Goal: Task Accomplishment & Management: Complete application form

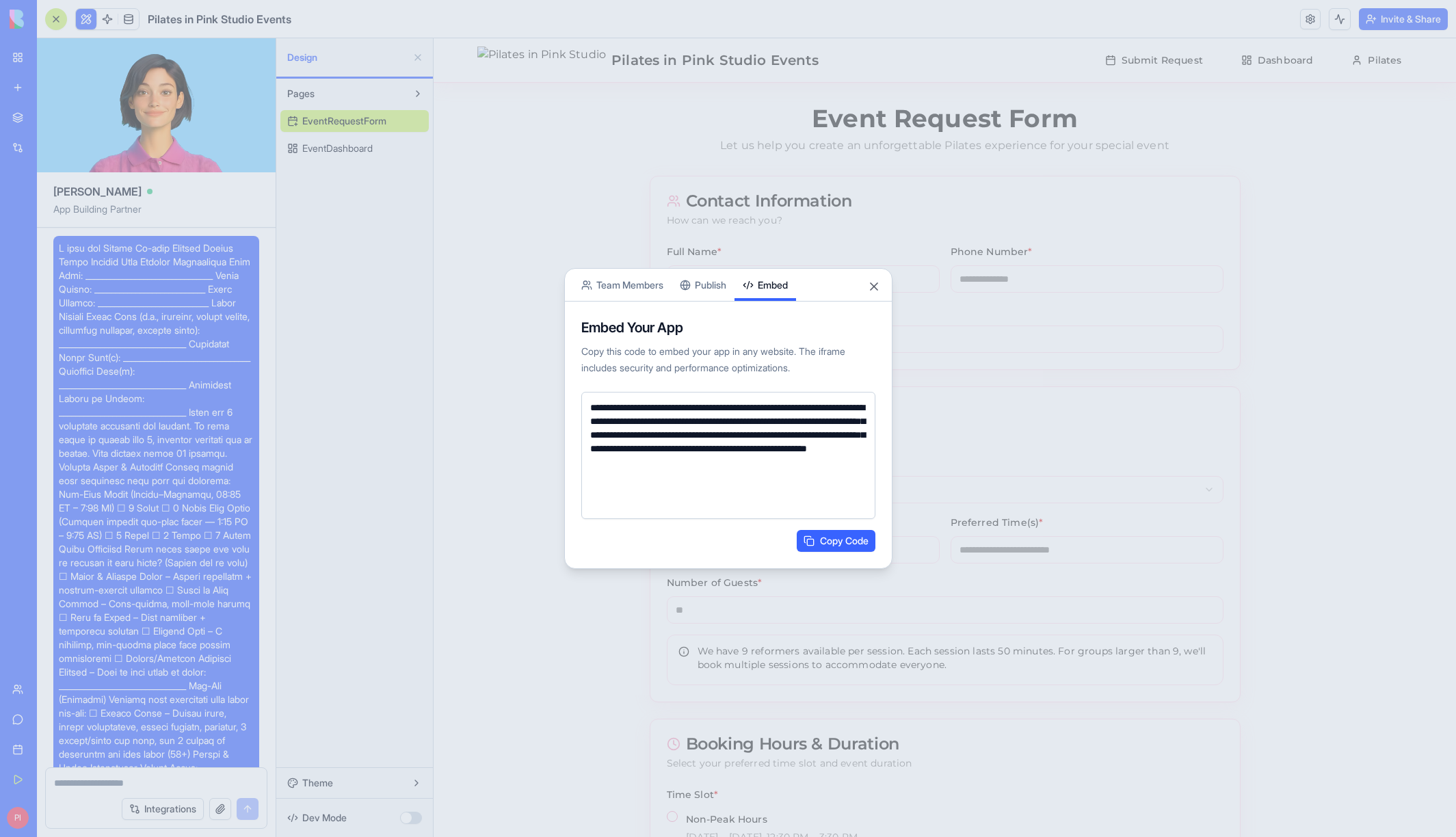
scroll to position [23269, 0]
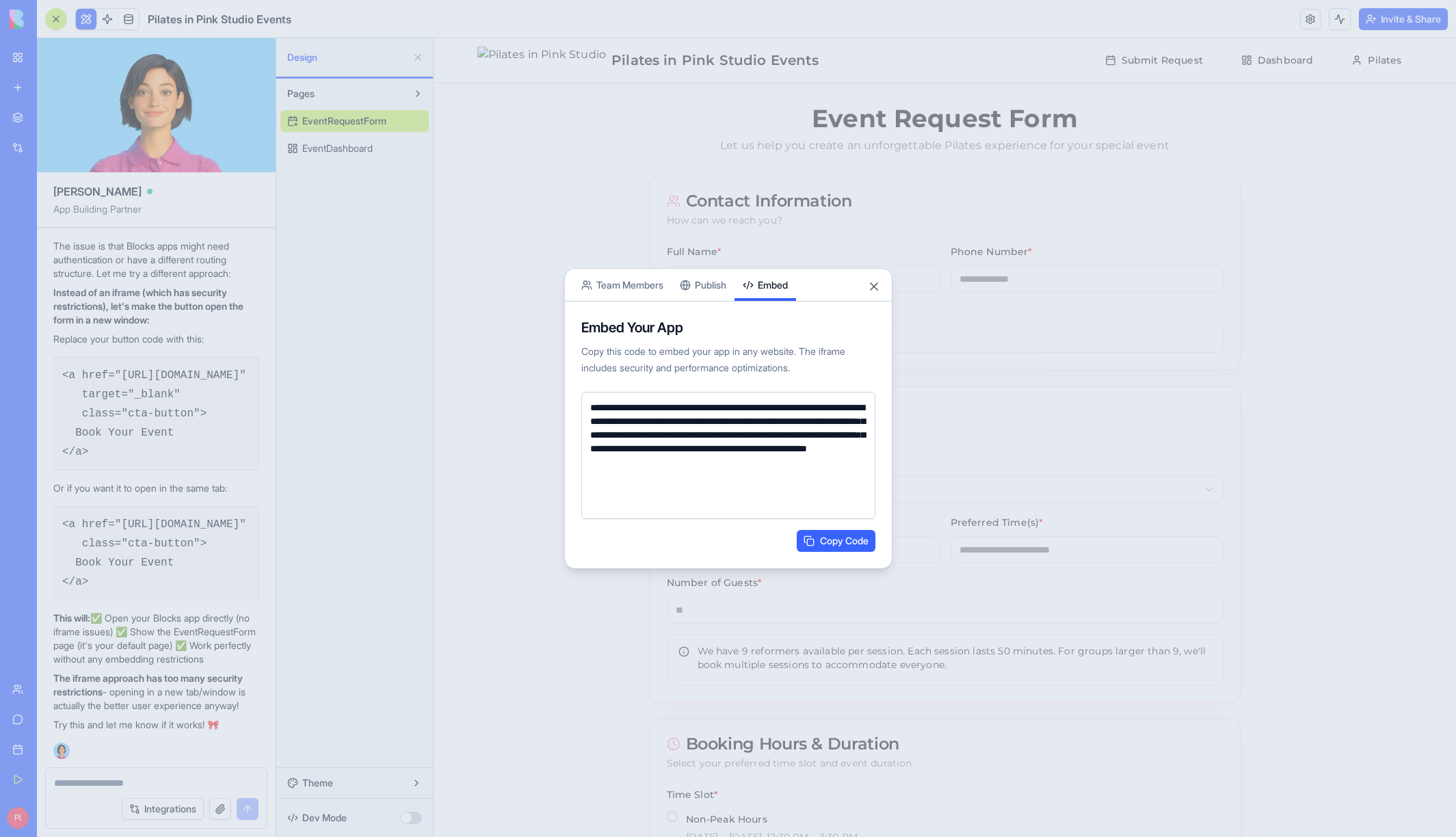
click at [859, 281] on div "Share App Team Members Publish Embed" at bounding box center [728, 285] width 327 height 33
click at [869, 285] on button "Close" at bounding box center [874, 286] width 13 height 13
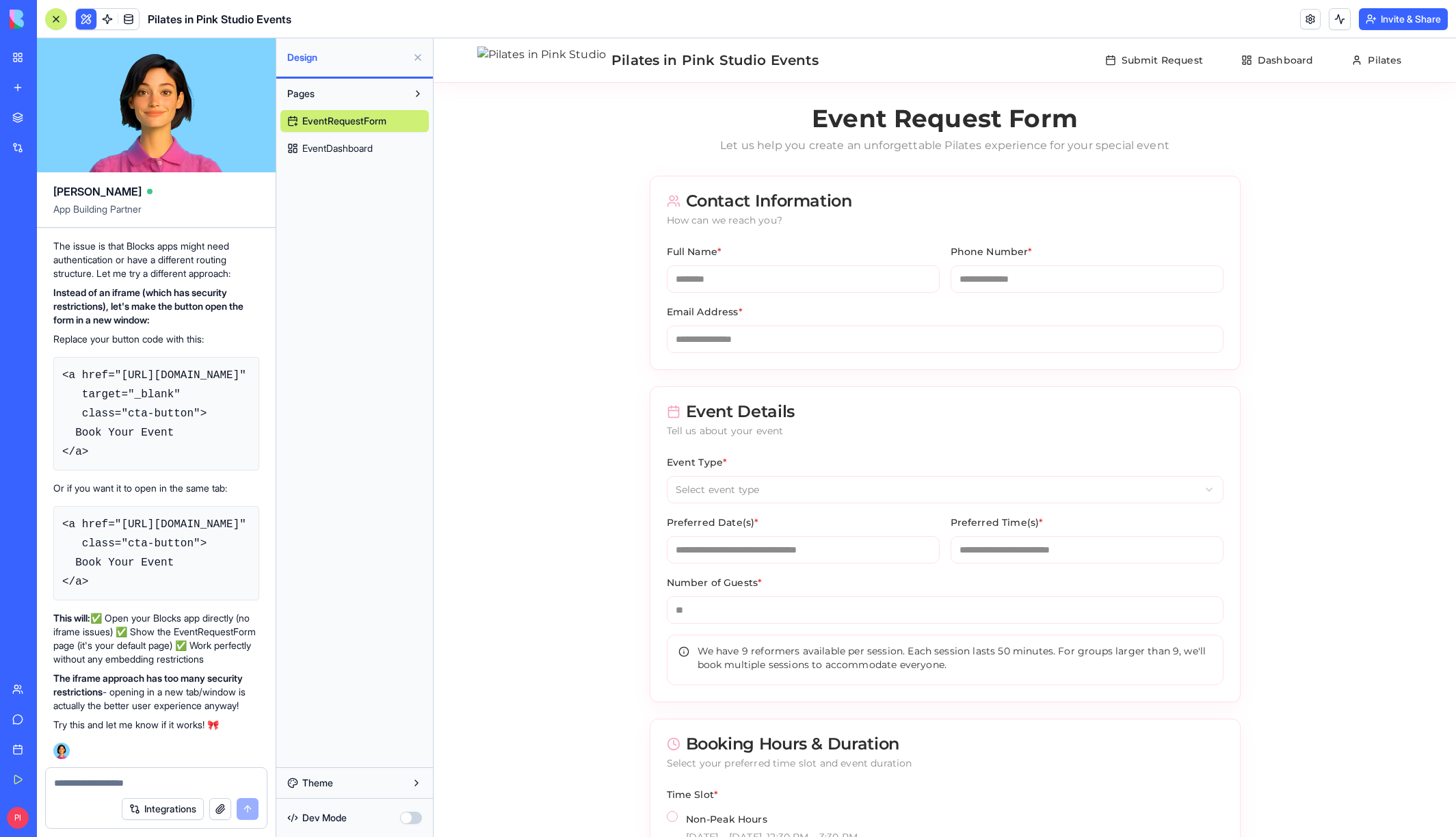
scroll to position [23536, 0]
click at [136, 774] on div at bounding box center [156, 779] width 221 height 22
click at [131, 776] on textarea at bounding box center [156, 782] width 205 height 13
type textarea "*"
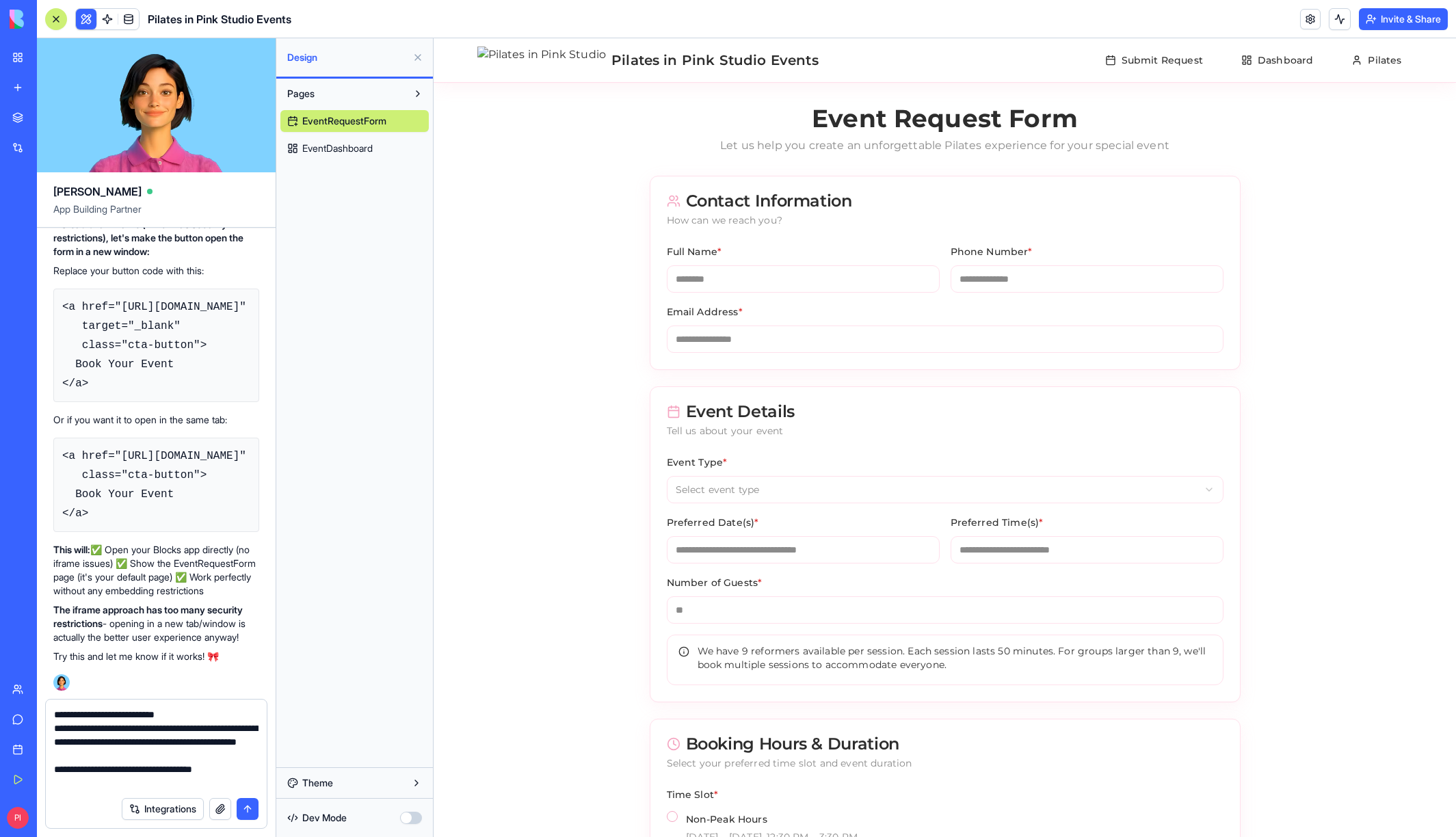
click at [239, 787] on textarea "**********" at bounding box center [156, 748] width 205 height 82
type textarea "**********"
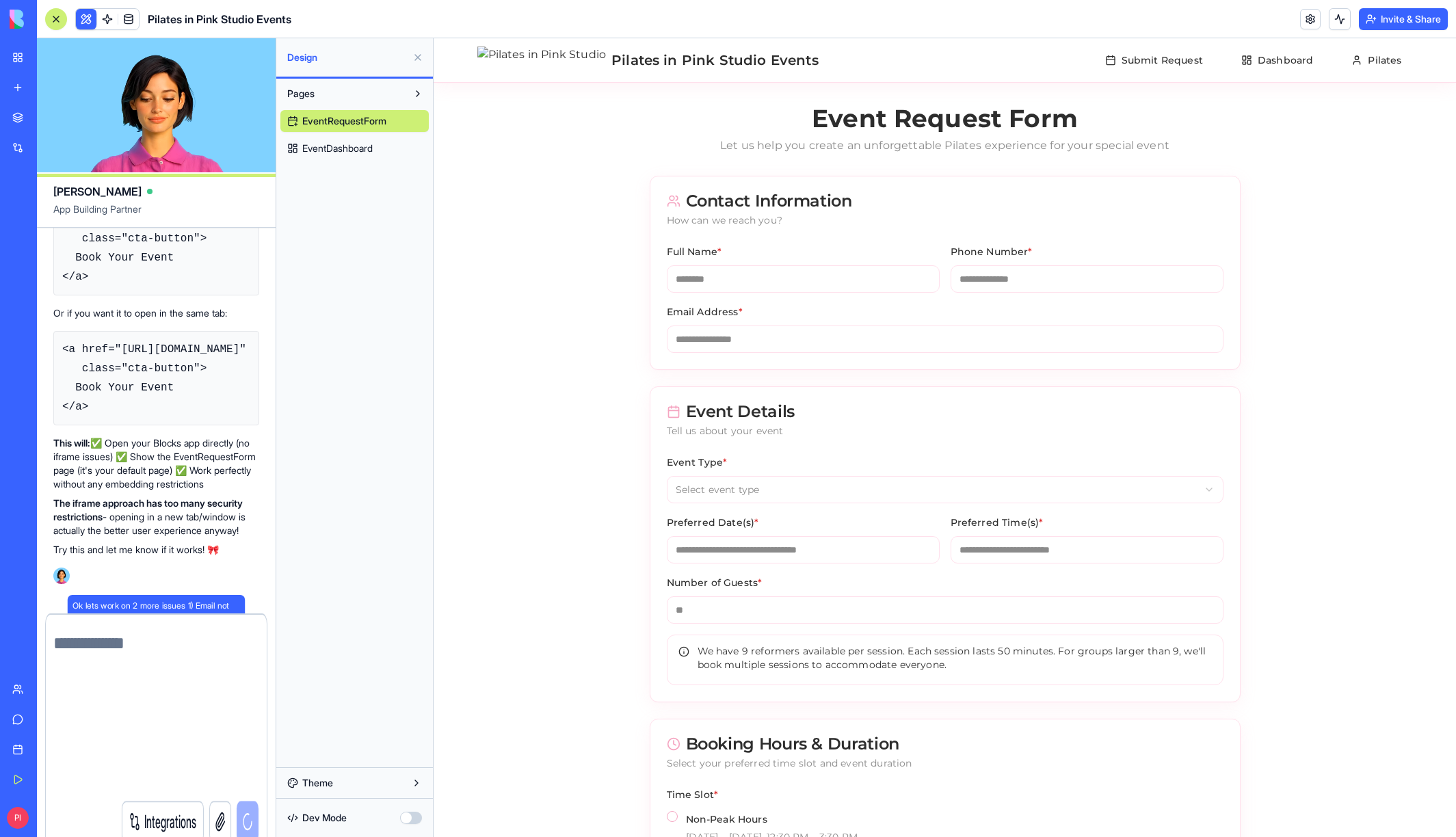
scroll to position [0, 0]
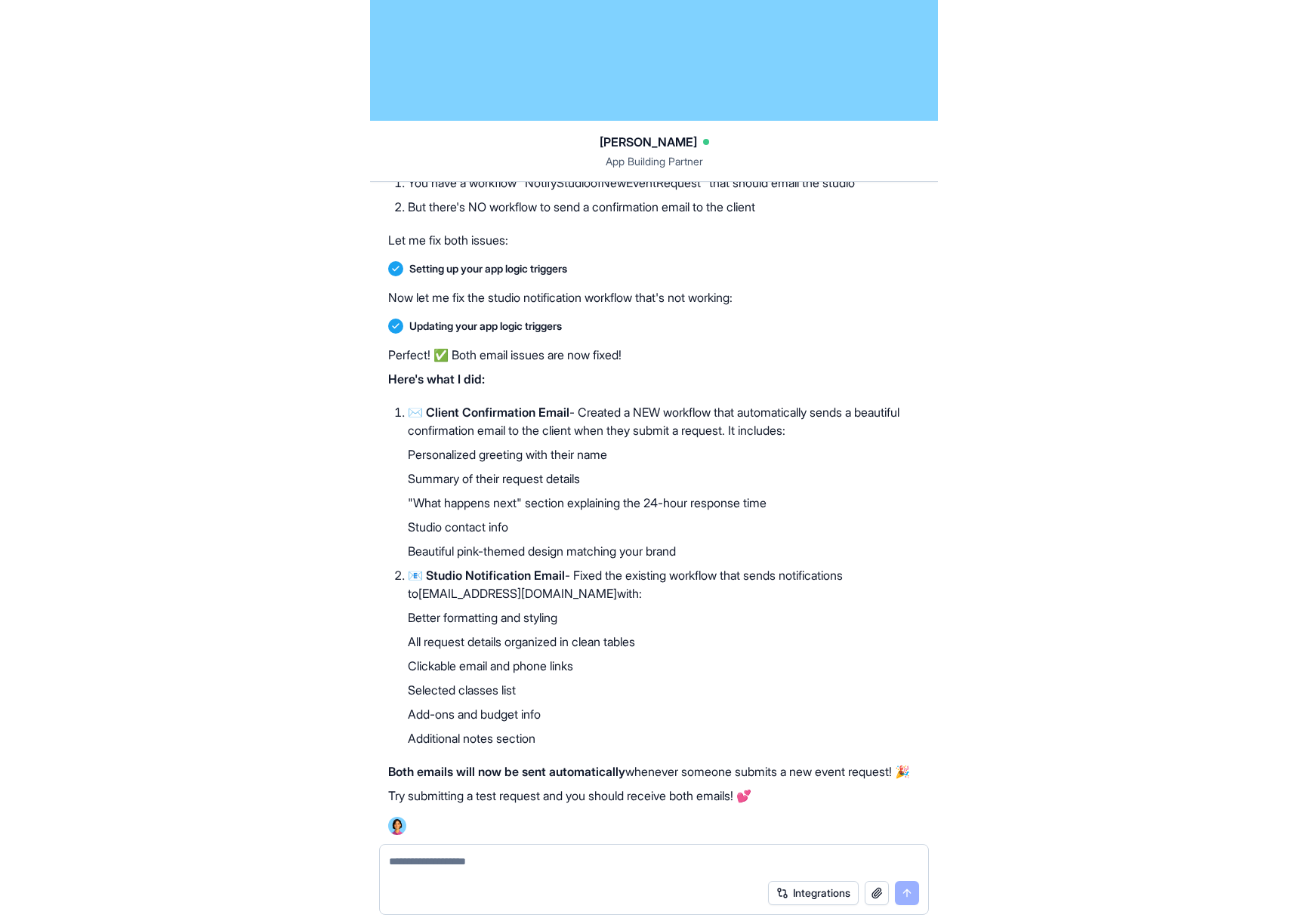
scroll to position [26457, 0]
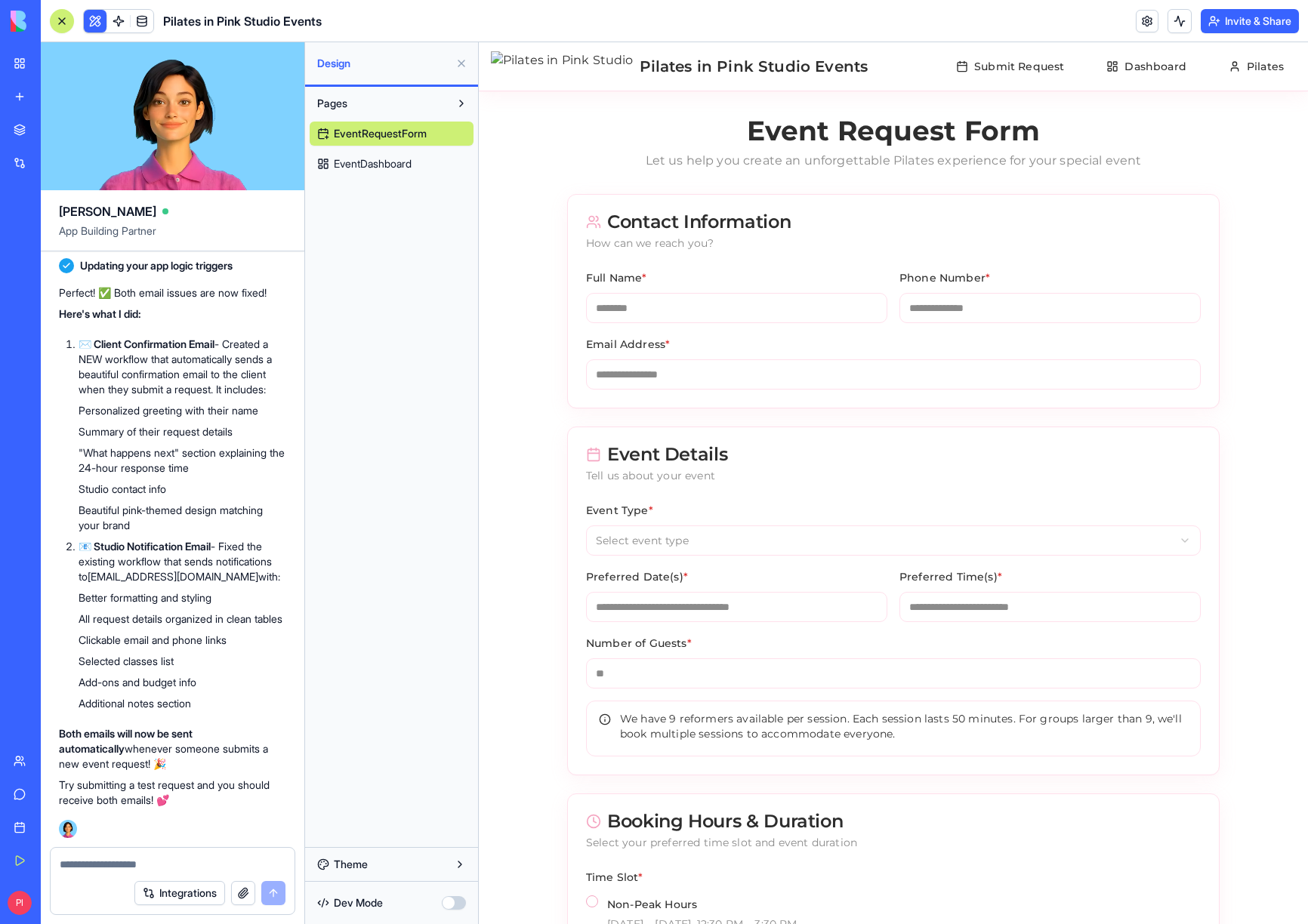
click at [463, 61] on button at bounding box center [462, 64] width 25 height 25
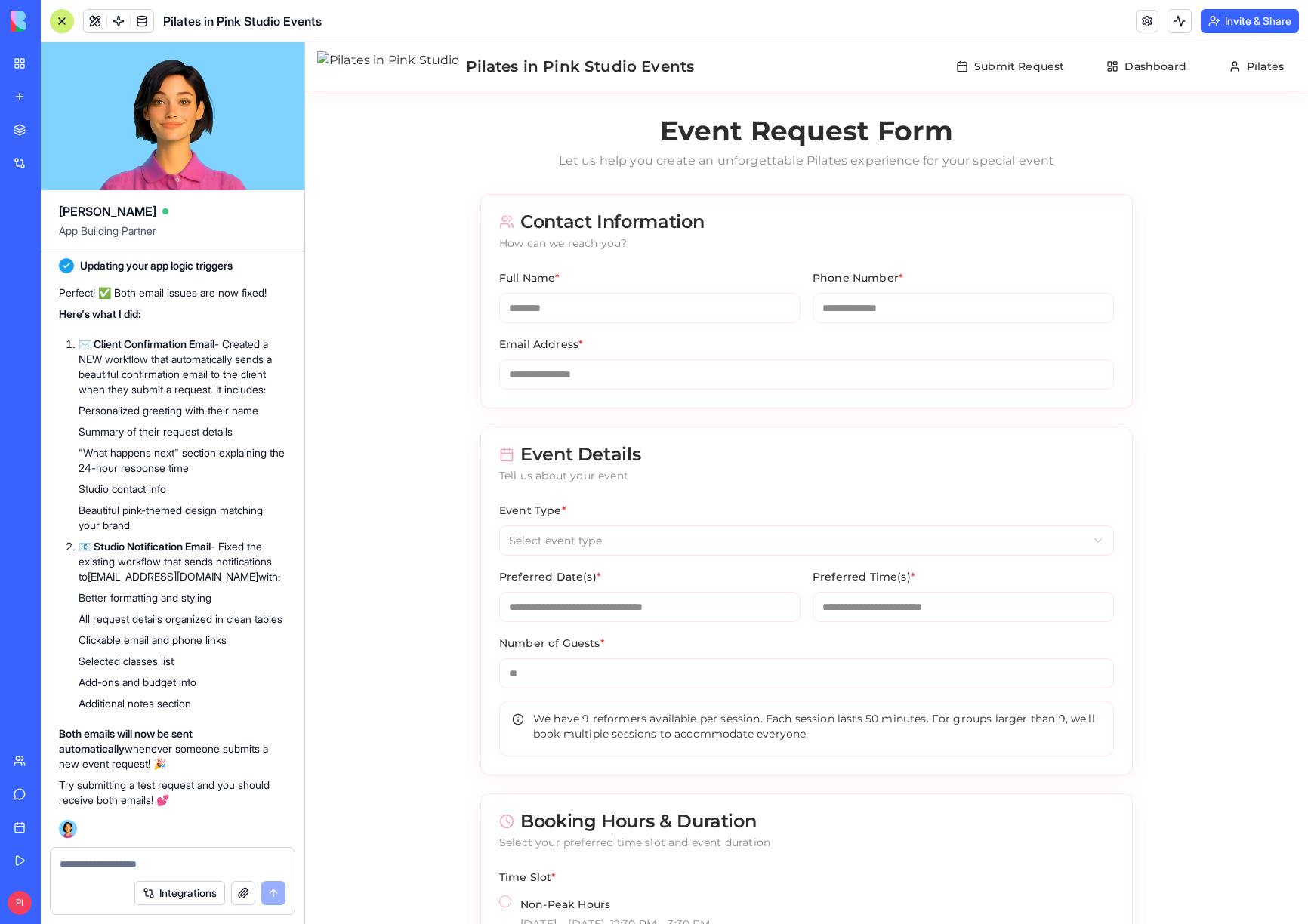
scroll to position [26952, 0]
click at [145, 862] on textarea at bounding box center [173, 864] width 226 height 15
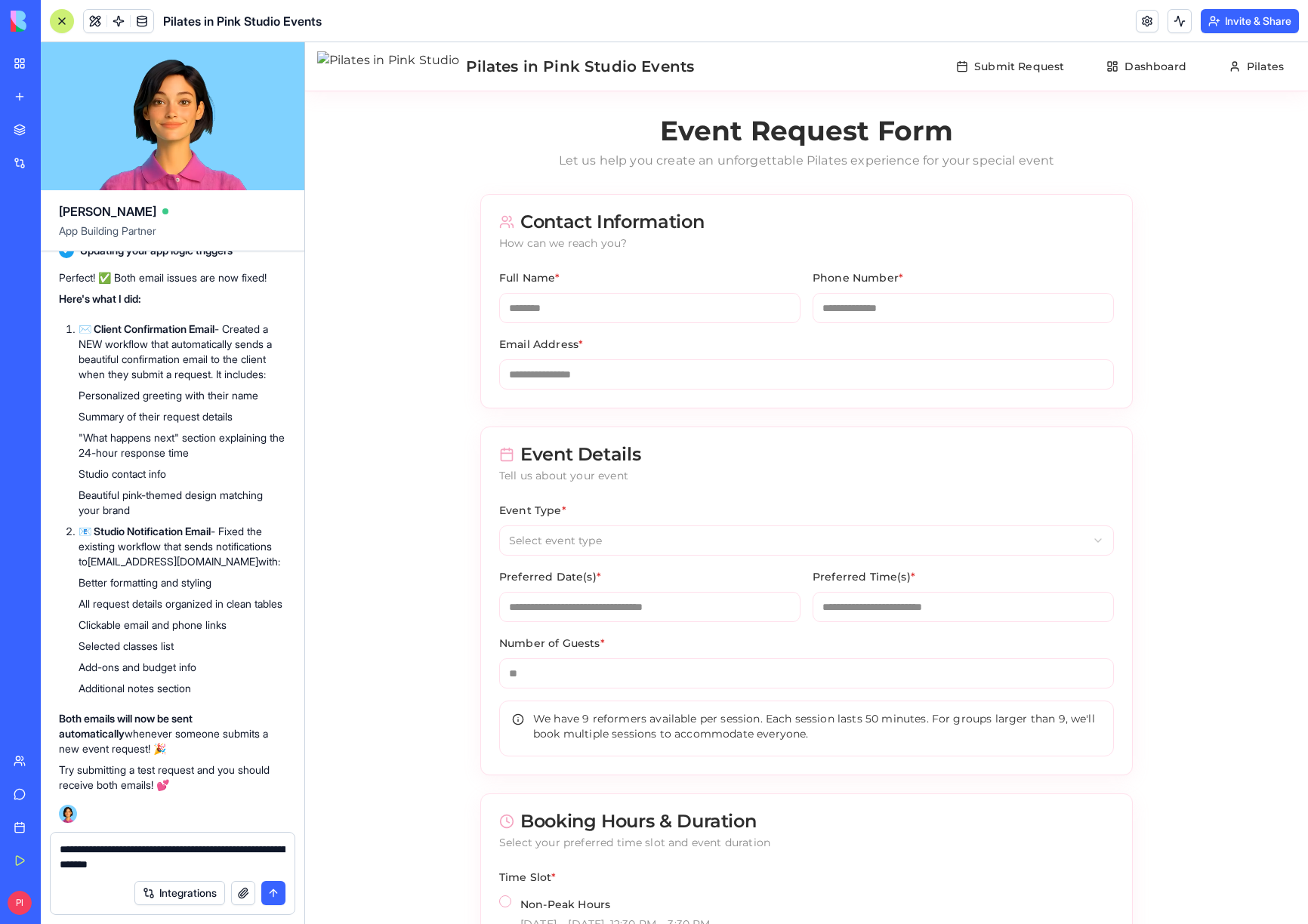
type textarea "**********"
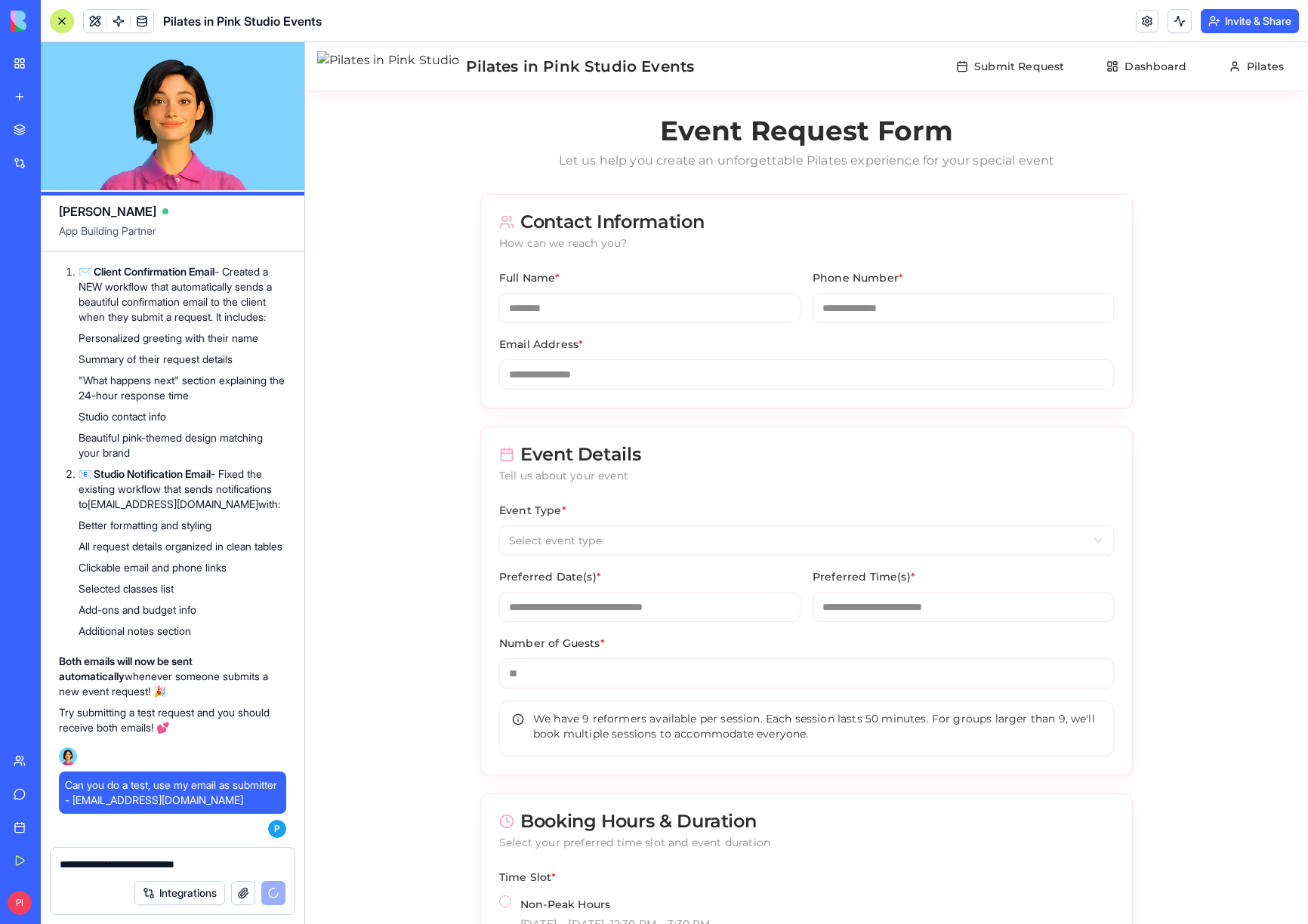
type textarea "**********"
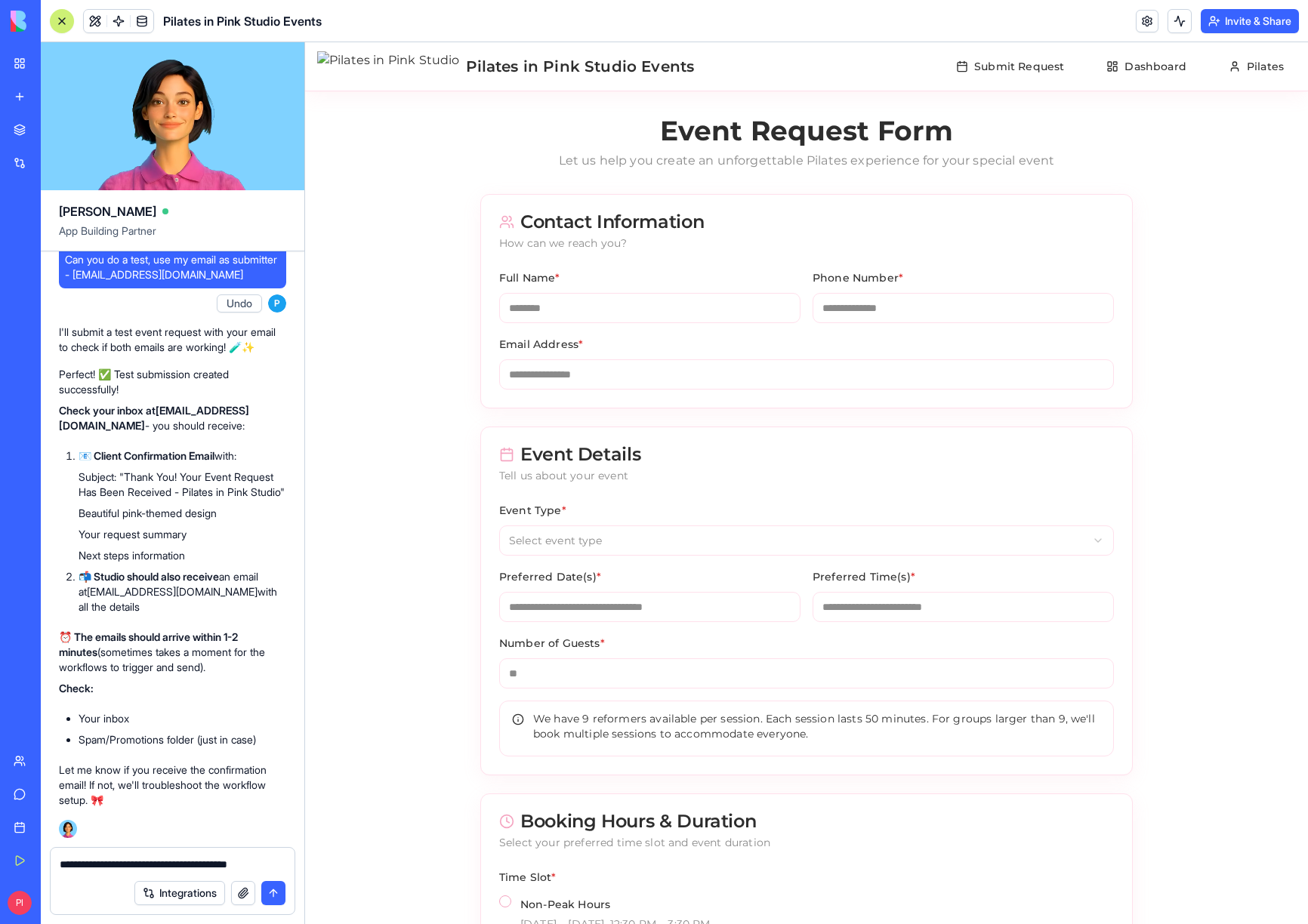
scroll to position [27580, 0]
type textarea "********"
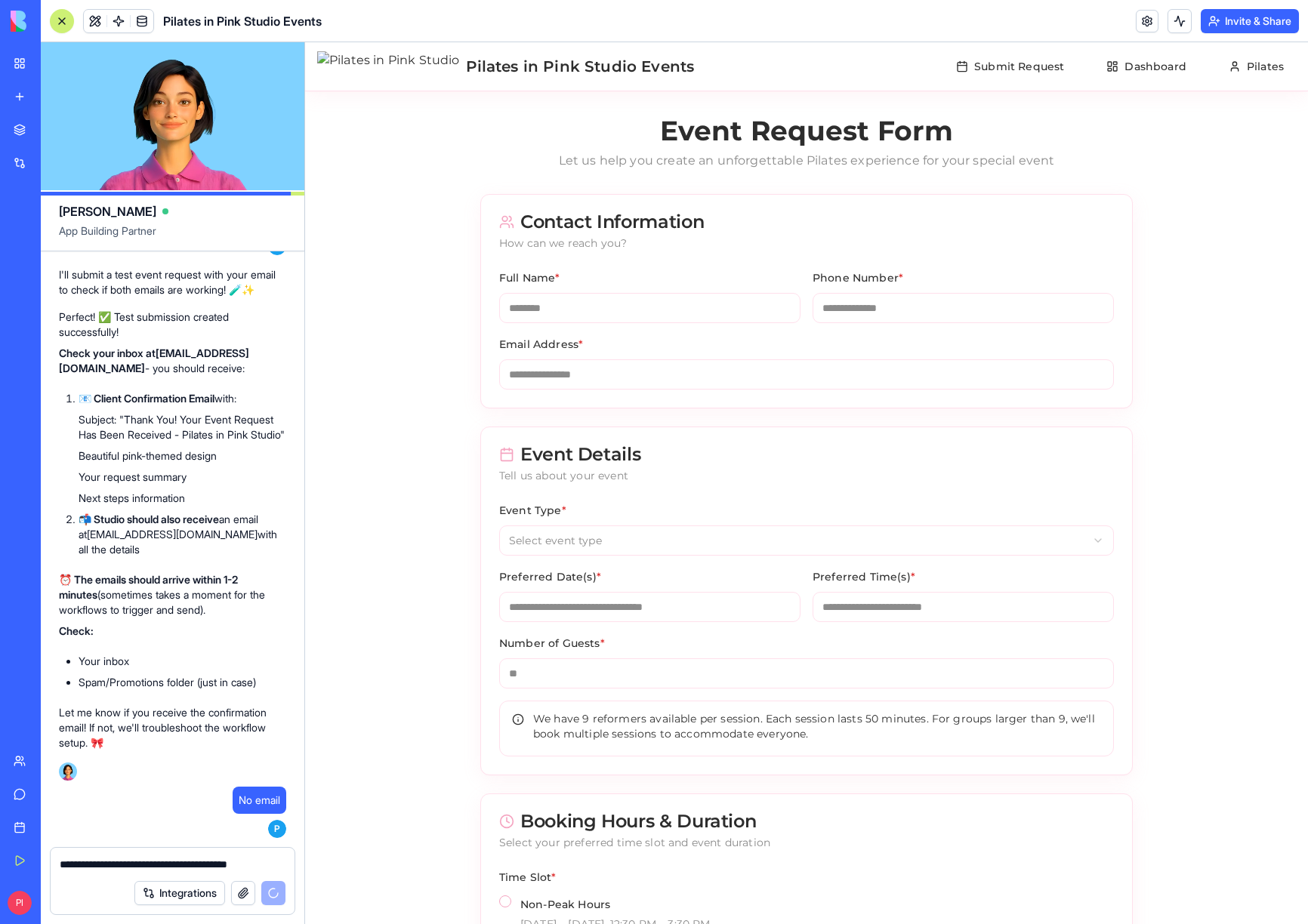
scroll to position [27709, 0]
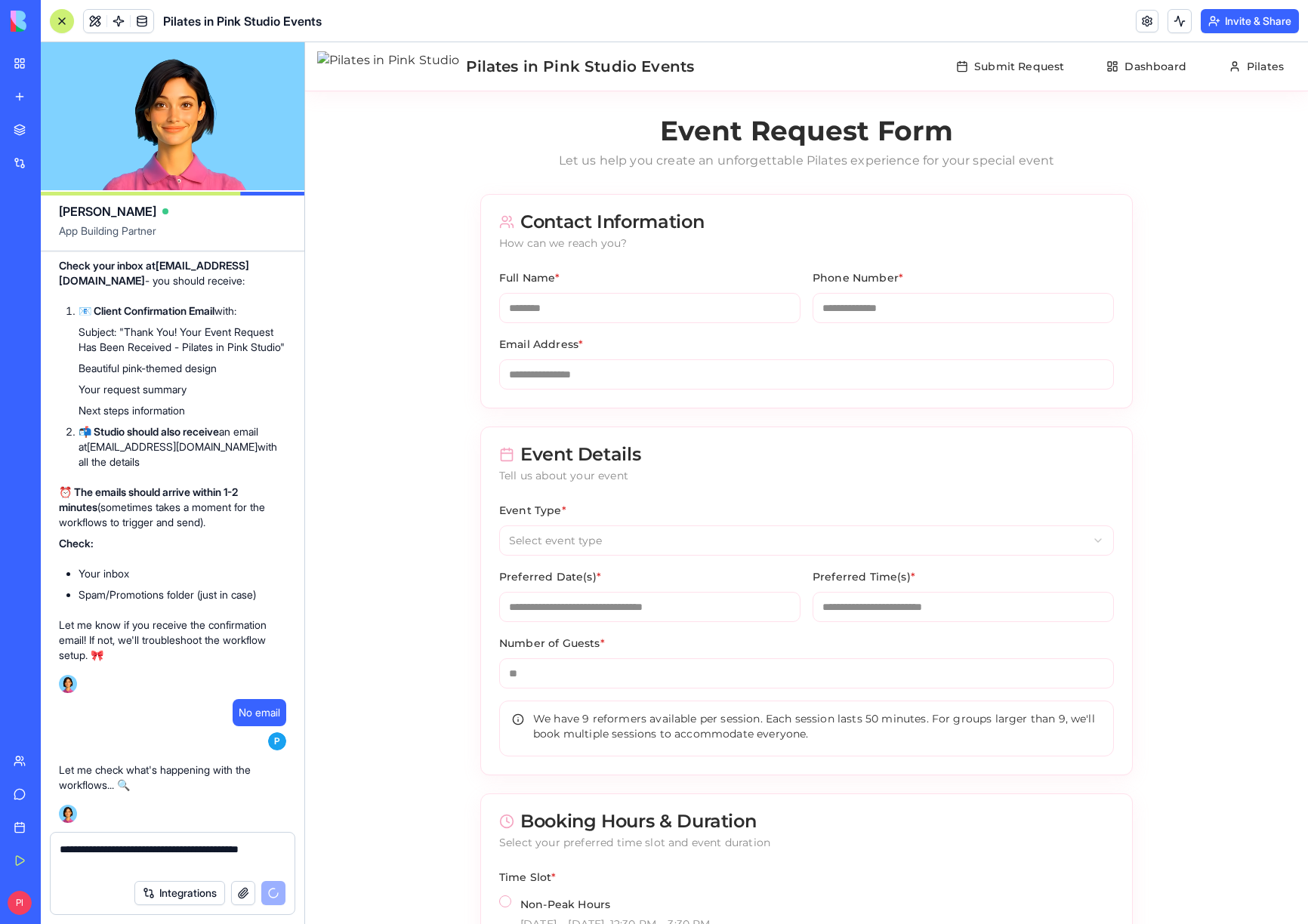
drag, startPoint x: 205, startPoint y: 846, endPoint x: 220, endPoint y: 850, distance: 15.5
click at [205, 846] on textarea "**********" at bounding box center [173, 857] width 226 height 30
drag, startPoint x: 229, startPoint y: 851, endPoint x: 244, endPoint y: 866, distance: 21.2
click at [244, 866] on textarea "**********" at bounding box center [173, 857] width 226 height 30
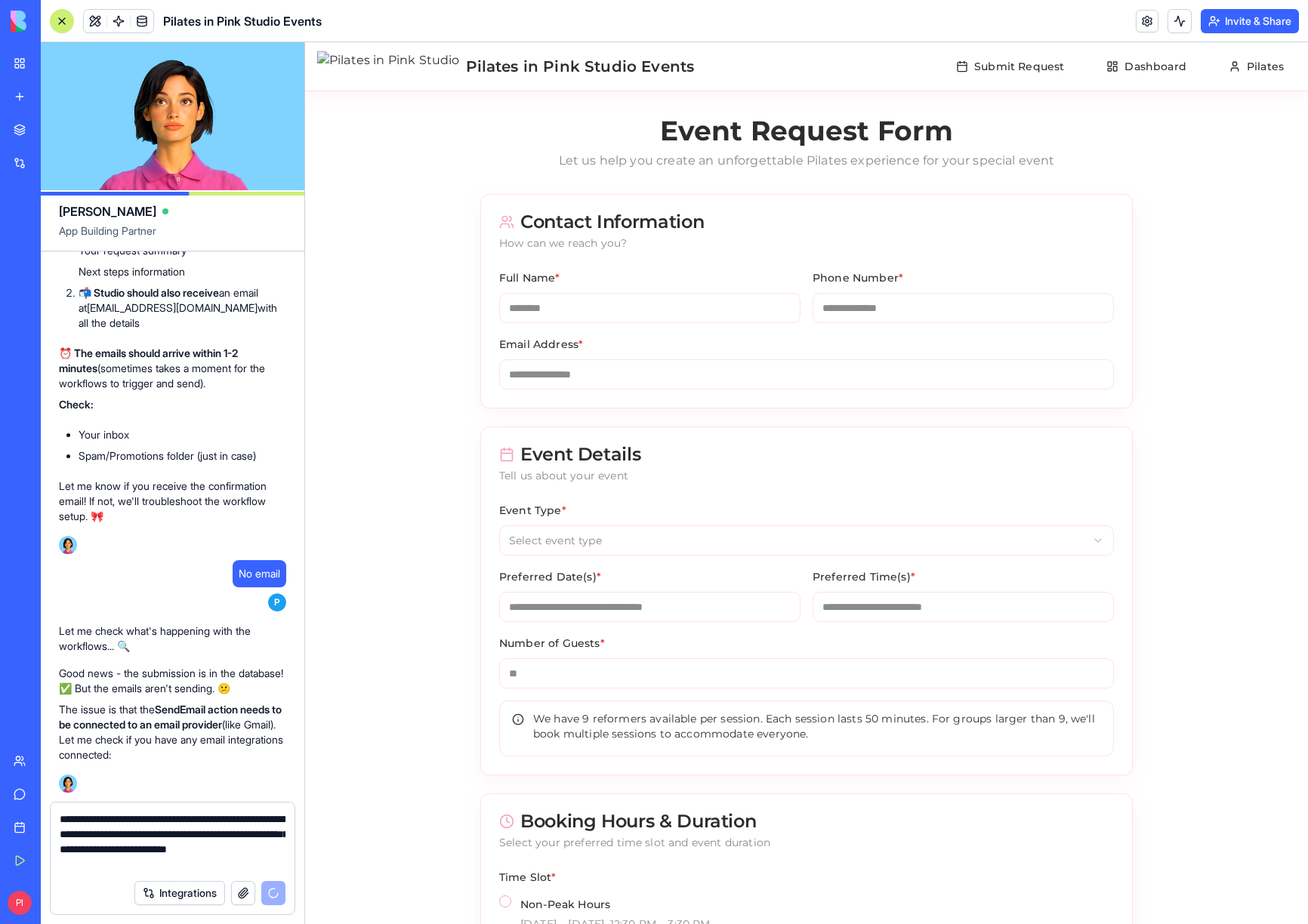
scroll to position [27879, 0]
type textarea "**********"
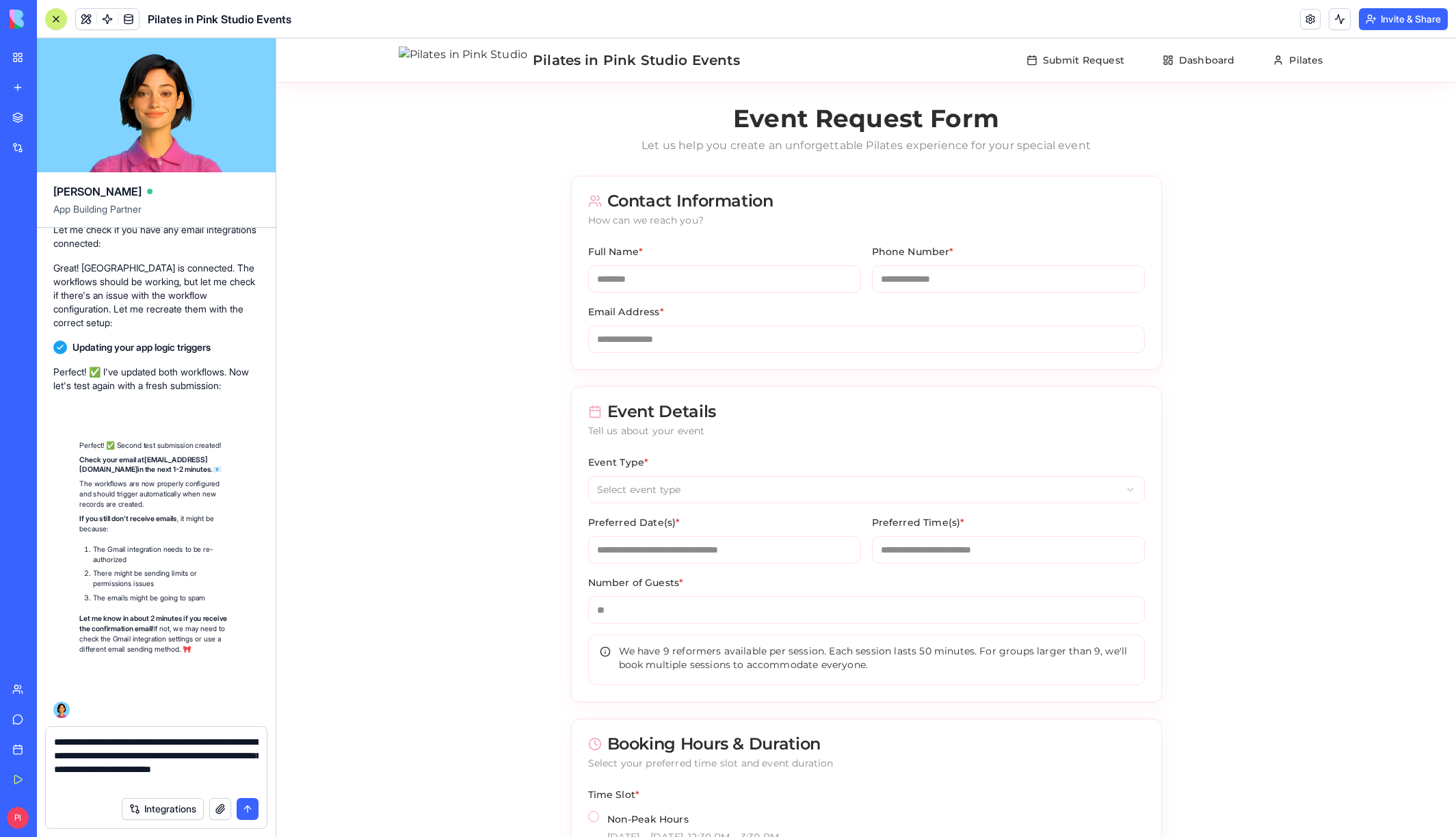
scroll to position [25708, 0]
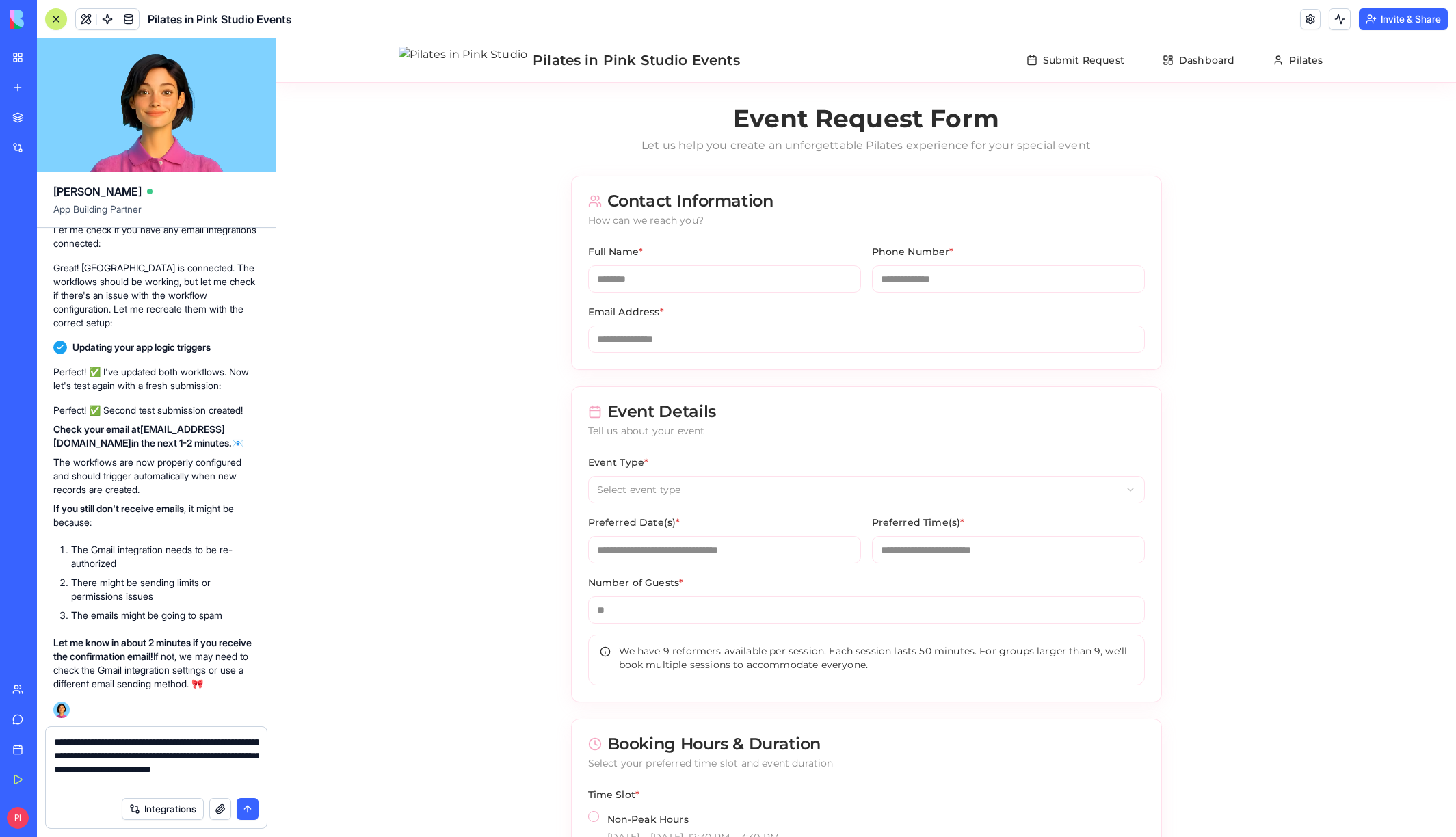
click at [254, 812] on button "submit" at bounding box center [248, 809] width 22 height 22
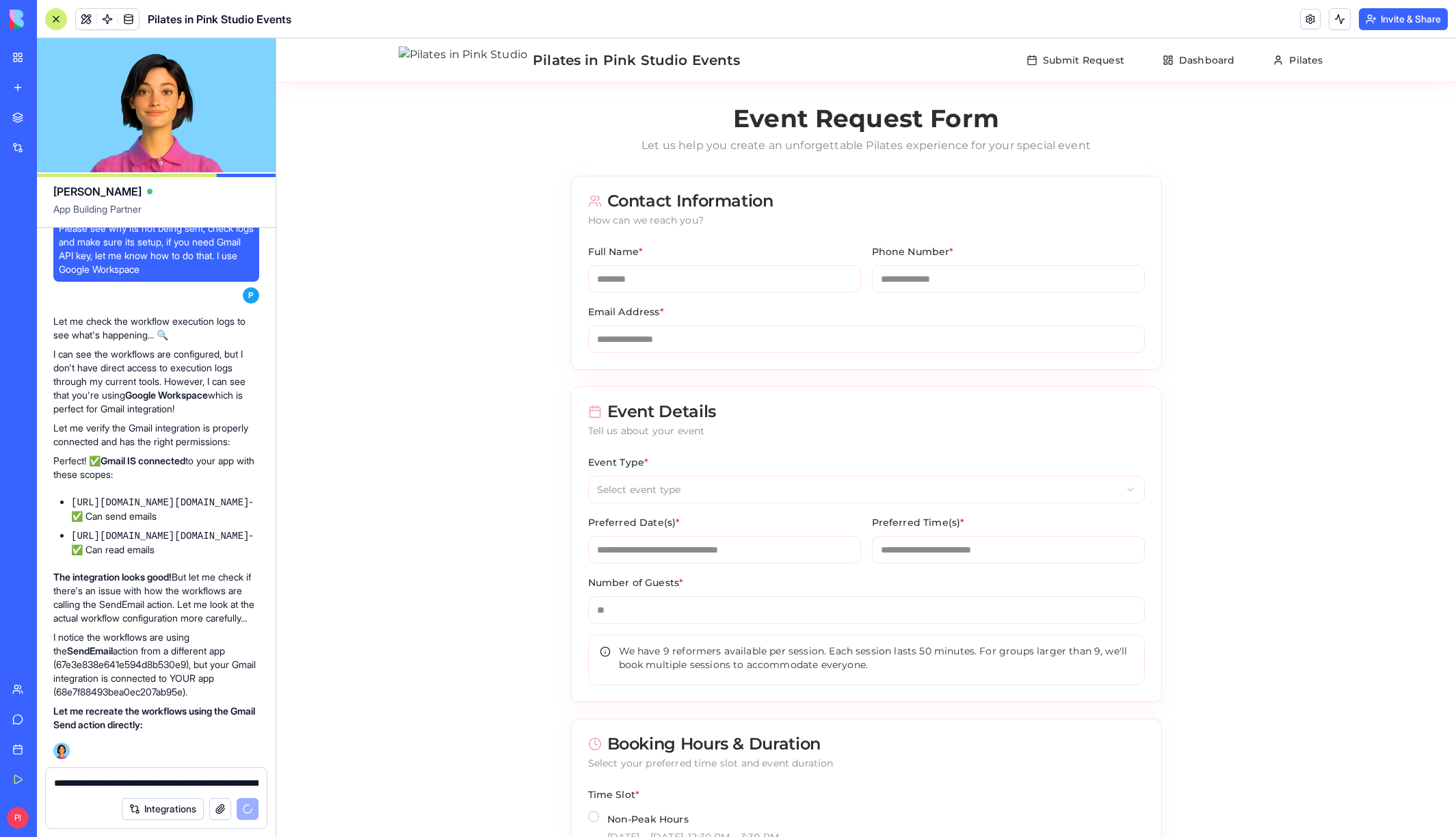
scroll to position [26241, 0]
click at [118, 780] on textarea "**********" at bounding box center [156, 782] width 205 height 13
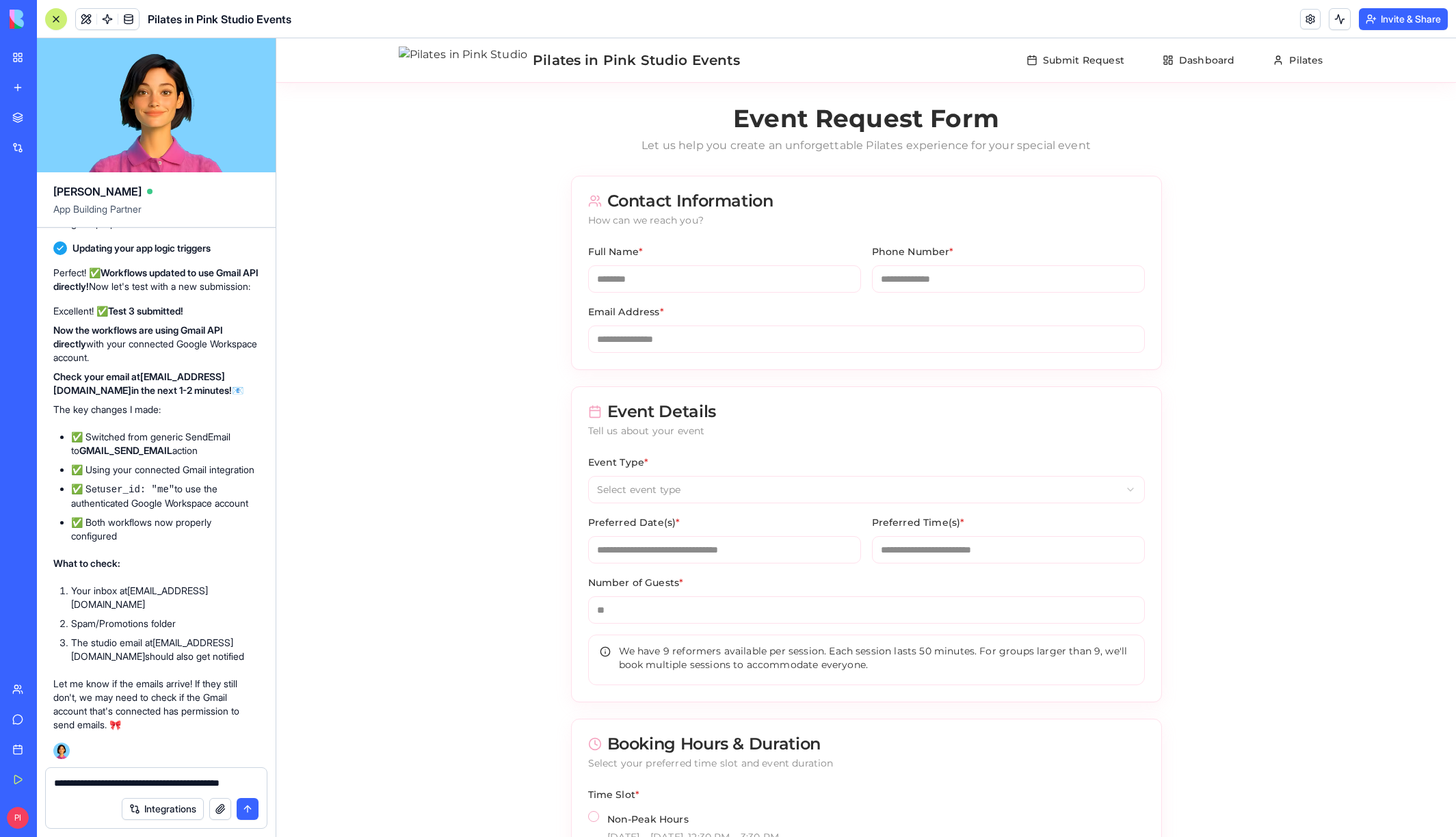
scroll to position [26836, 0]
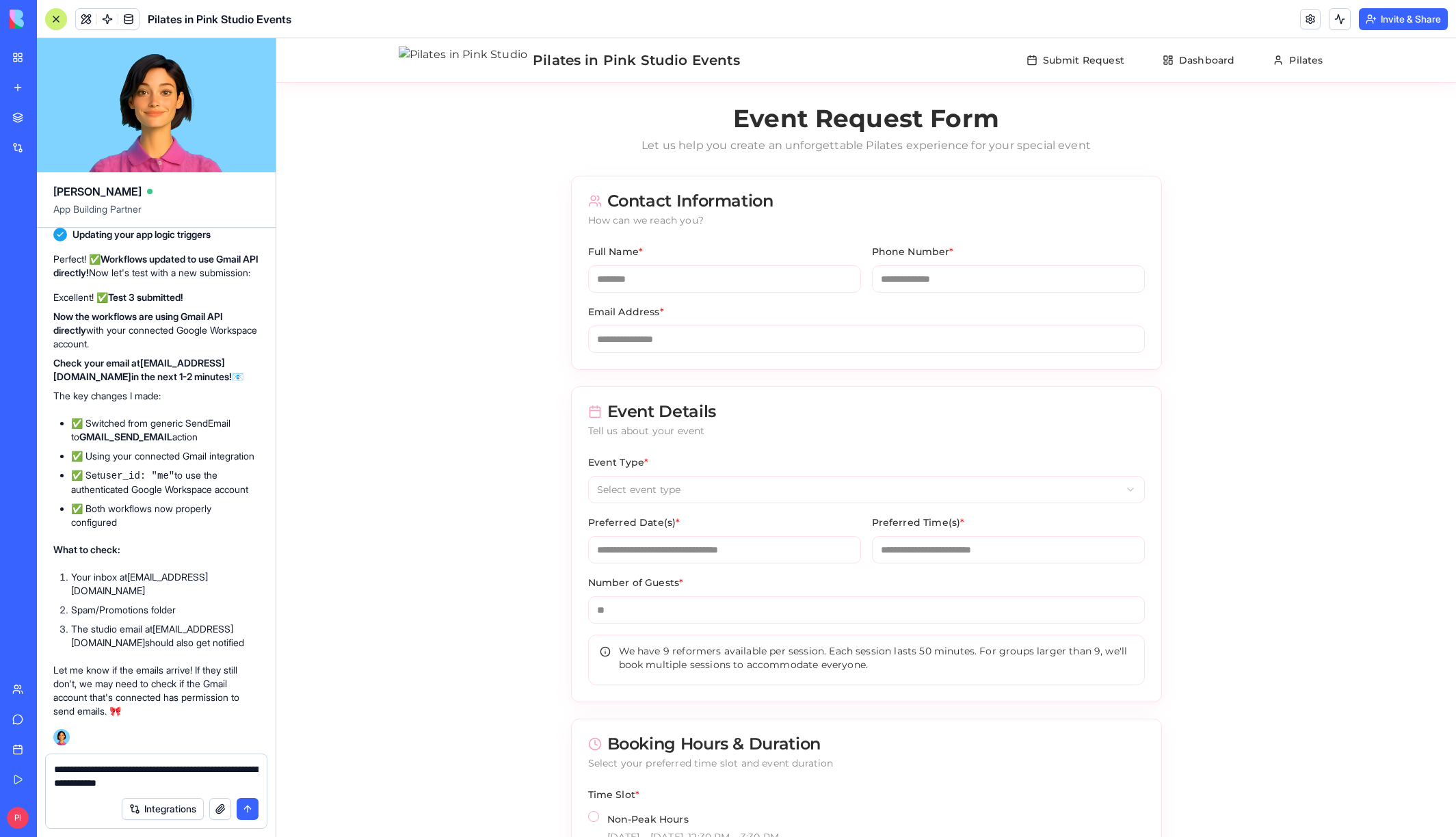
type textarea "**********"
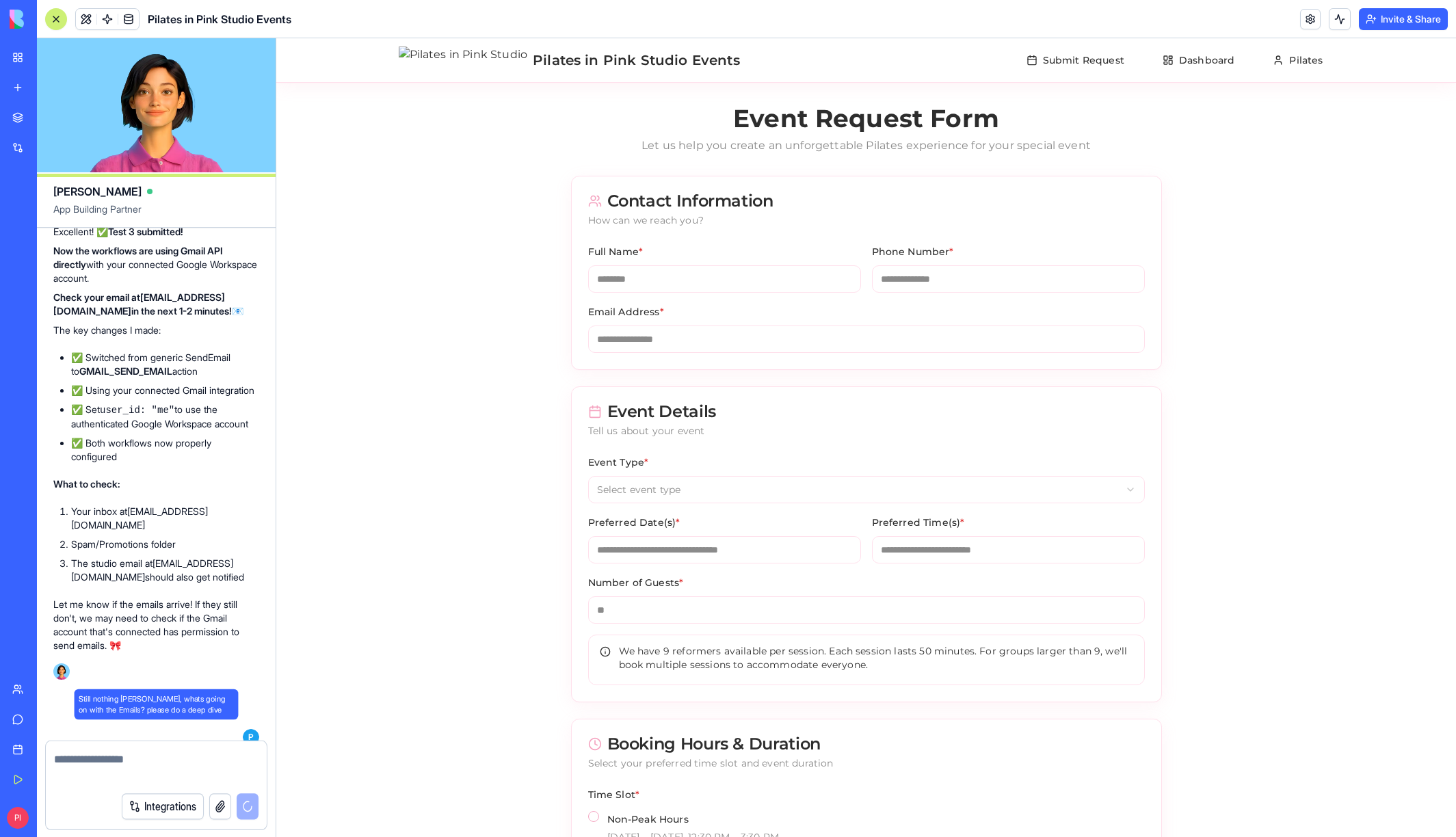
scroll to position [26887, 0]
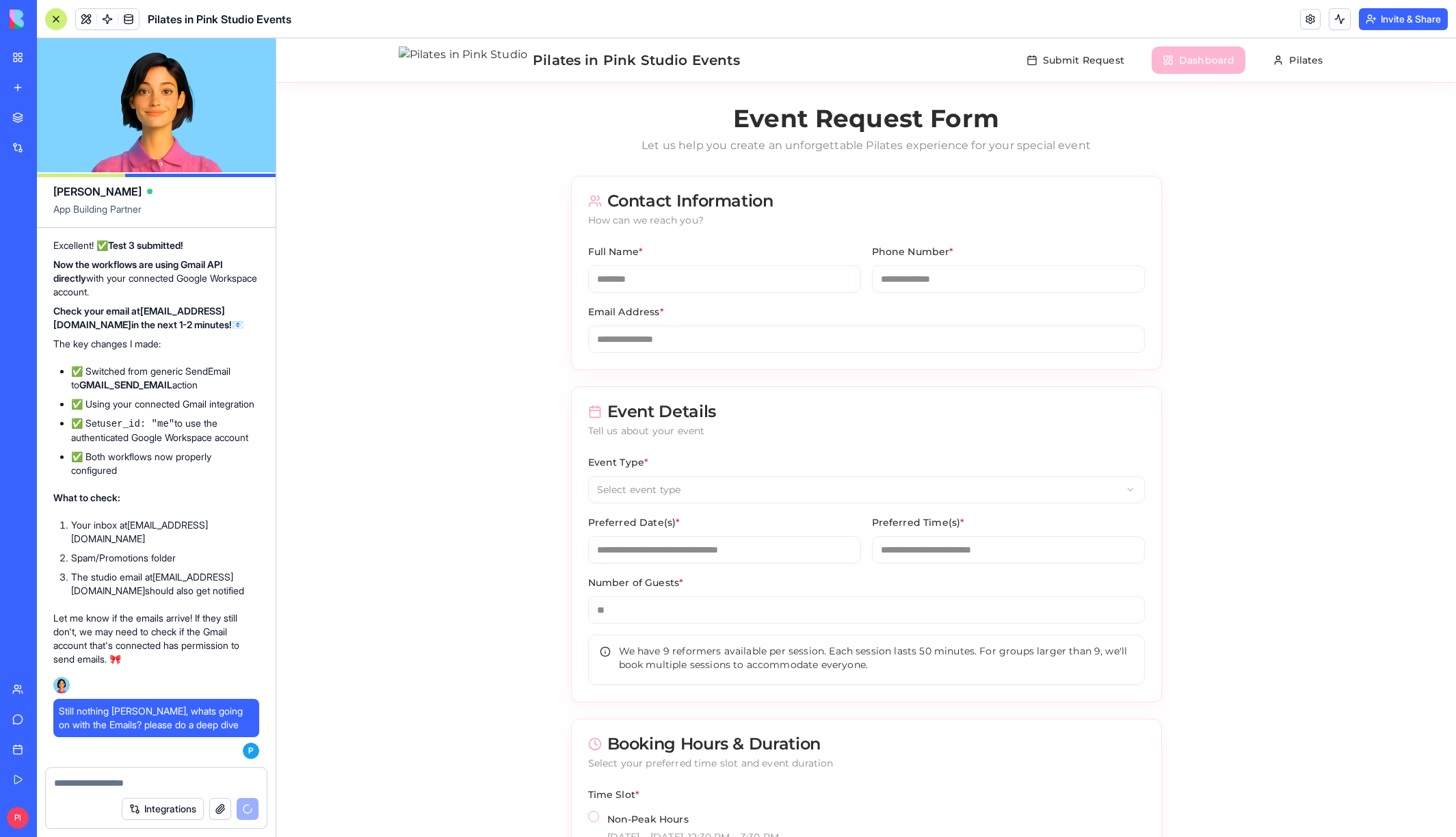
click at [1204, 47] on button "Dashboard" at bounding box center [1199, 60] width 94 height 27
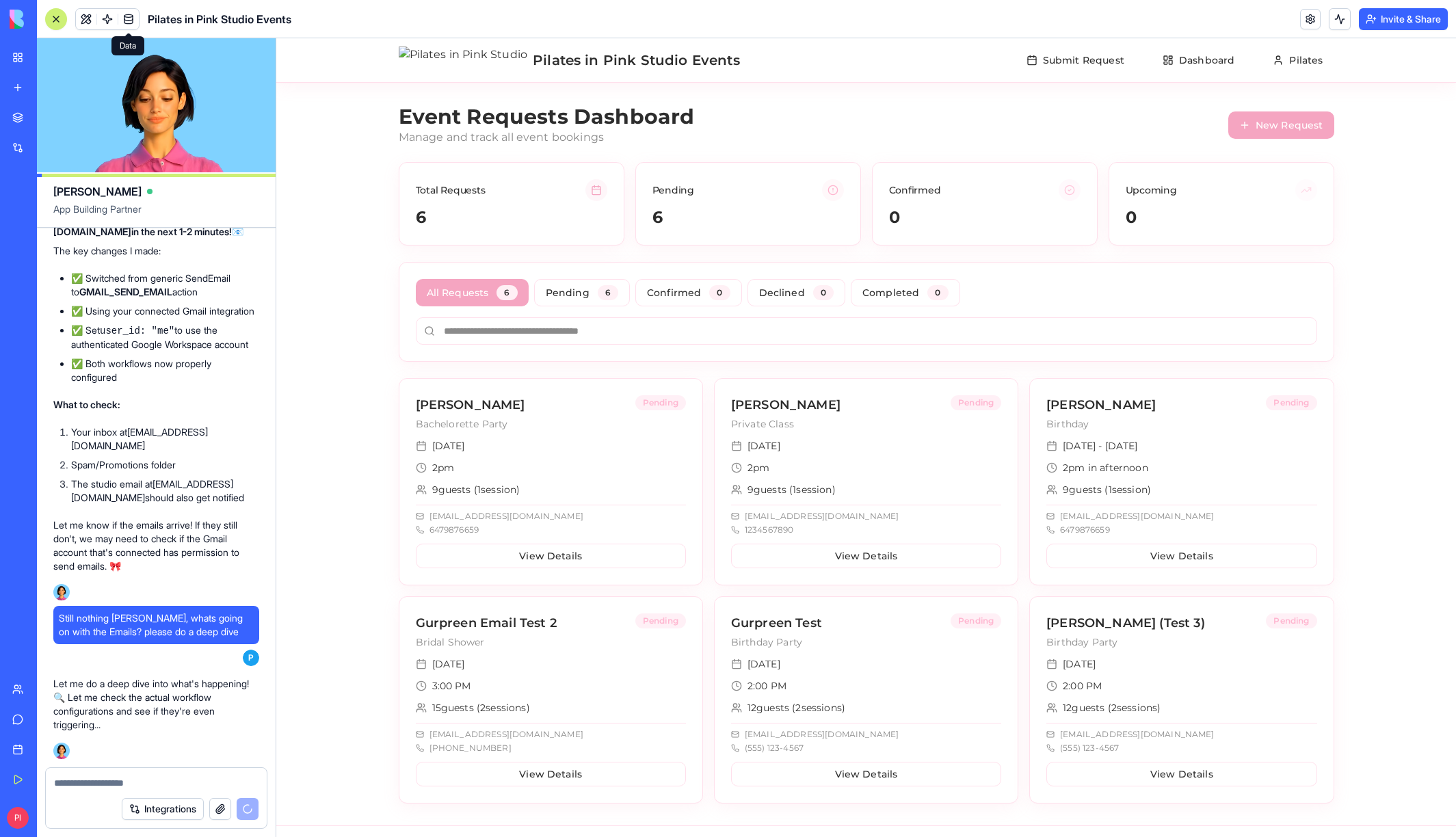
click at [133, 21] on link at bounding box center [129, 19] width 21 height 21
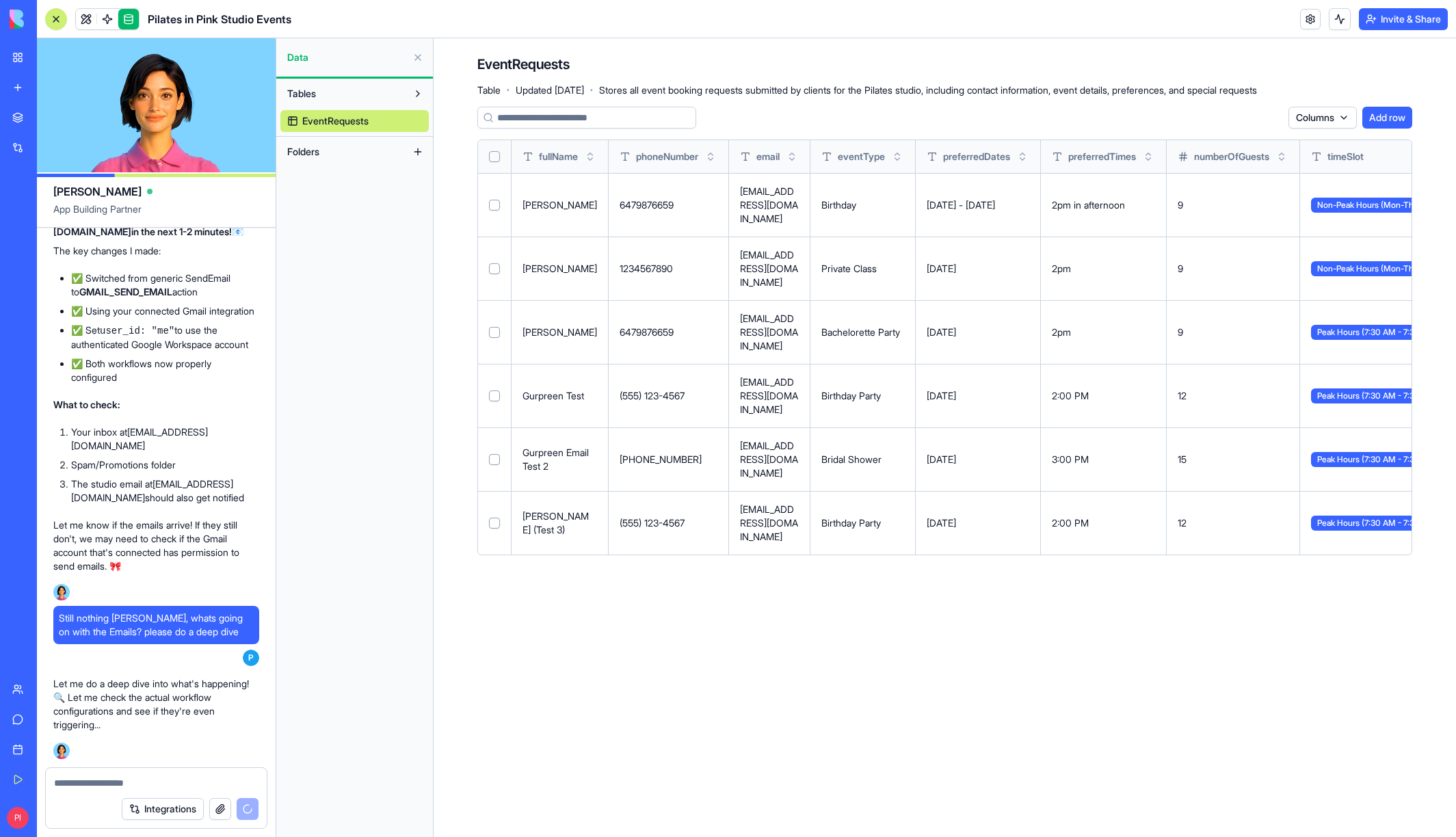
click at [494, 336] on button "Select row" at bounding box center [494, 332] width 11 height 11
click at [498, 401] on td at bounding box center [495, 396] width 33 height 63
click at [490, 394] on button "Select row" at bounding box center [494, 396] width 11 height 11
click at [492, 454] on button "Select row" at bounding box center [494, 459] width 11 height 11
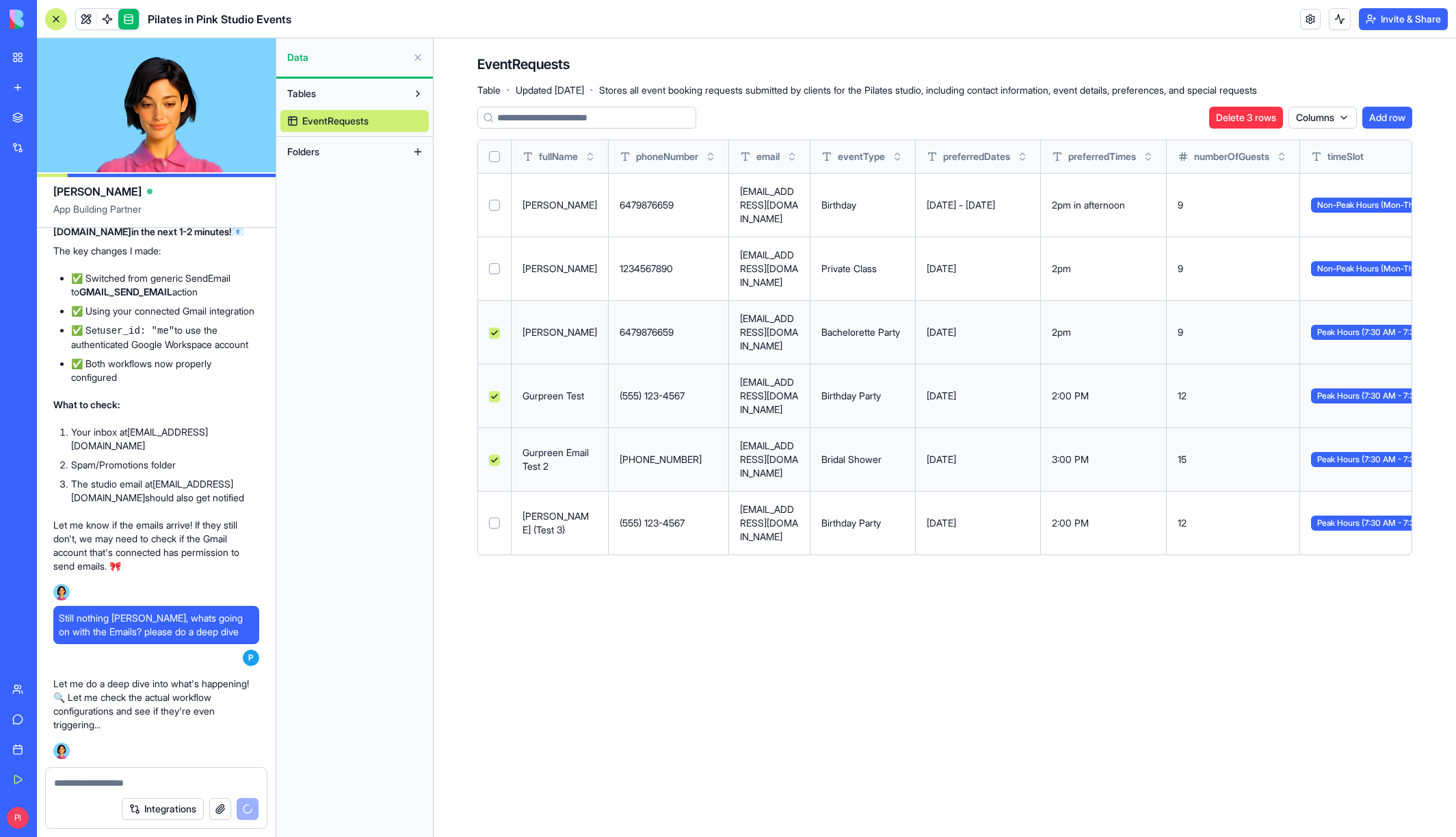
click at [492, 524] on button "Select row" at bounding box center [494, 524] width 11 height 11
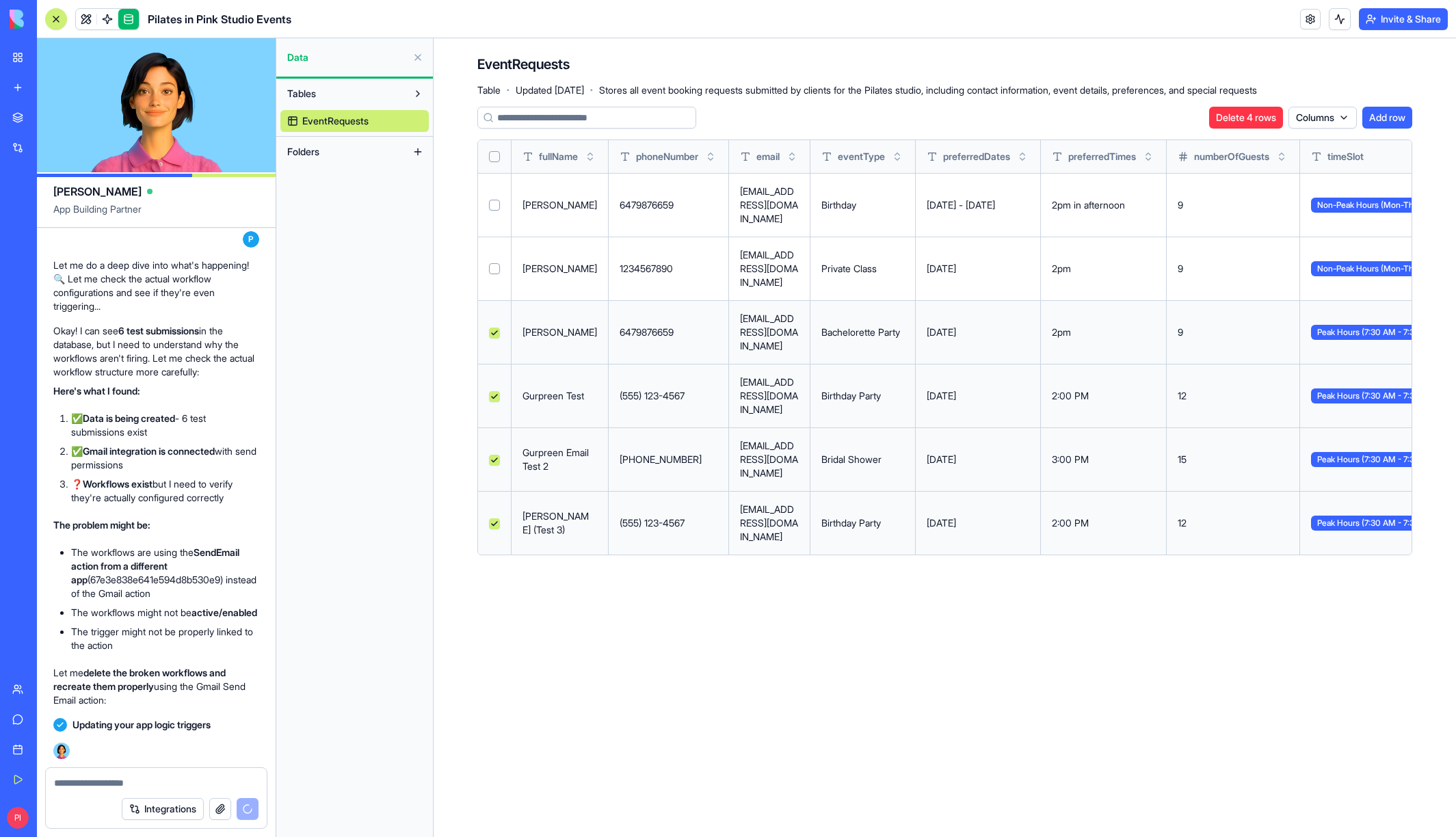
scroll to position [27279, 0]
click at [105, 14] on span at bounding box center [107, 19] width 38 height 38
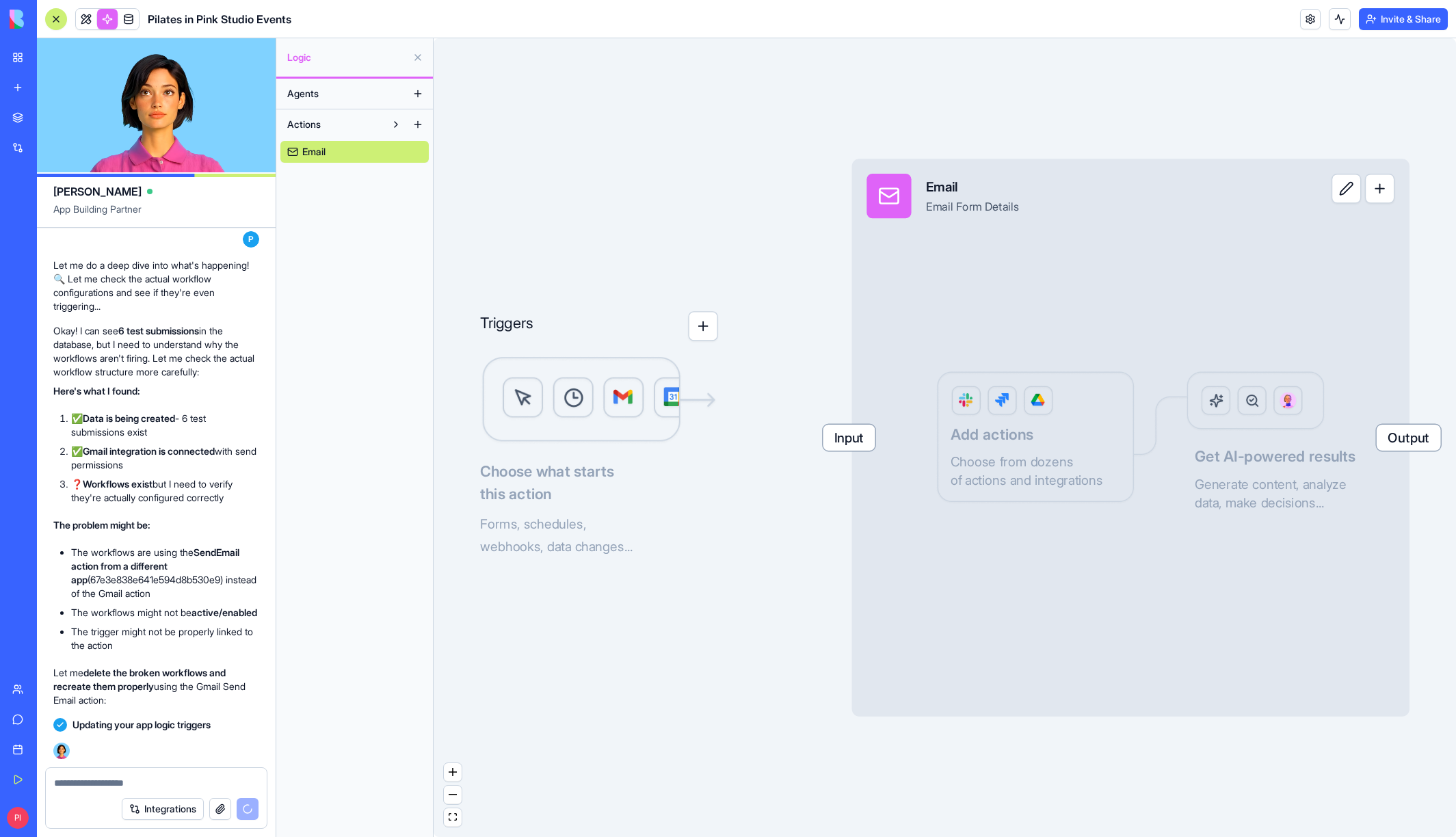
click at [289, 95] on span "Agents" at bounding box center [303, 93] width 32 height 13
click at [310, 117] on button "Actions" at bounding box center [332, 125] width 105 height 22
click at [312, 122] on span "Actions" at bounding box center [304, 124] width 33 height 13
click at [312, 123] on span "Actions" at bounding box center [304, 124] width 33 height 13
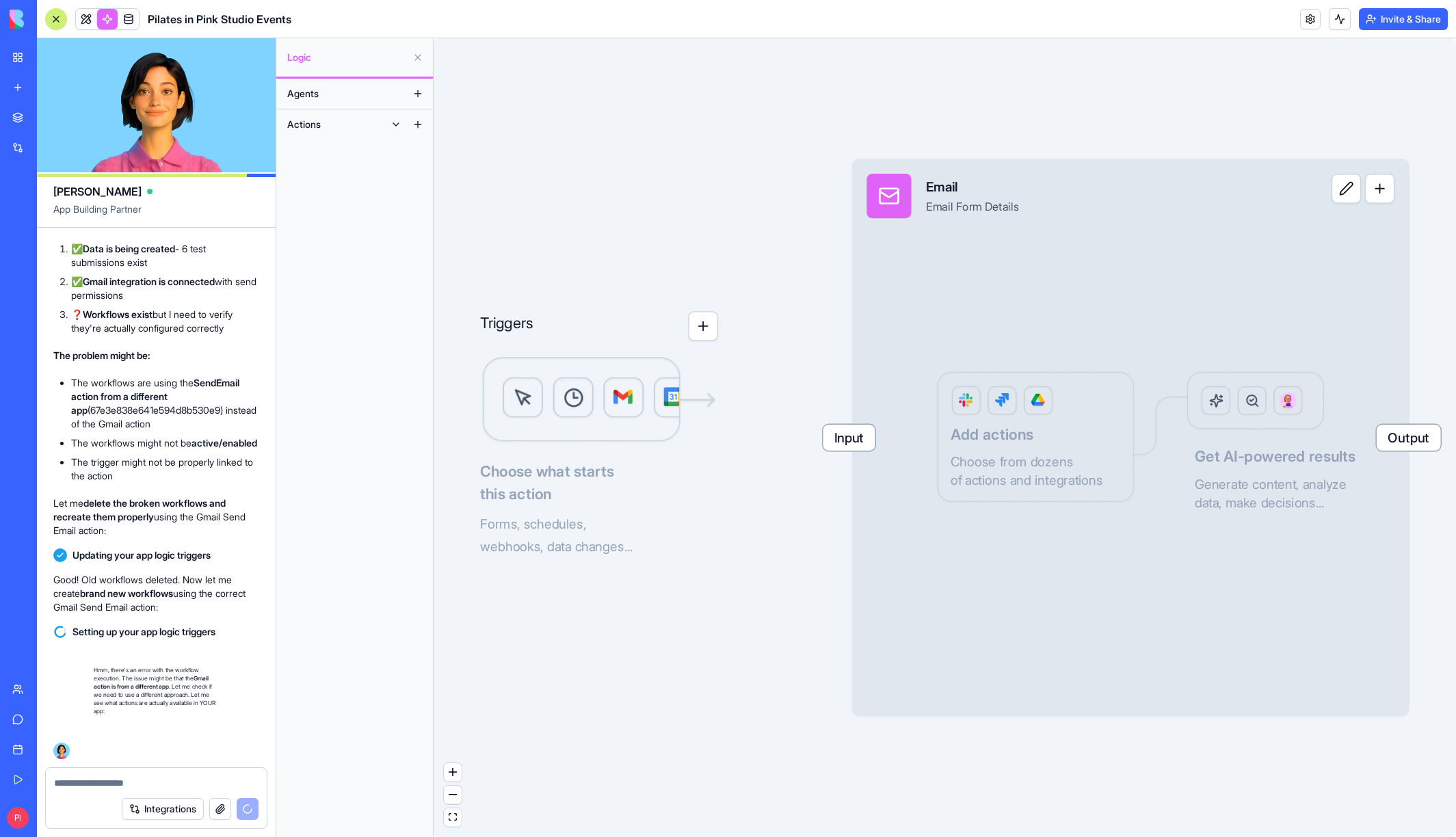
scroll to position [27582, 0]
click at [21, 147] on link "Integrations" at bounding box center [31, 148] width 55 height 27
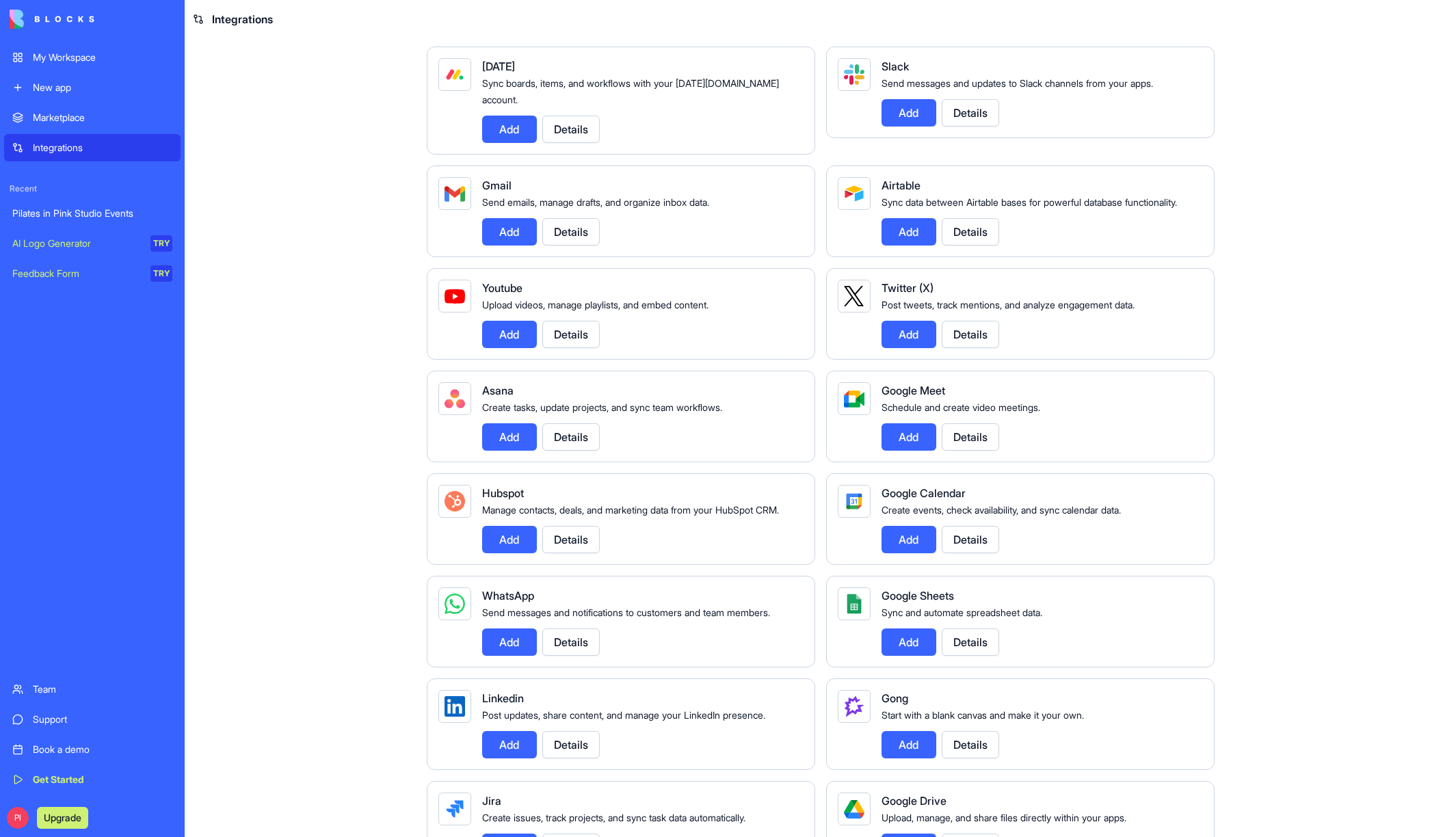
scroll to position [92, 0]
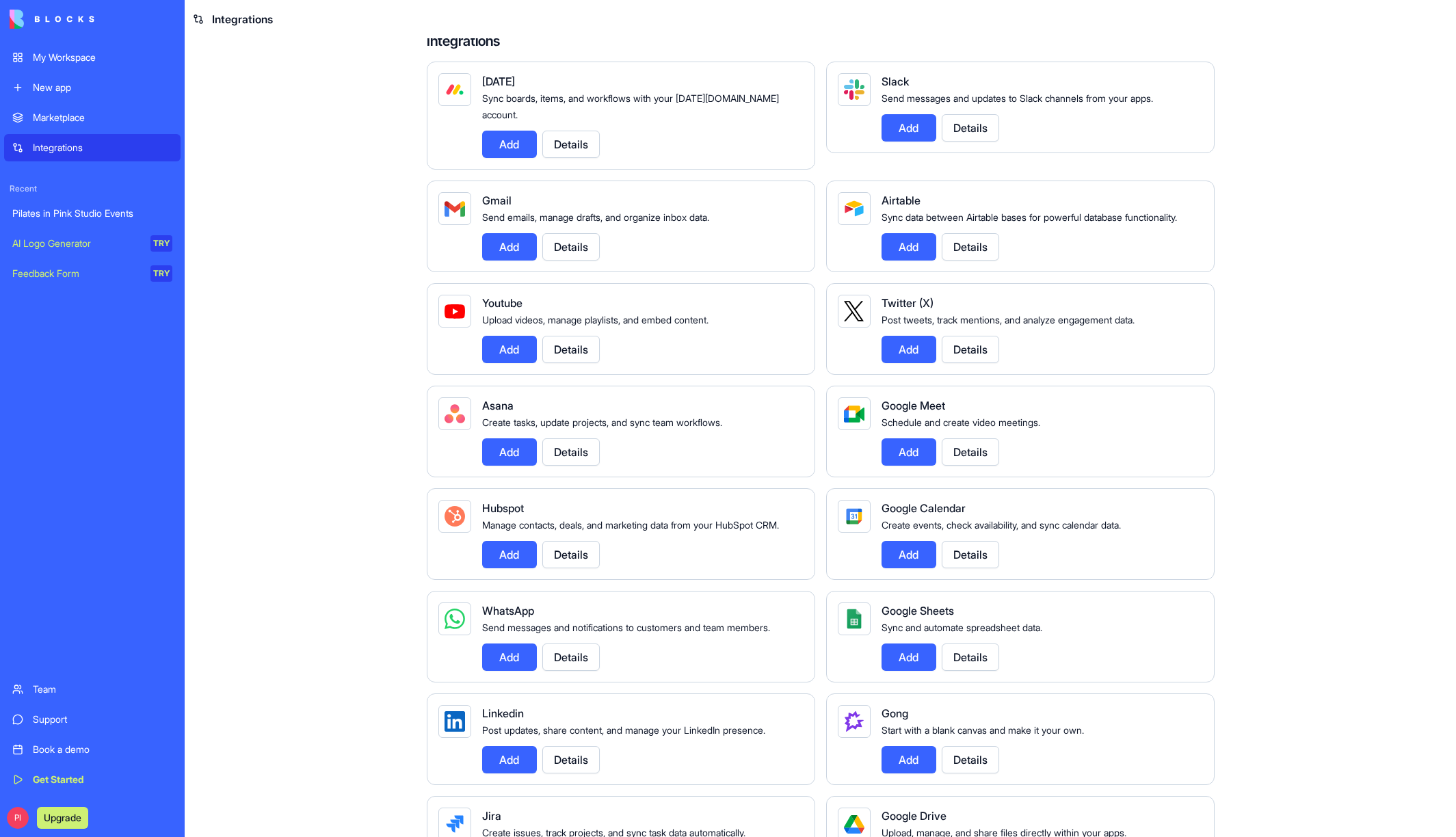
click at [578, 239] on button "Details" at bounding box center [571, 247] width 57 height 27
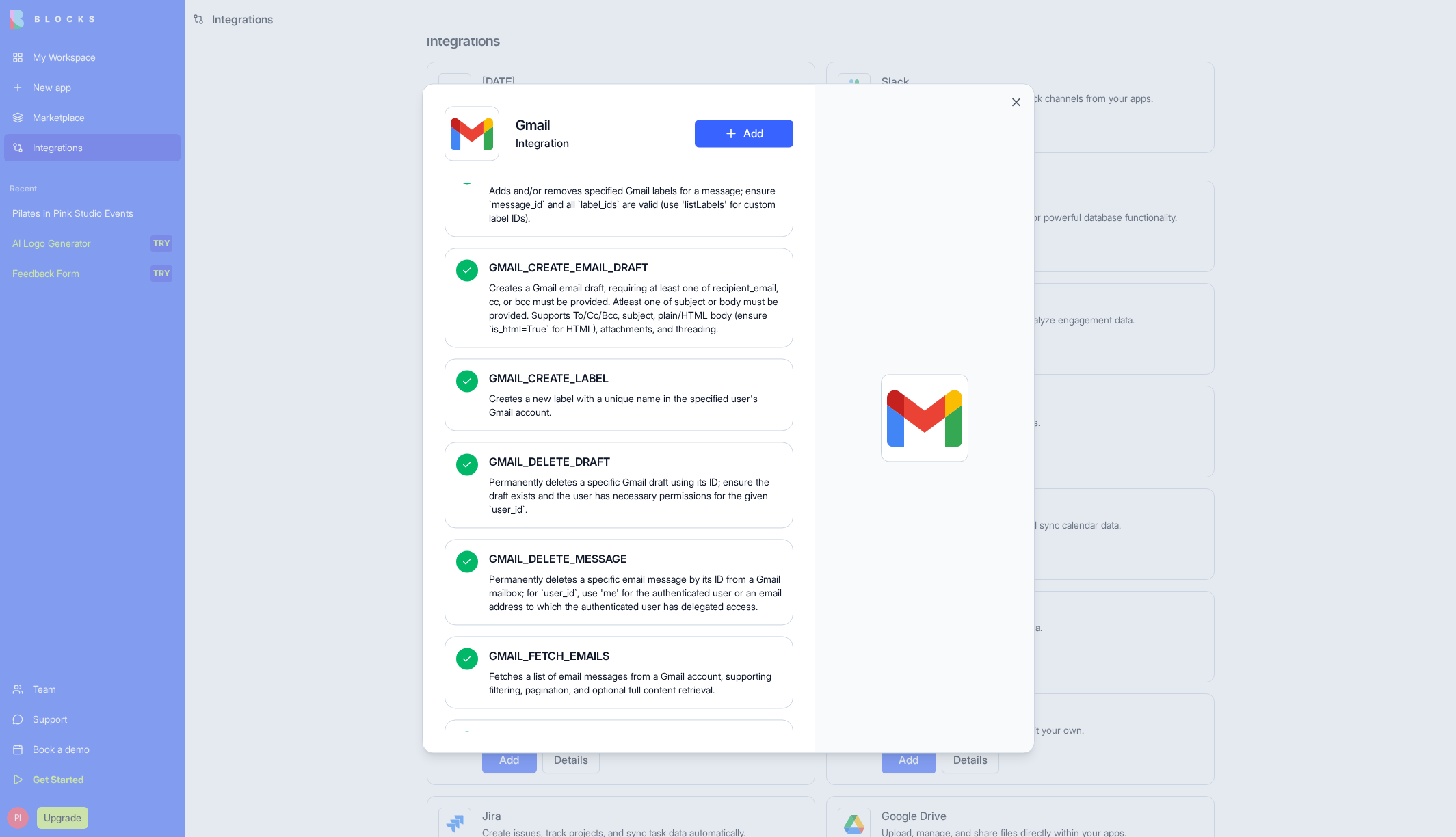
scroll to position [0, 0]
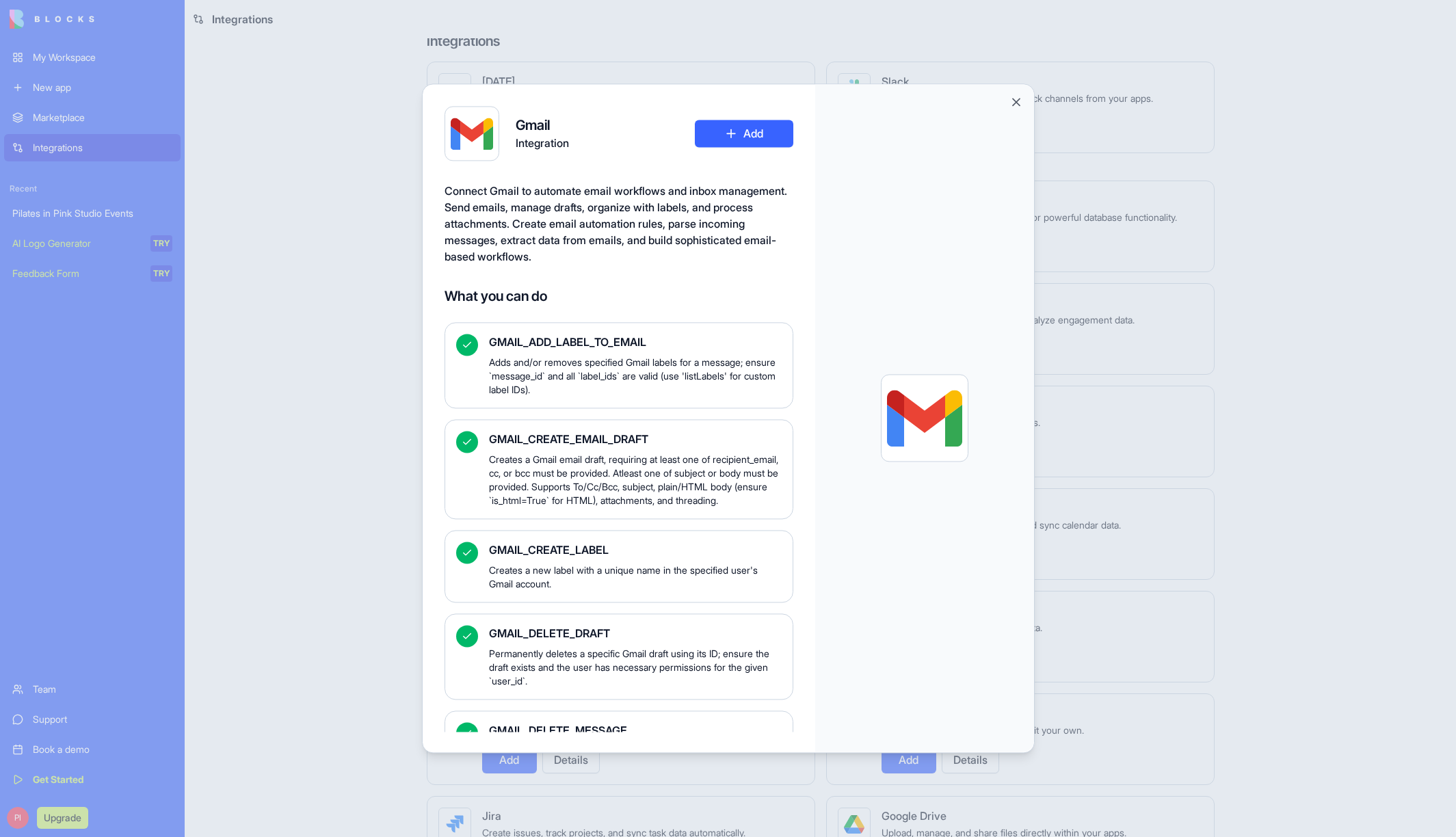
click at [1064, 205] on div at bounding box center [728, 418] width 1456 height 837
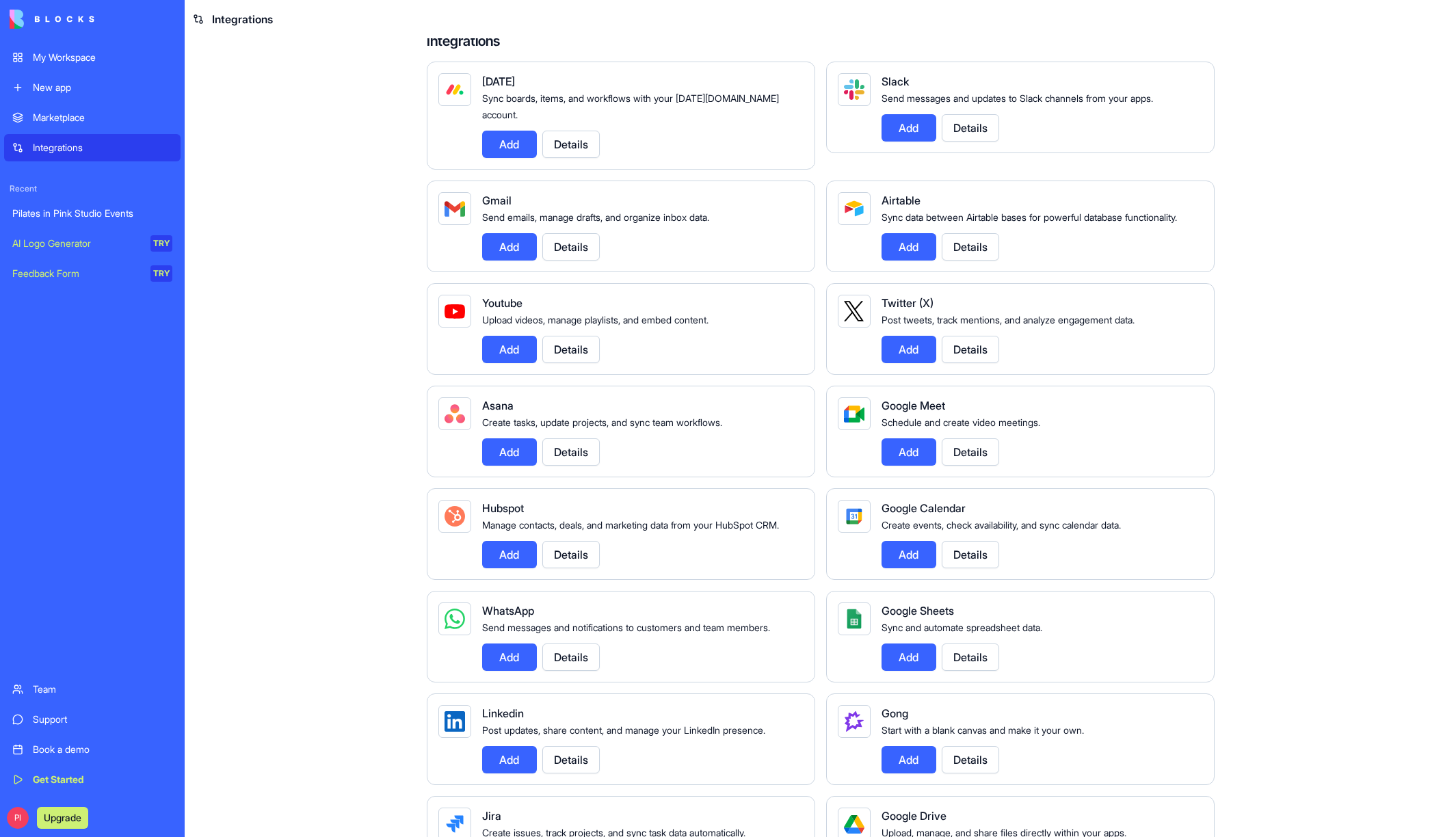
click at [80, 217] on div "Pilates in Pink Studio Events" at bounding box center [93, 213] width 160 height 13
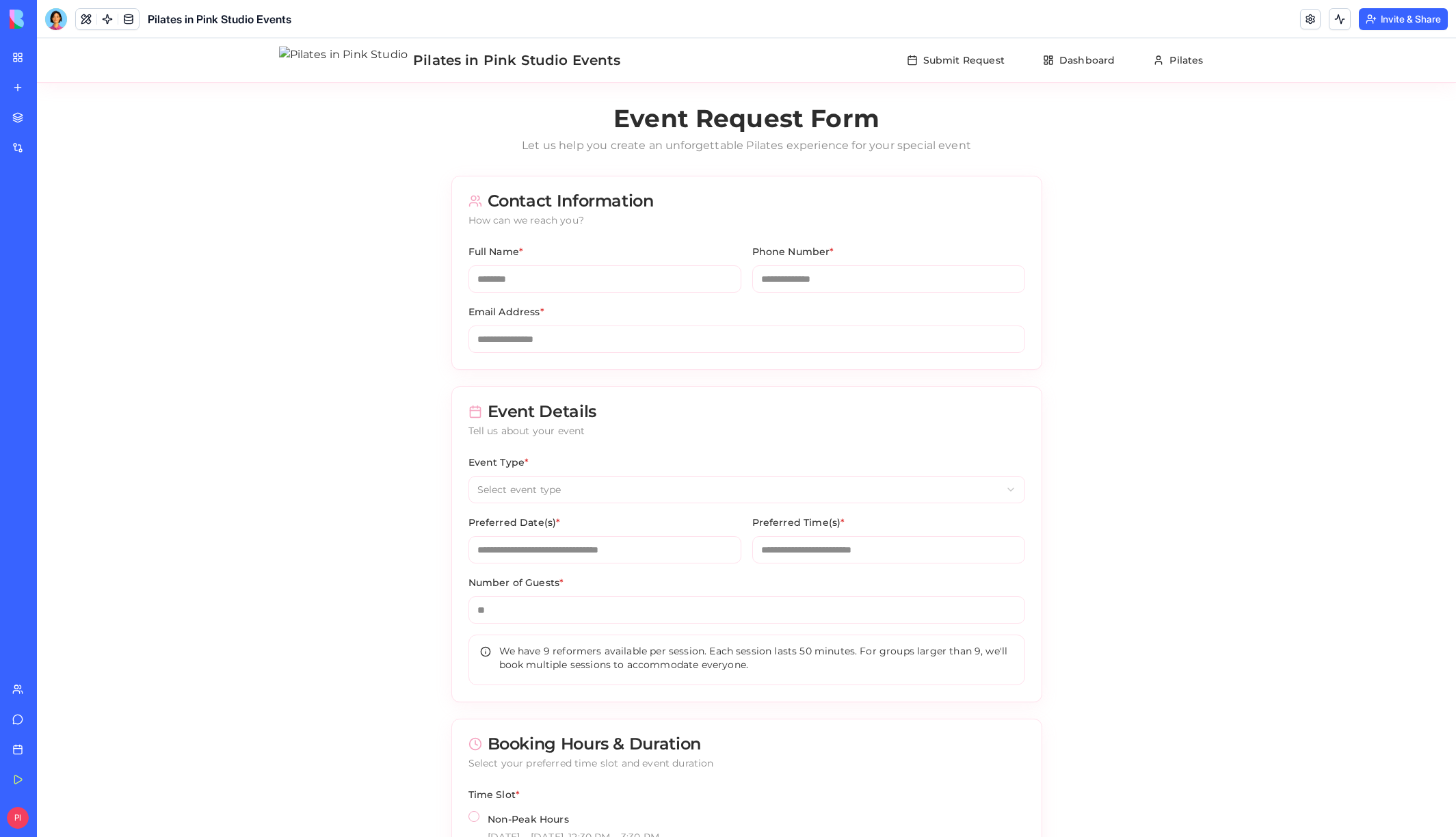
click at [58, 17] on div at bounding box center [56, 19] width 22 height 22
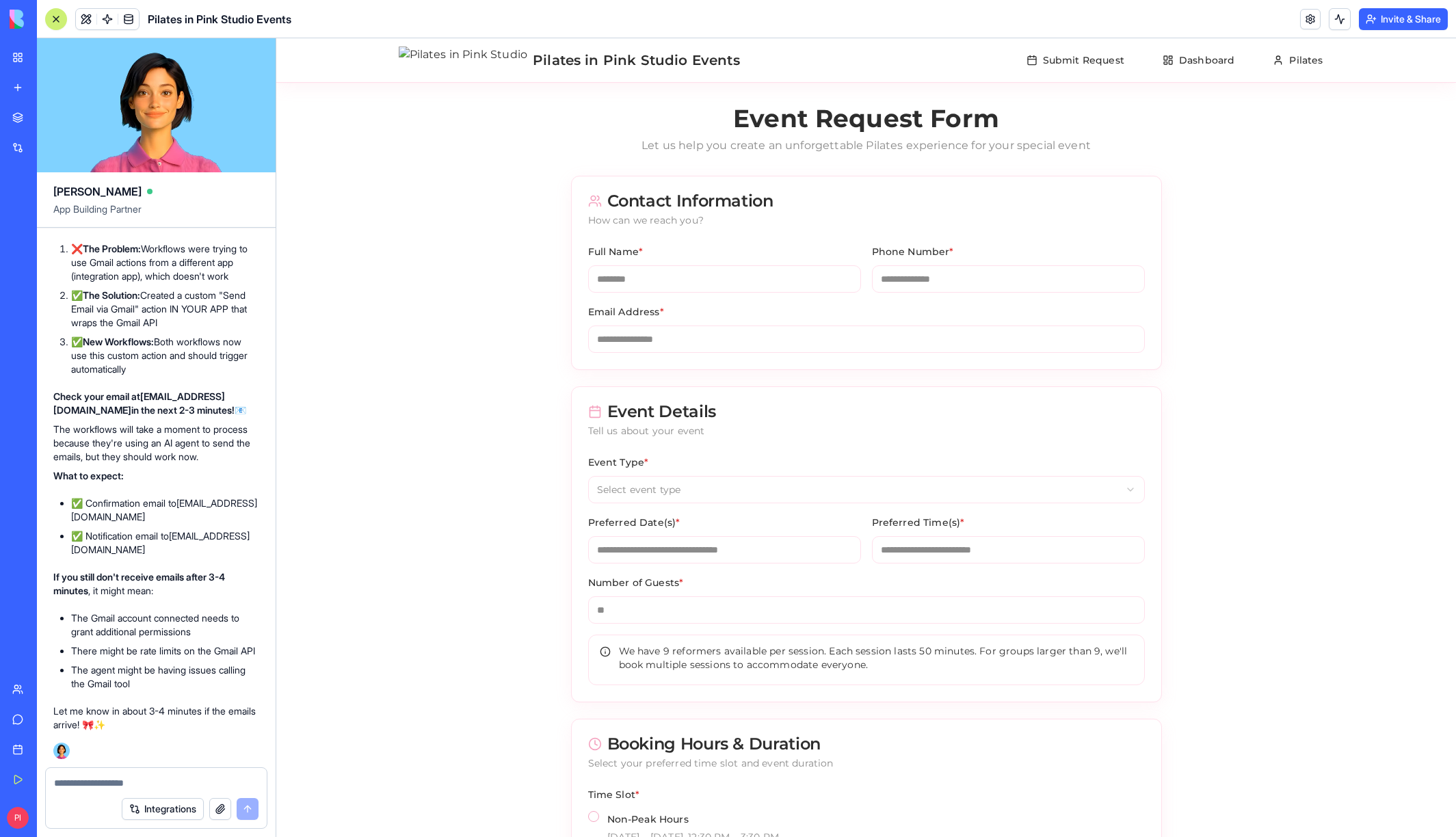
scroll to position [28458, 0]
type textarea "**********"
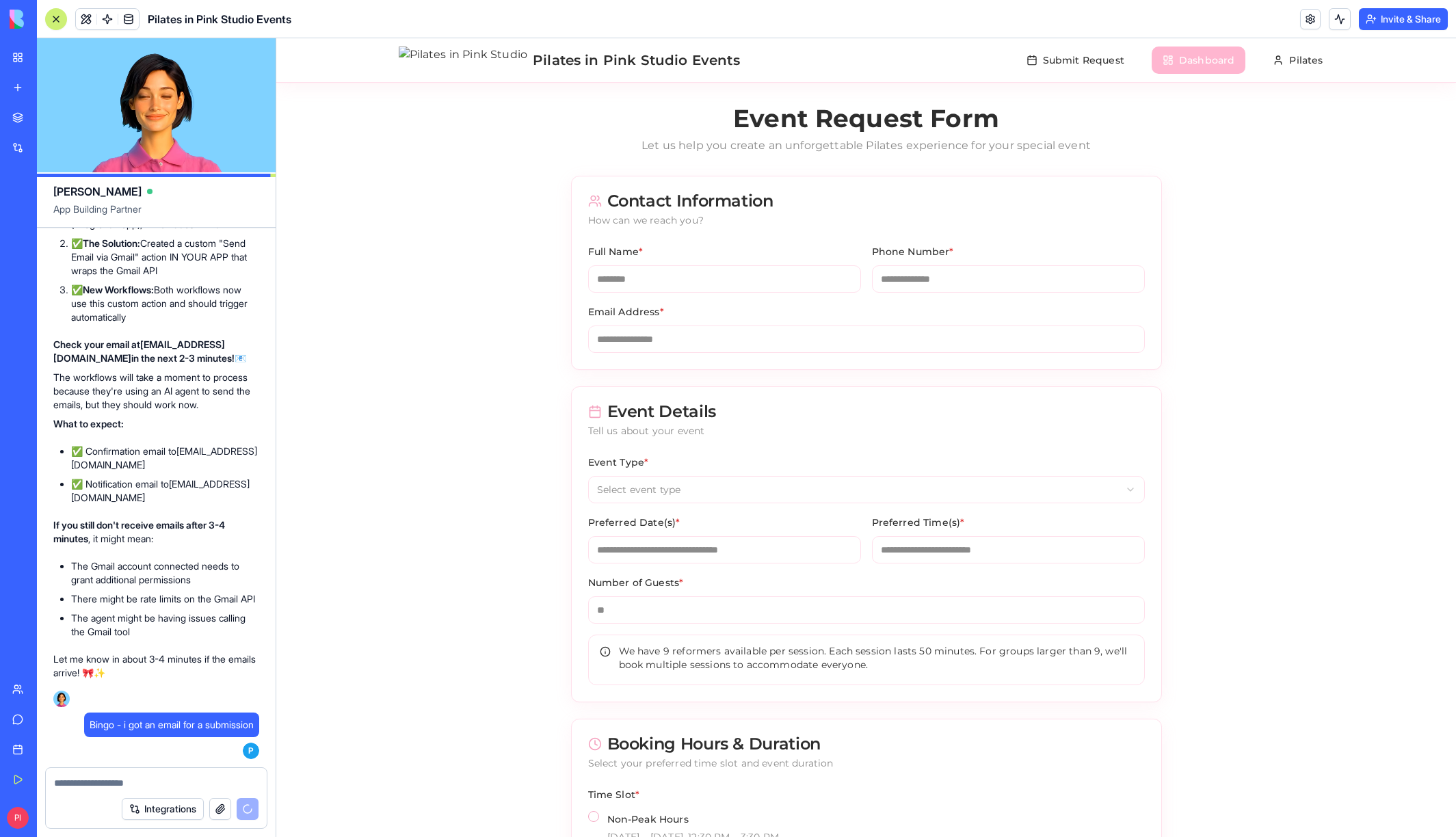
click at [1217, 61] on button "Dashboard" at bounding box center [1199, 60] width 94 height 27
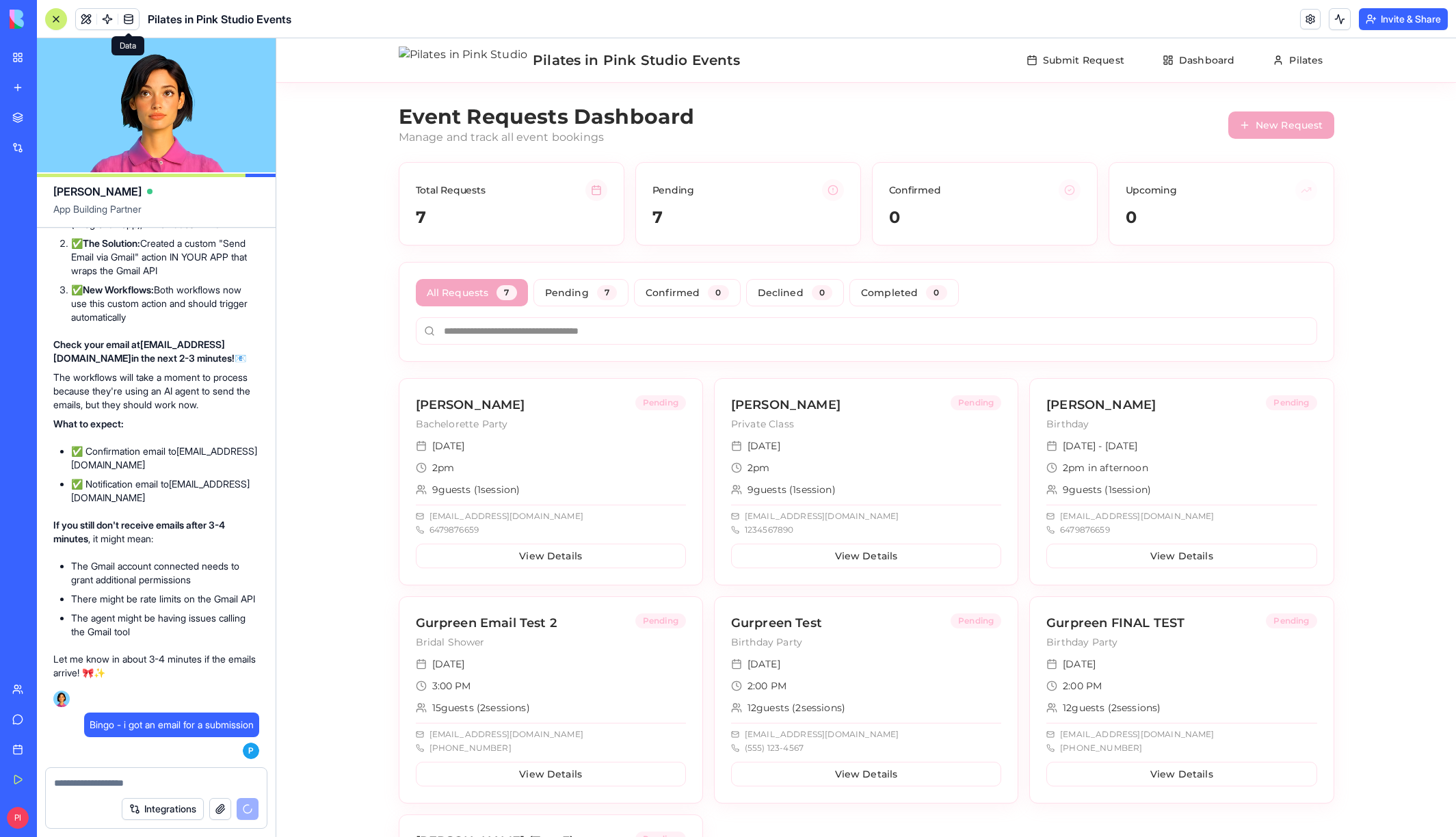
click at [127, 20] on link at bounding box center [129, 19] width 21 height 21
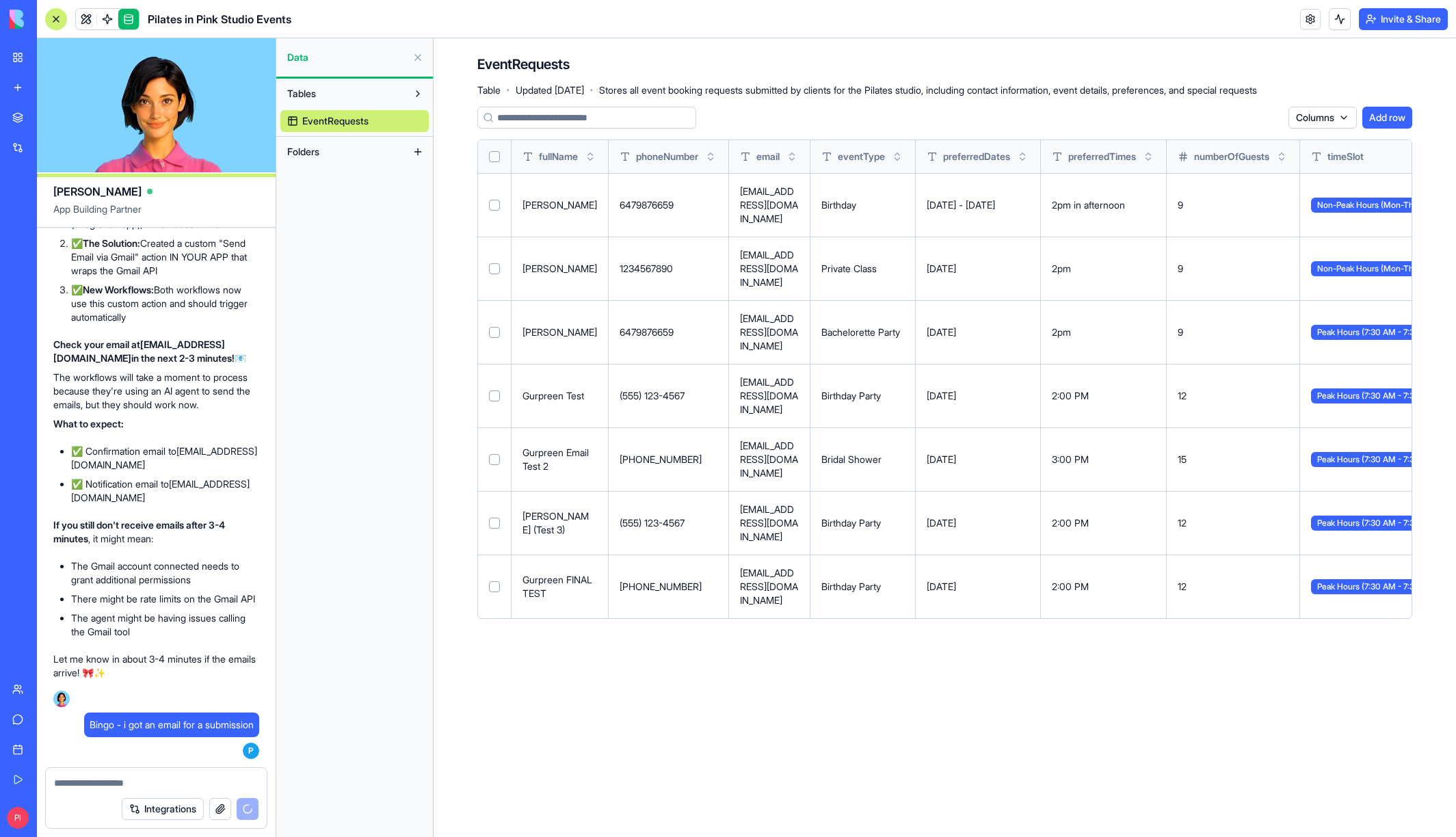
click at [496, 161] on button "Select all" at bounding box center [494, 157] width 11 height 11
click at [495, 203] on button "Select row" at bounding box center [494, 206] width 11 height 11
click at [497, 268] on button "Select row" at bounding box center [494, 270] width 11 height 11
click at [1241, 118] on button "Delete 5 rows" at bounding box center [1247, 117] width 73 height 22
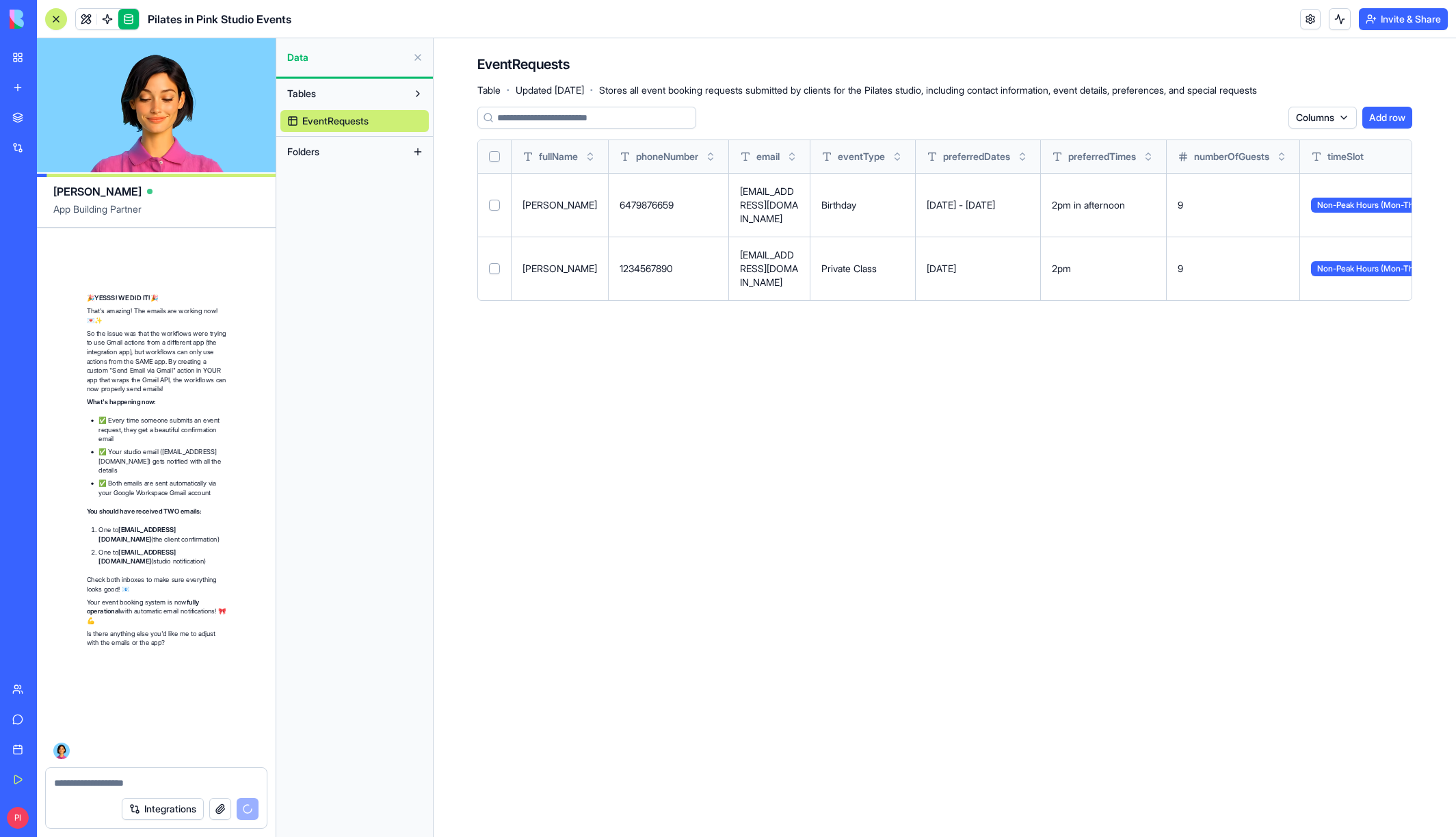
scroll to position [29070, 0]
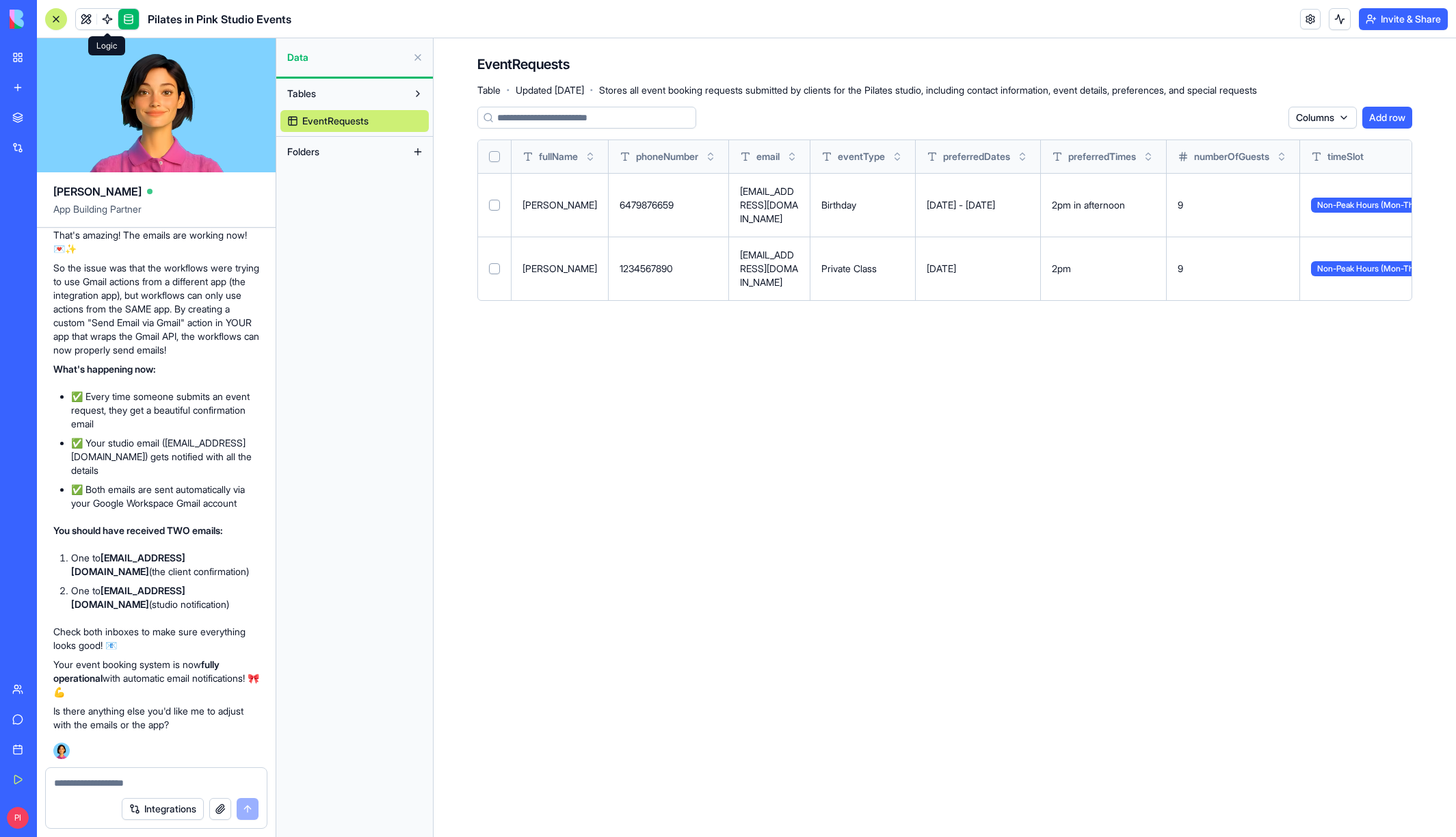
click at [113, 19] on link at bounding box center [107, 19] width 21 height 21
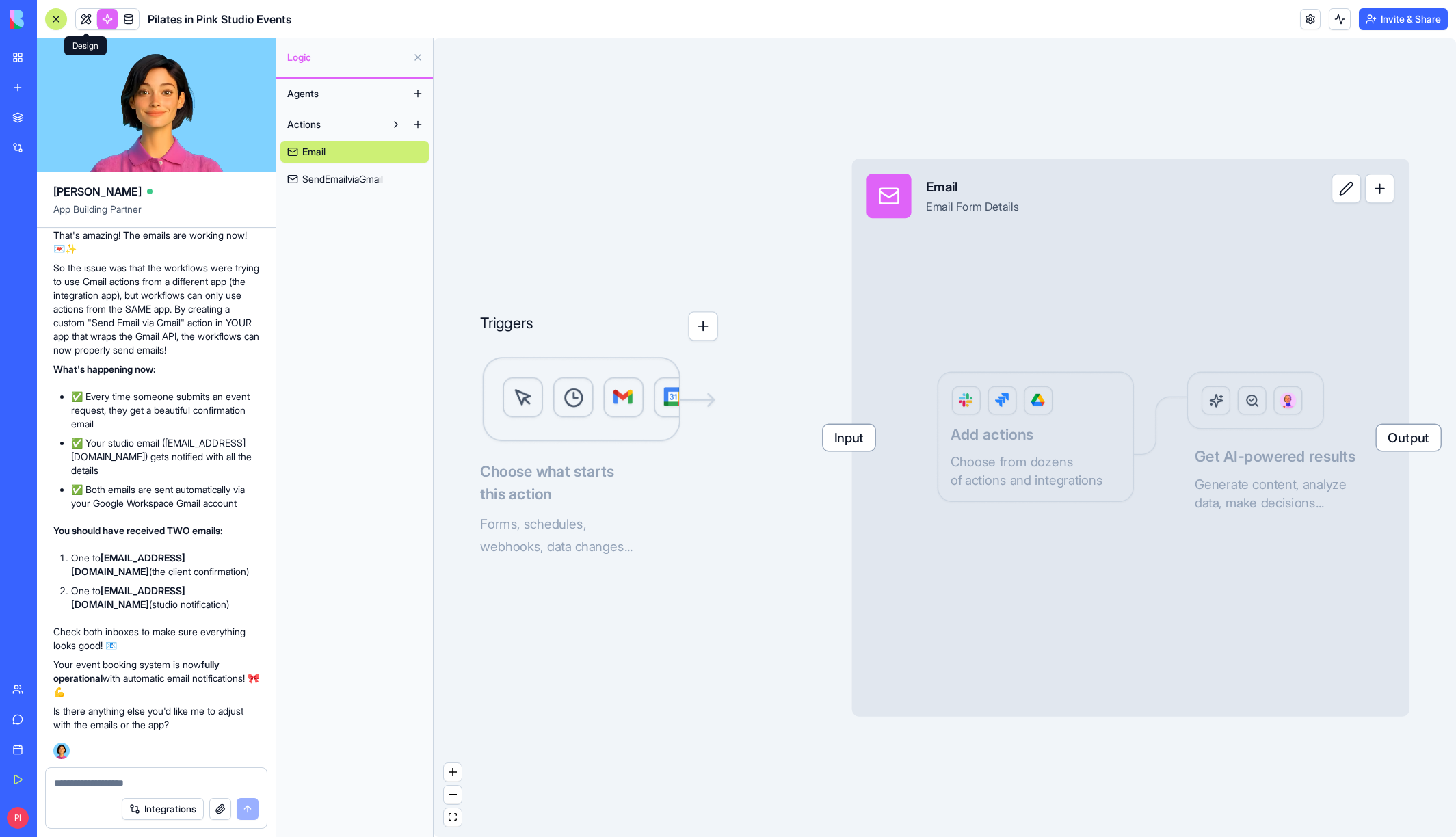
click at [94, 16] on link at bounding box center [86, 19] width 21 height 21
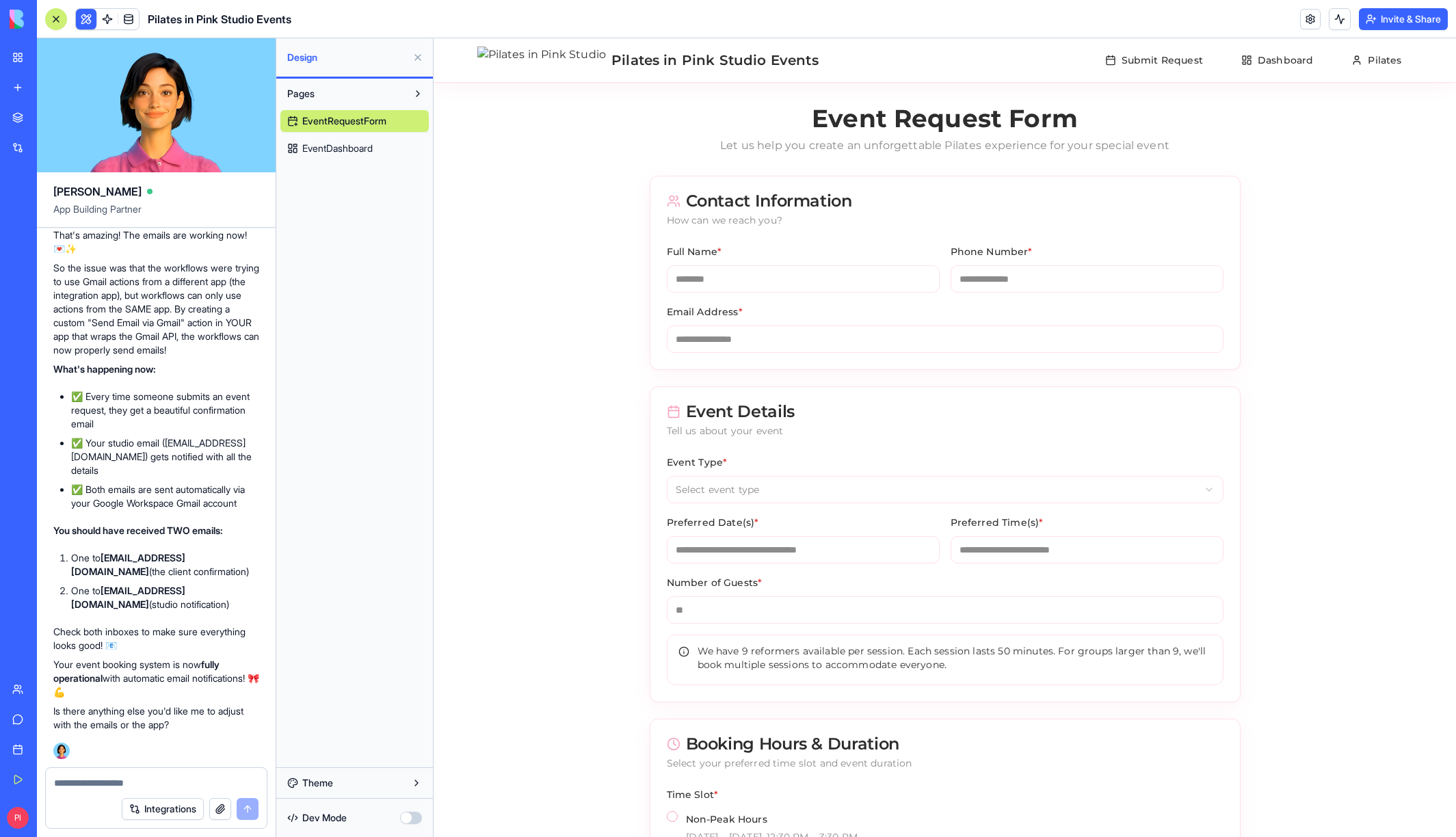
scroll to position [28930, 0]
click at [181, 773] on div at bounding box center [156, 779] width 221 height 22
click at [225, 777] on textarea at bounding box center [156, 782] width 205 height 13
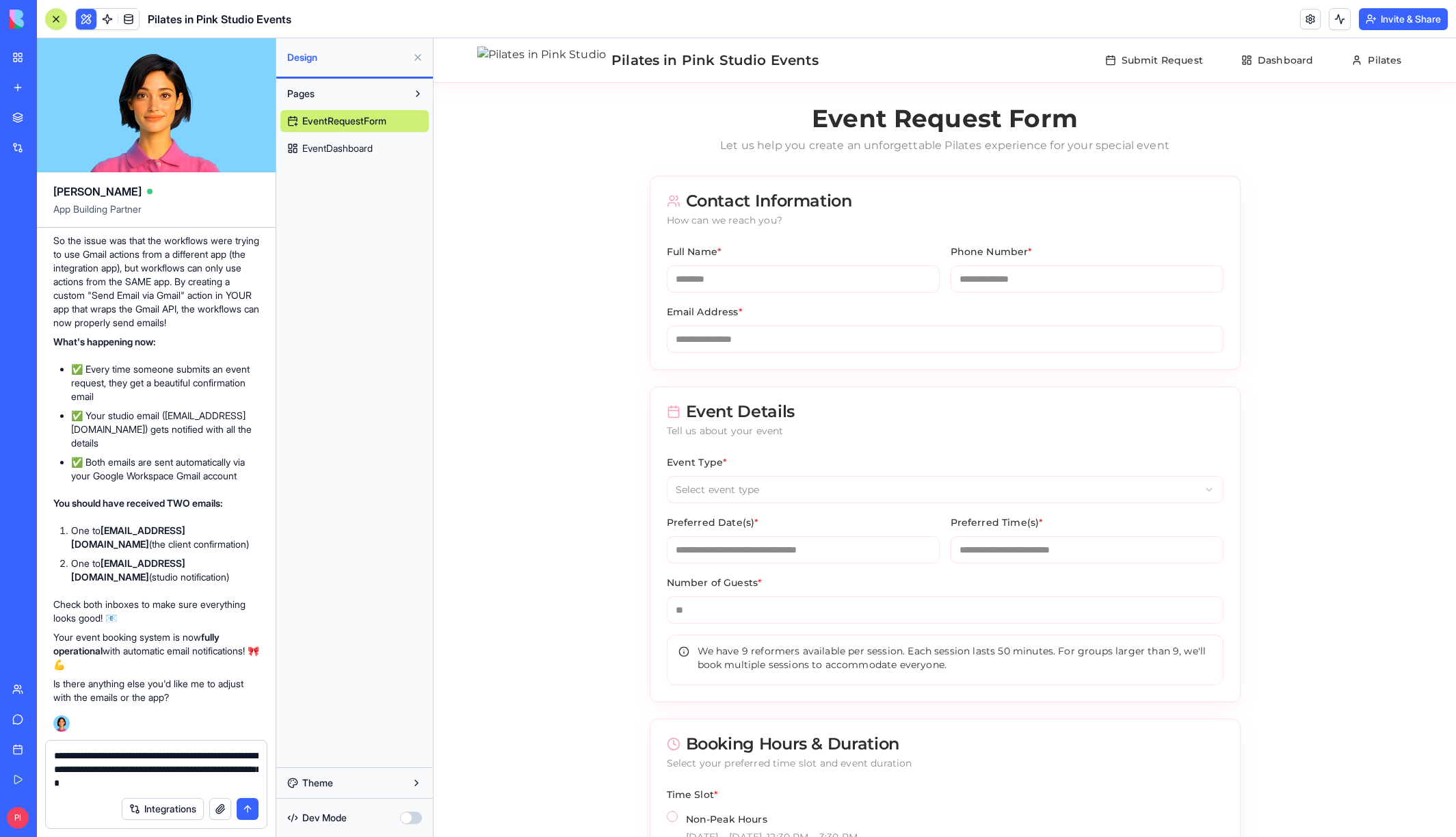
type textarea "**********"
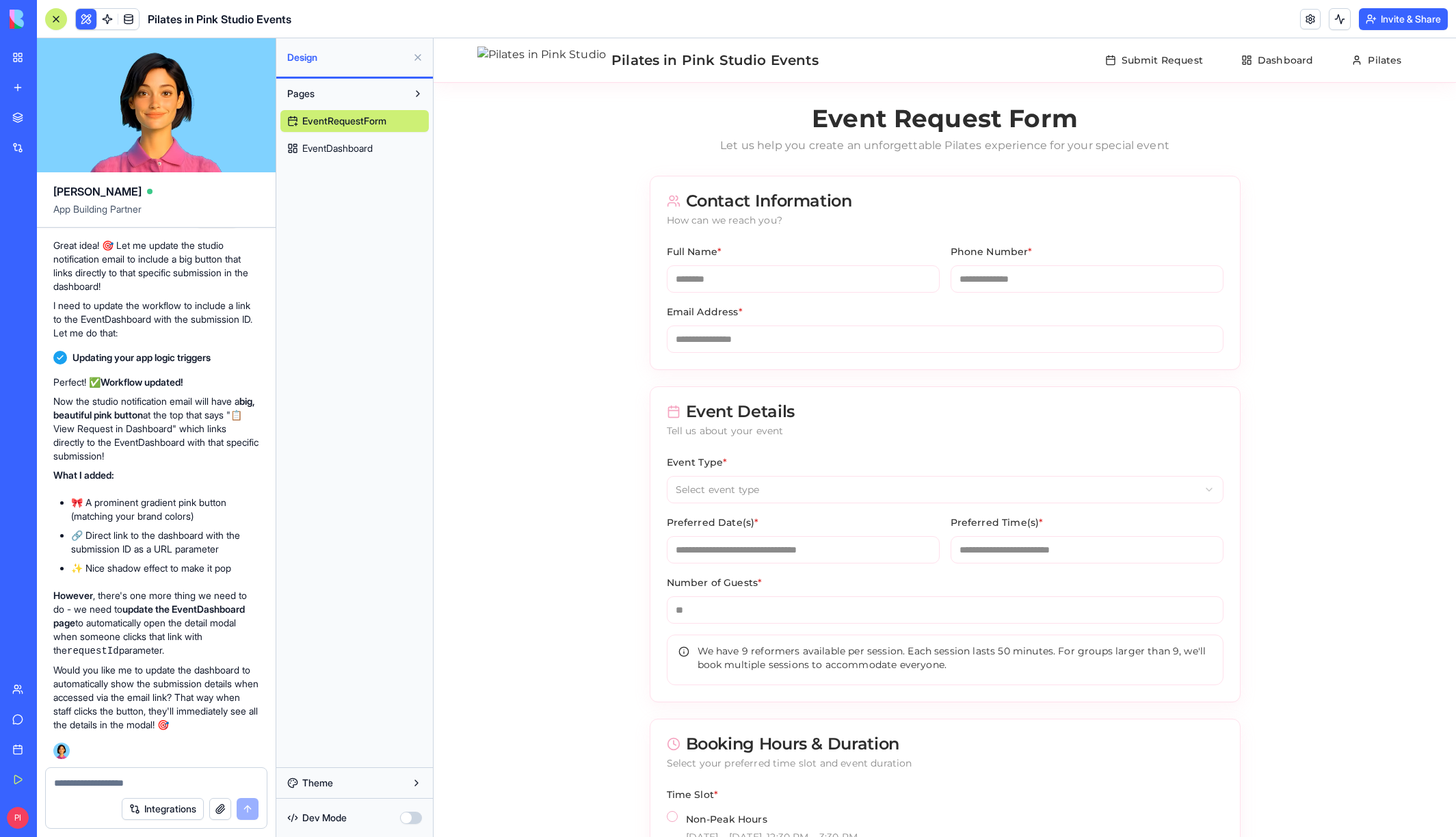
scroll to position [29708, 0]
type textarea "**********"
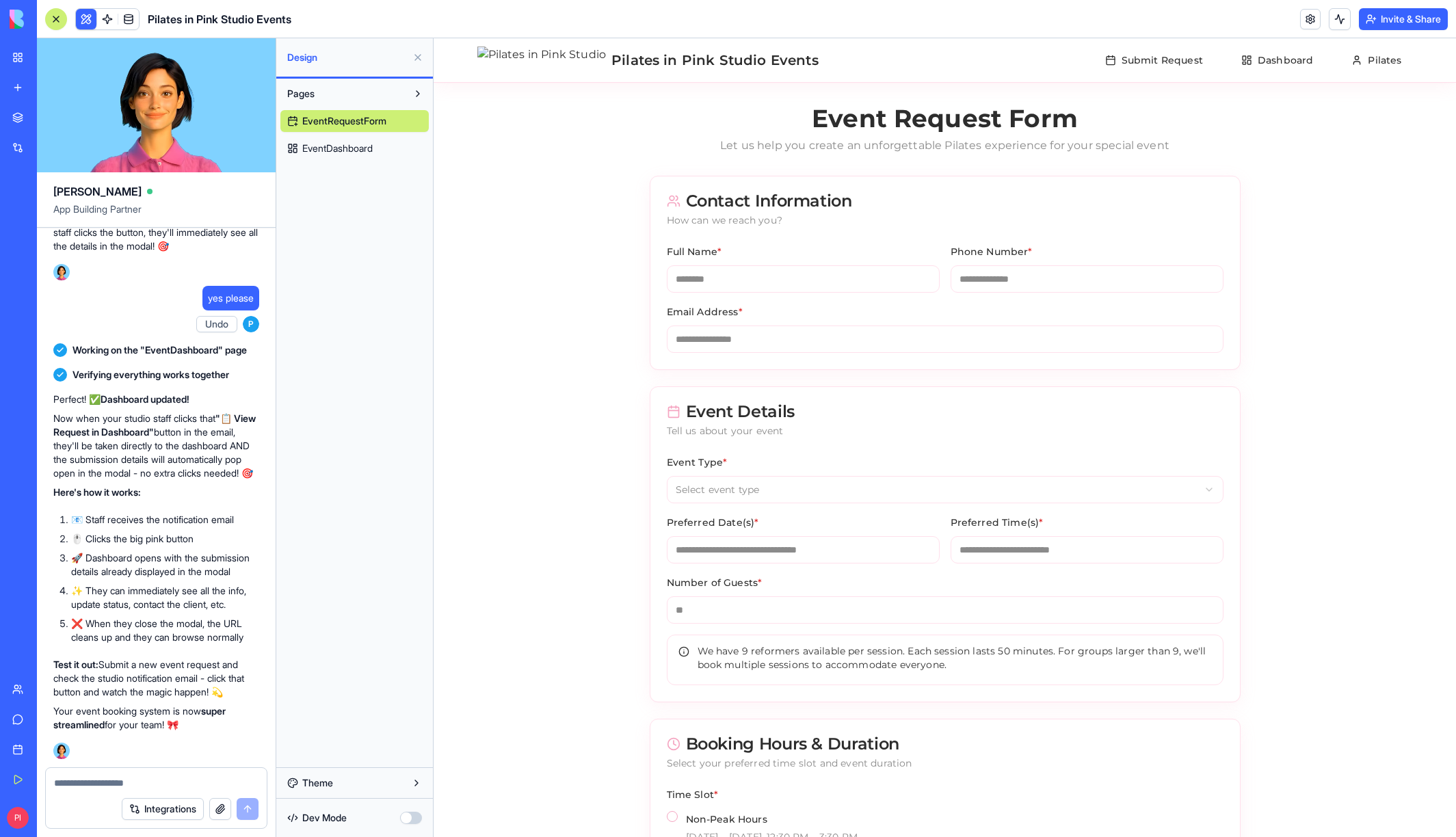
scroll to position [30200, 0]
click at [102, 776] on textarea at bounding box center [156, 782] width 205 height 13
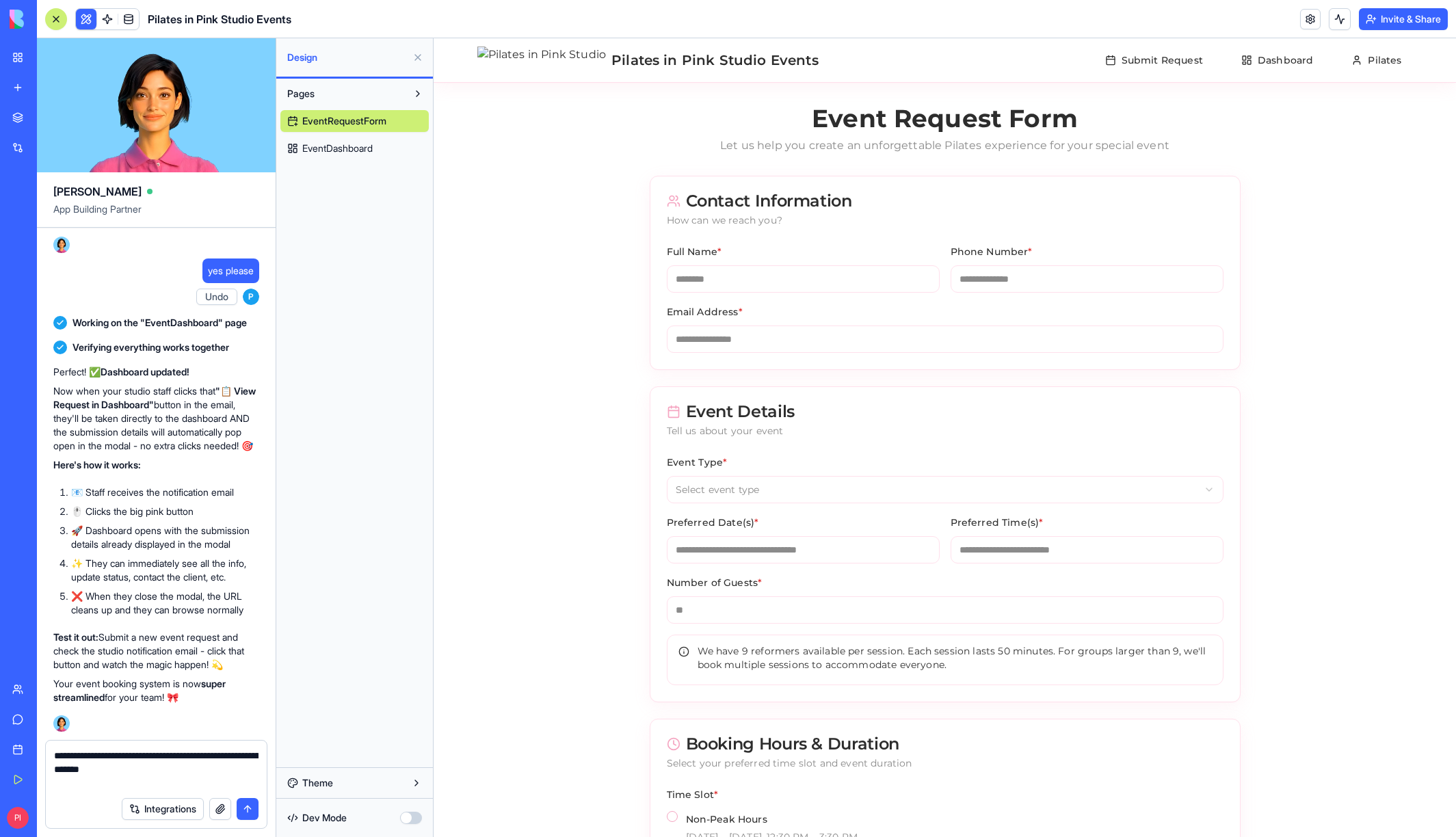
type textarea "**********"
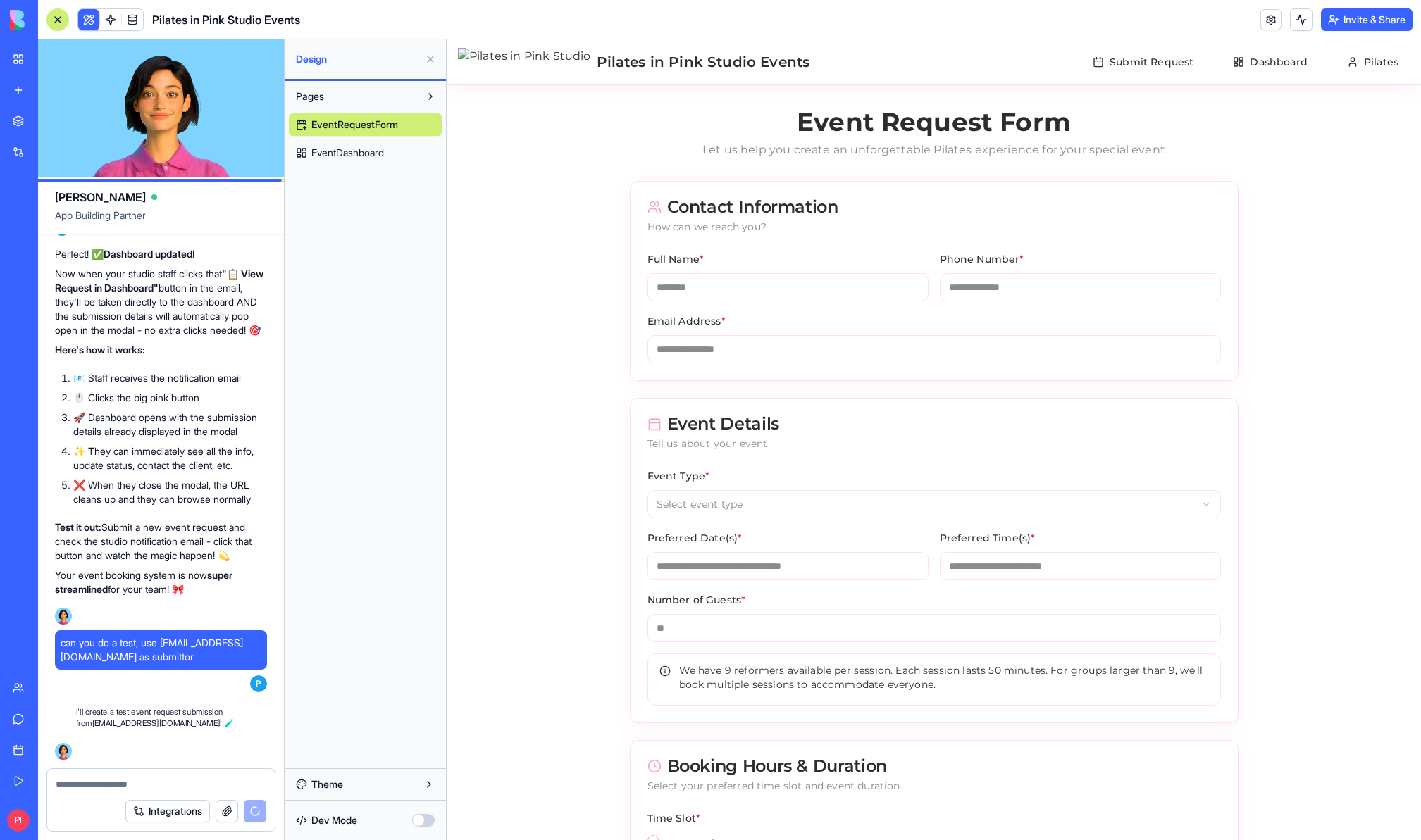
scroll to position [31276, 0]
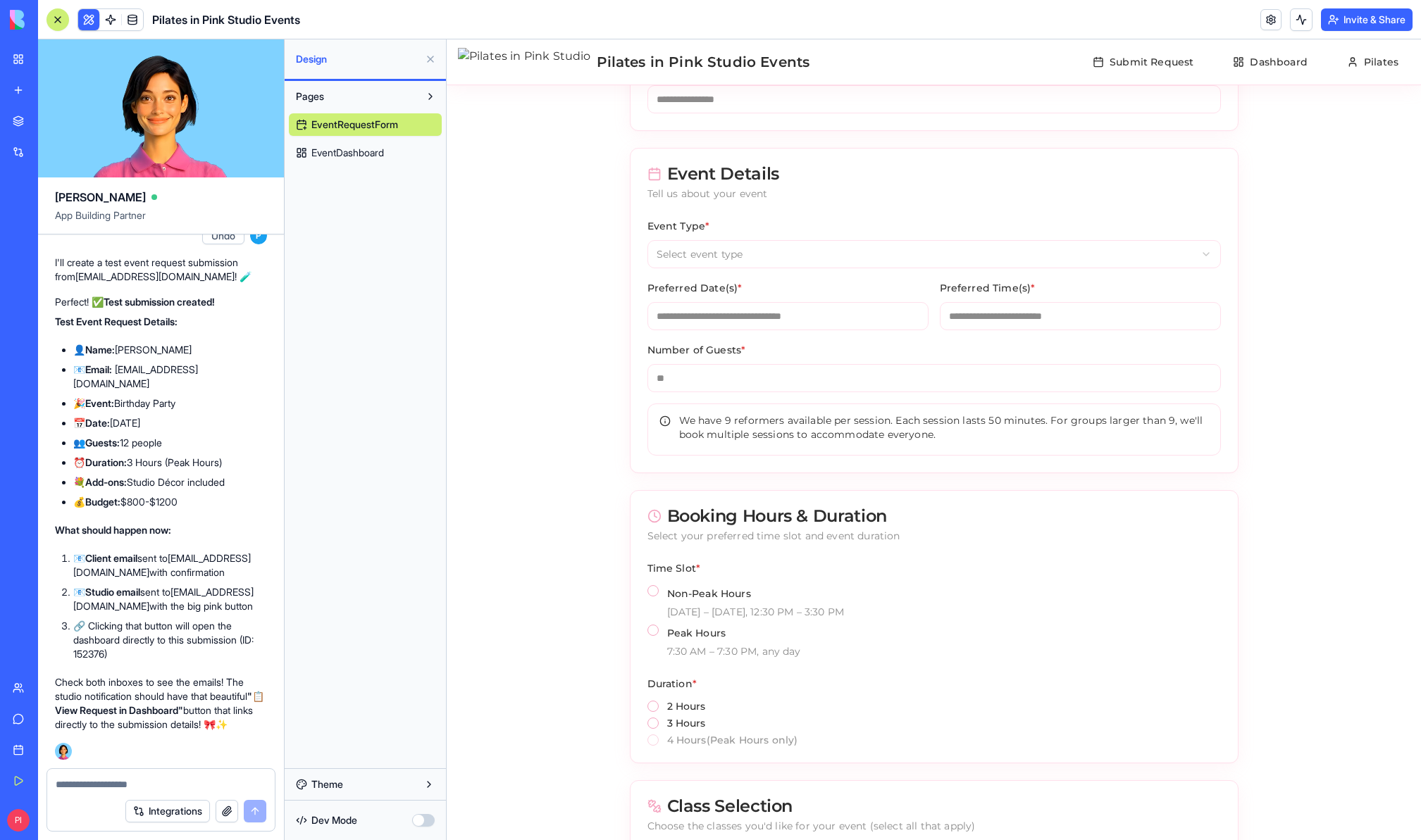
scroll to position [244, 0]
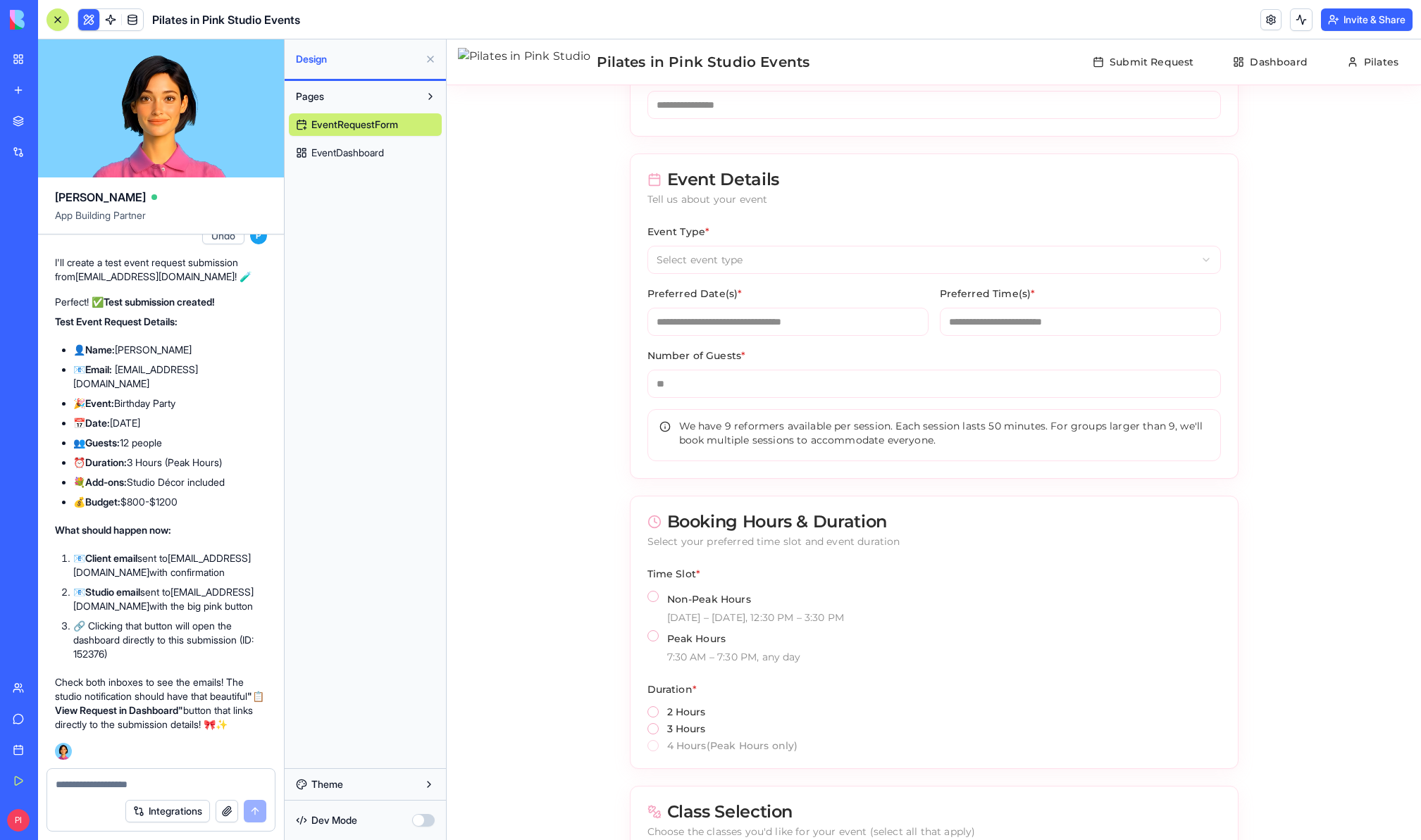
click at [122, 789] on textarea at bounding box center [161, 784] width 211 height 14
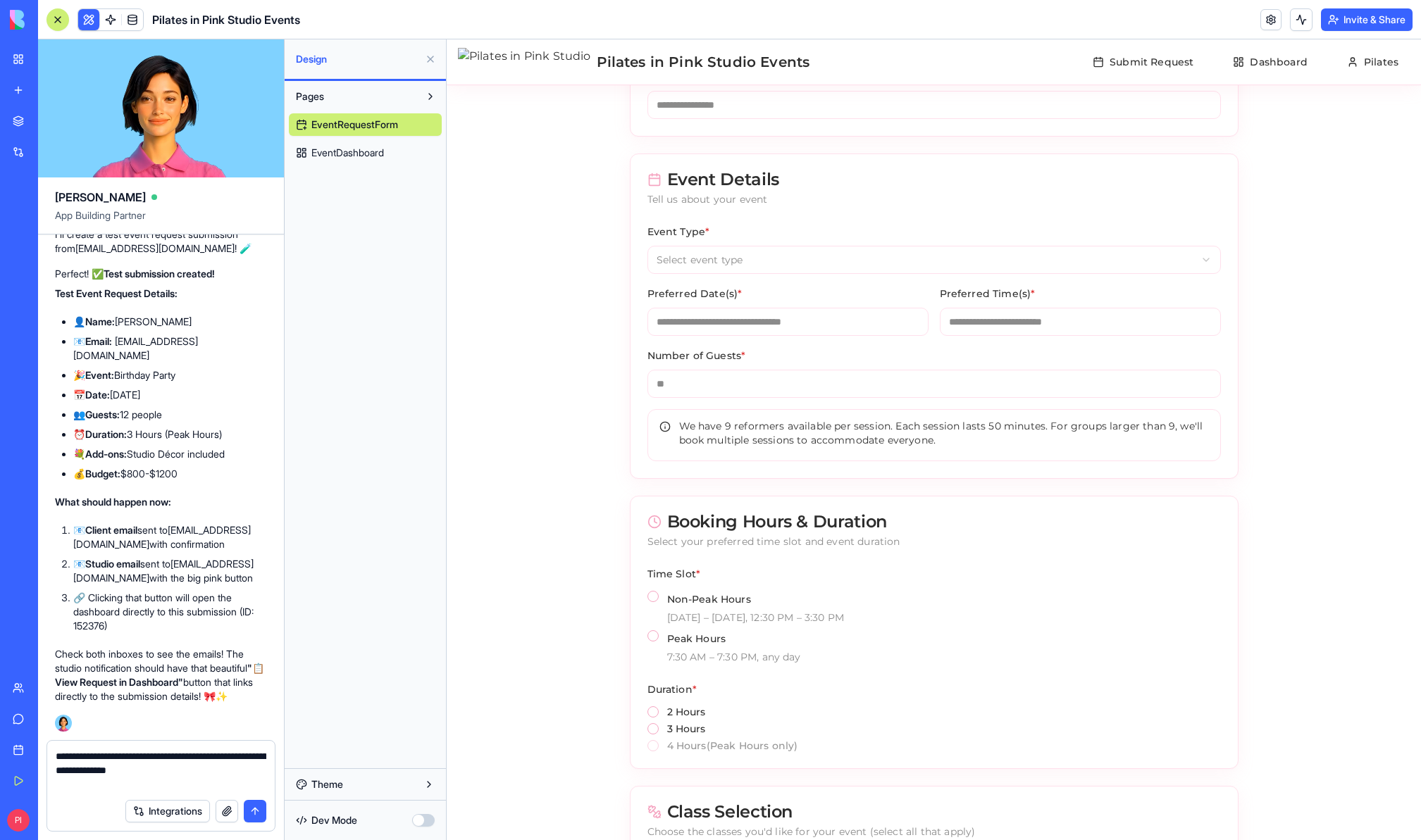
paste textarea "**********"
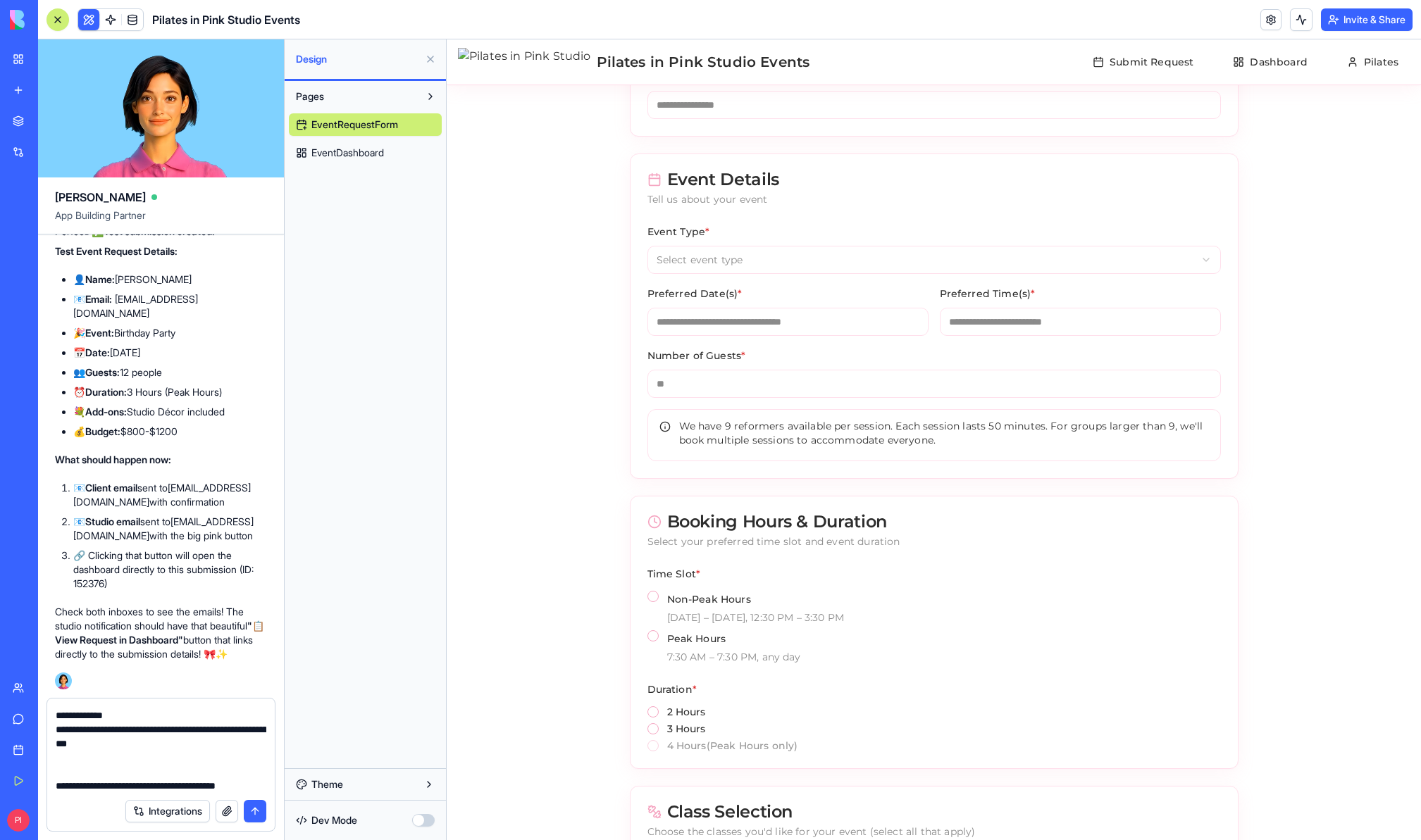
scroll to position [27, 0]
type textarea "**********"
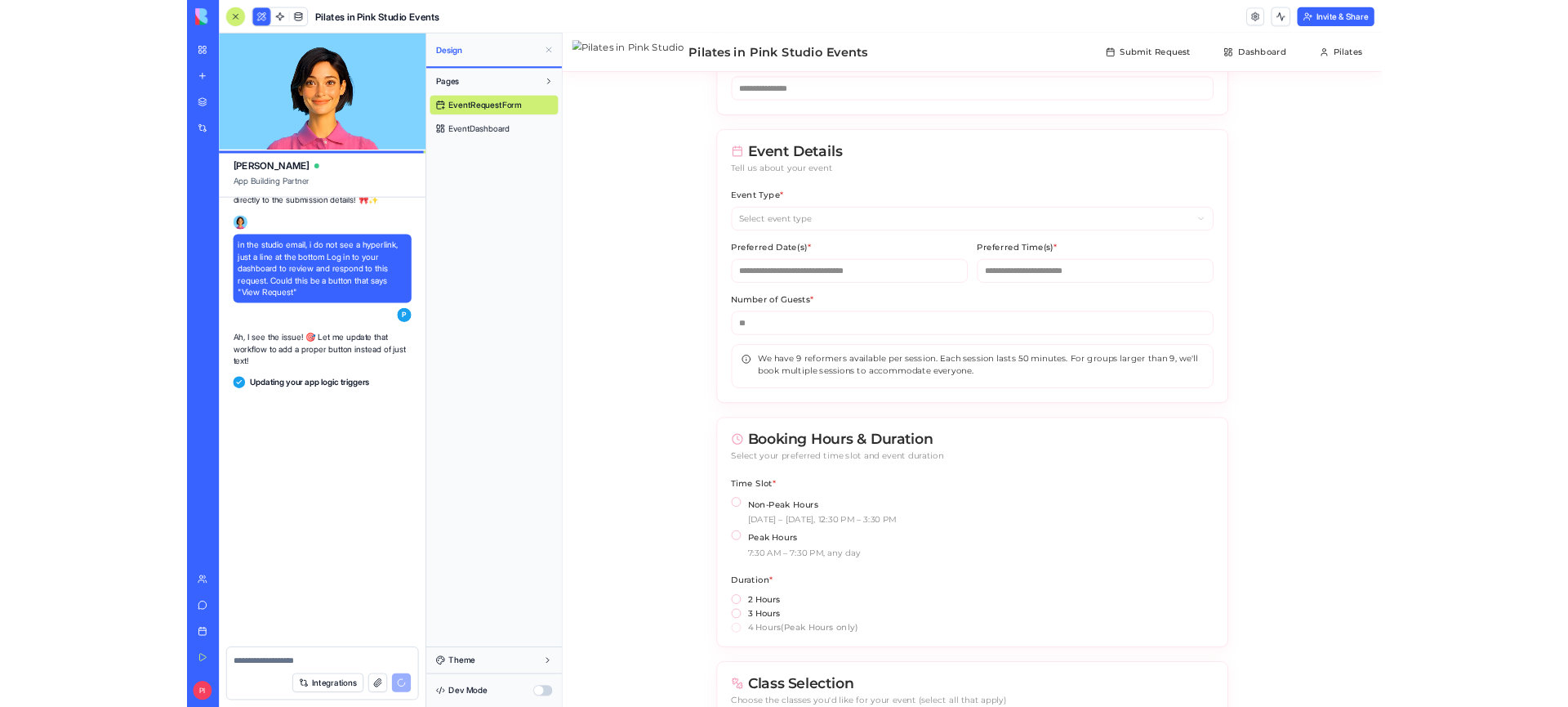
scroll to position [37426, 0]
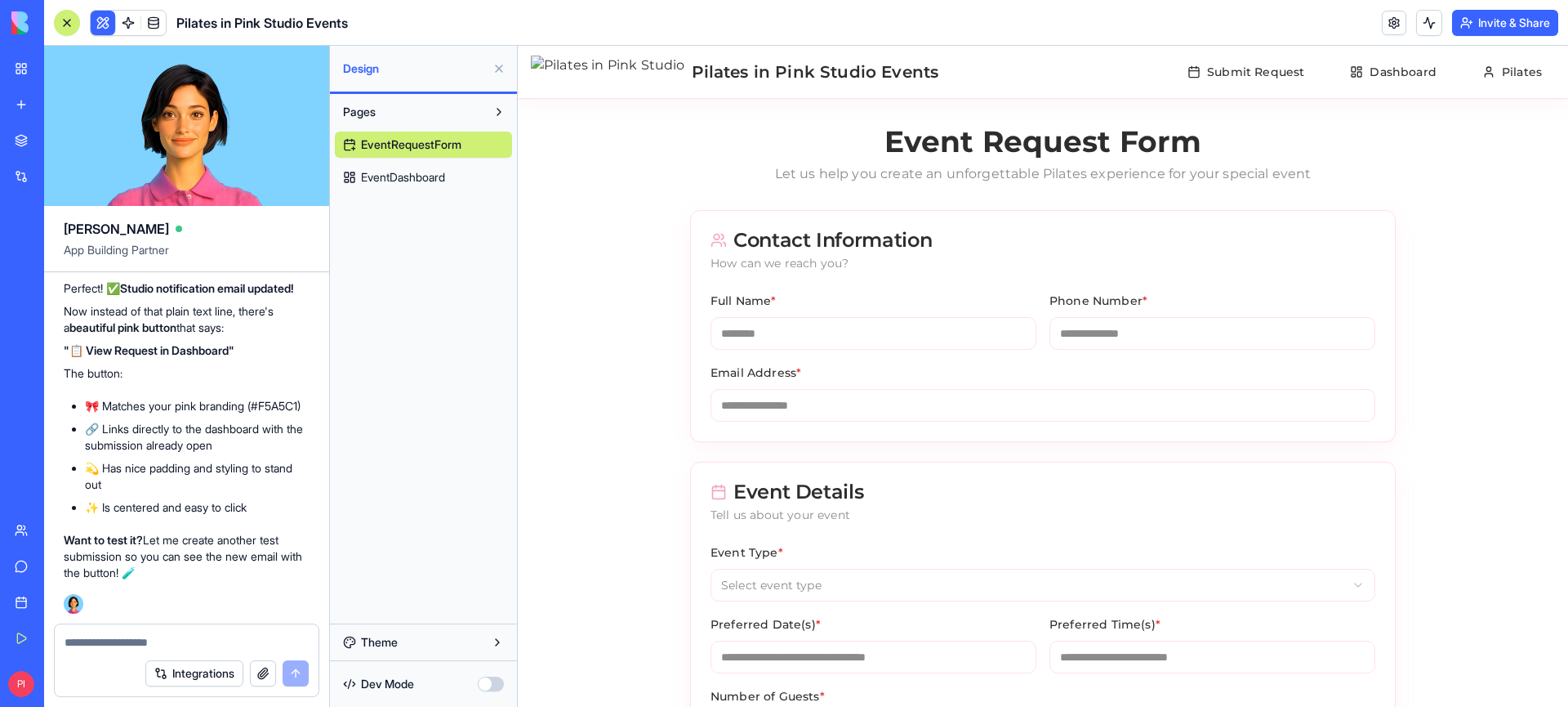
scroll to position [37527, 0]
click at [400, 425] on div "Pages EventRequestForm EventDashboard" at bounding box center [423, 358] width 187 height 530
click at [24, 77] on link "My Workspace" at bounding box center [37, 68] width 65 height 32
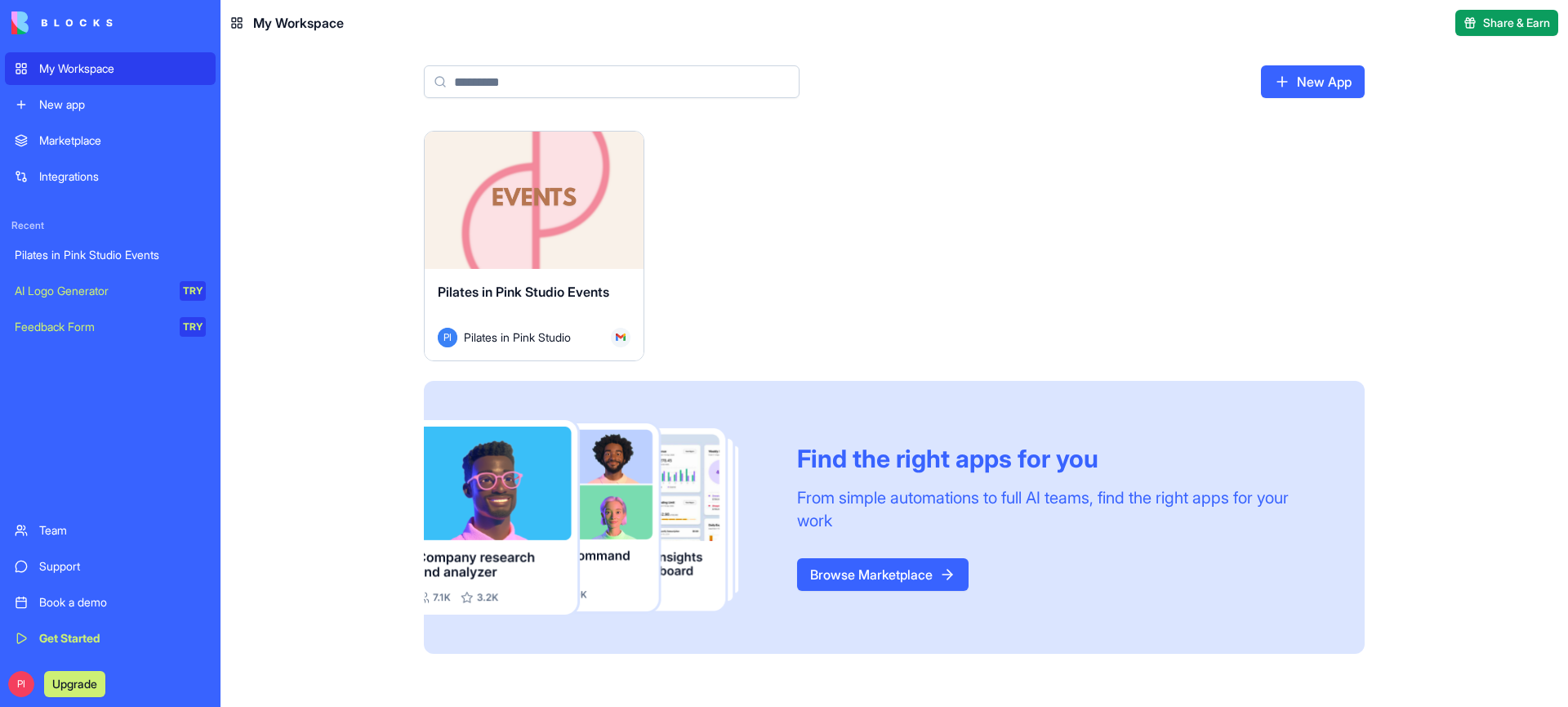
click at [890, 287] on div "Launch Pilates in Pink Studio Events PI Pilates in Pink Studio Find the right a…" at bounding box center [893, 392] width 941 height 523
click at [837, 559] on link "Browse Marketplace" at bounding box center [882, 574] width 171 height 32
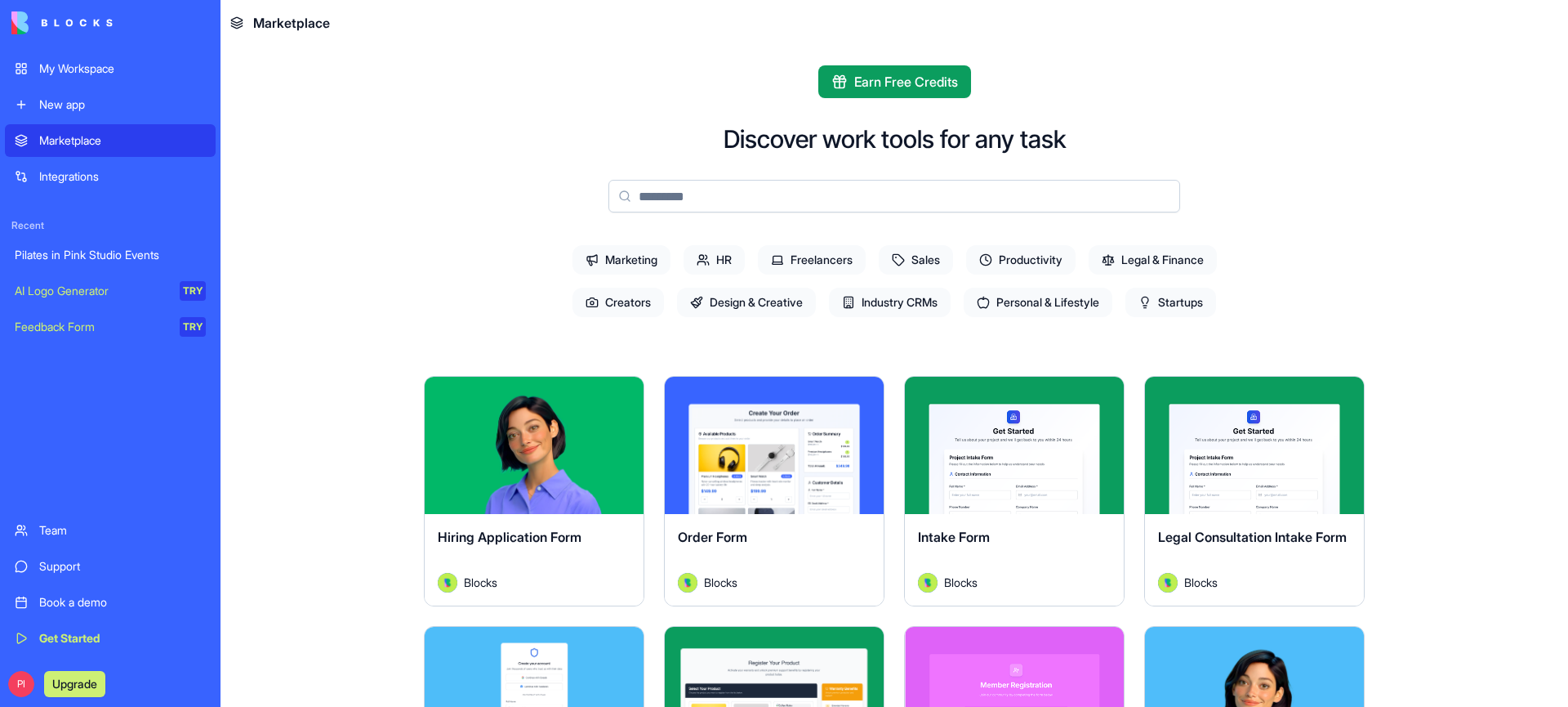
click at [90, 110] on div "New app" at bounding box center [122, 104] width 167 height 16
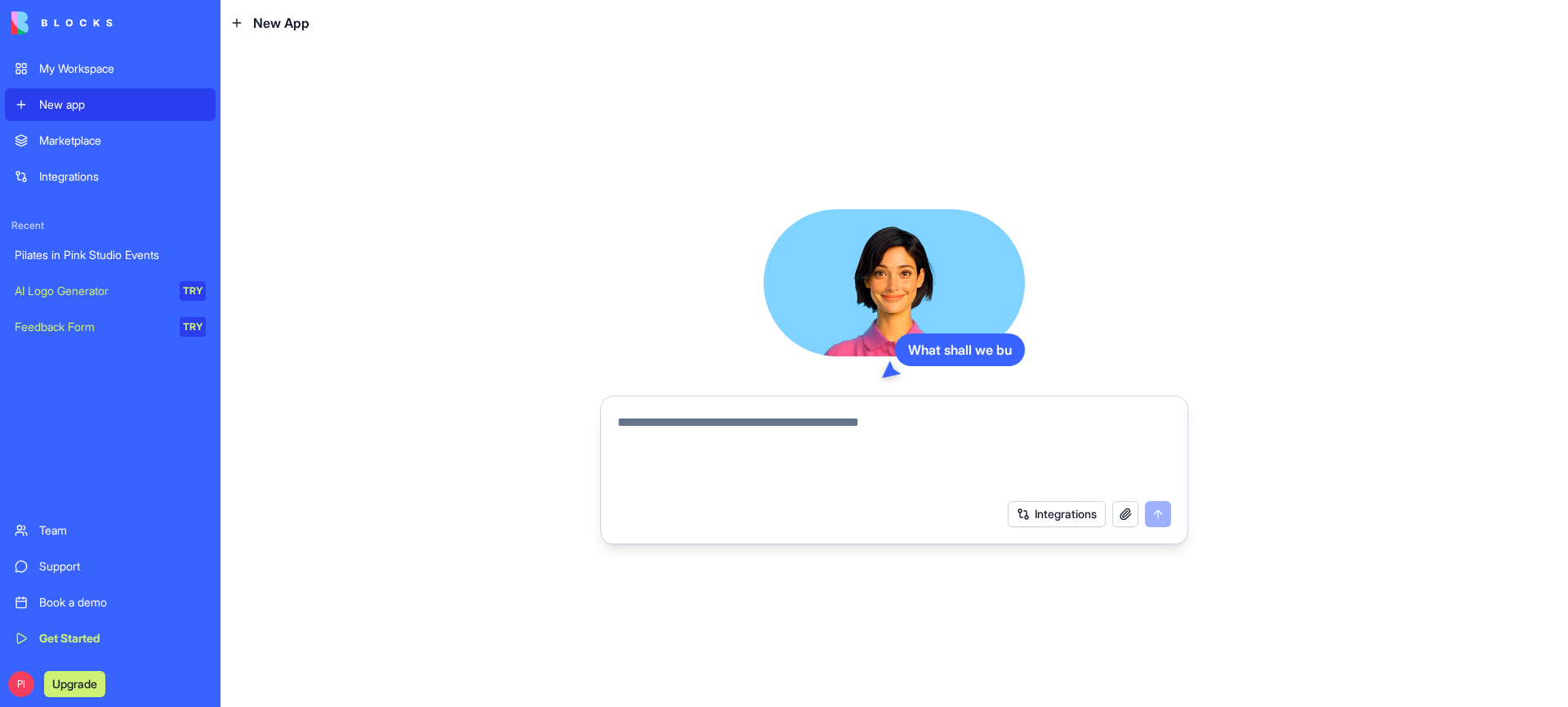
click at [642, 430] on textarea at bounding box center [894, 451] width 554 height 79
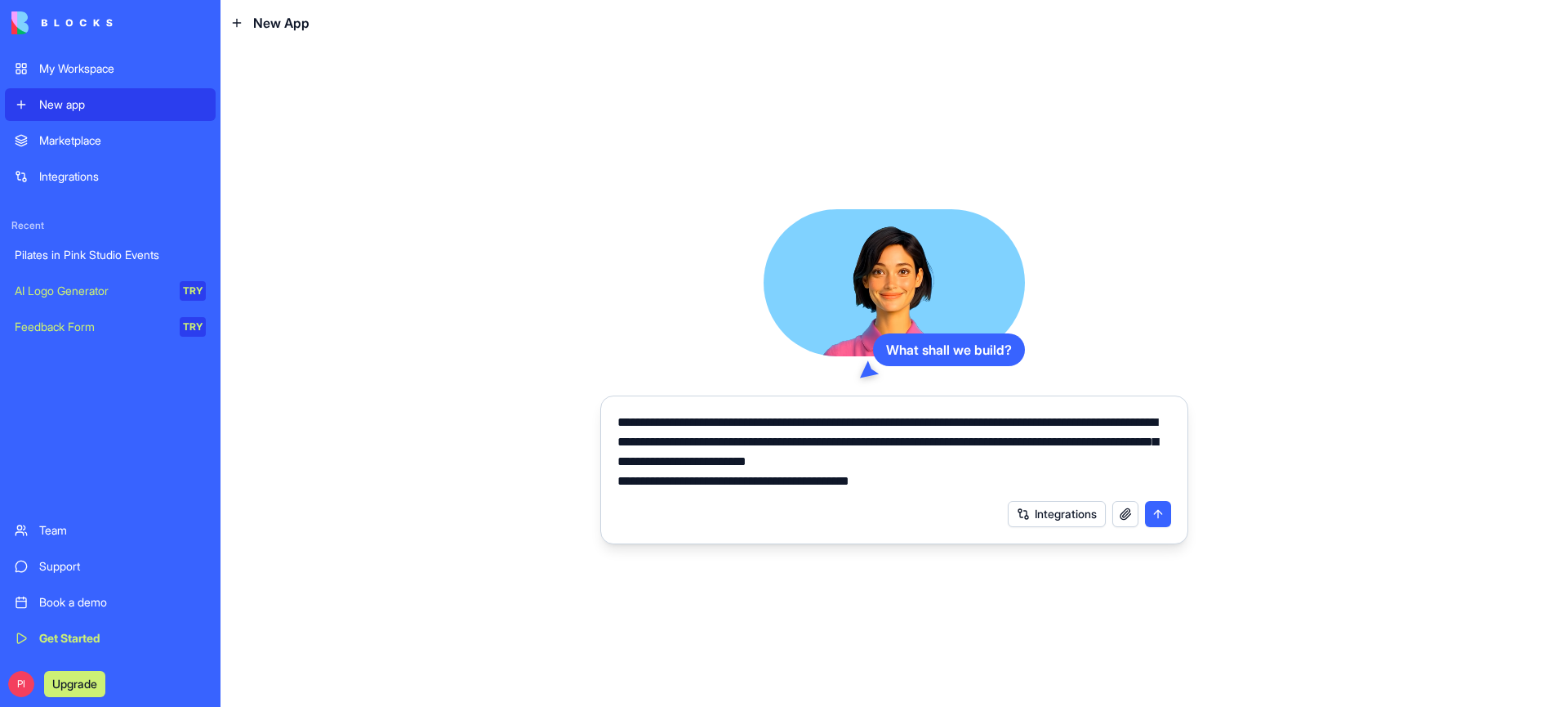
type textarea "**********"
click at [1165, 518] on button "submit" at bounding box center [1159, 514] width 27 height 27
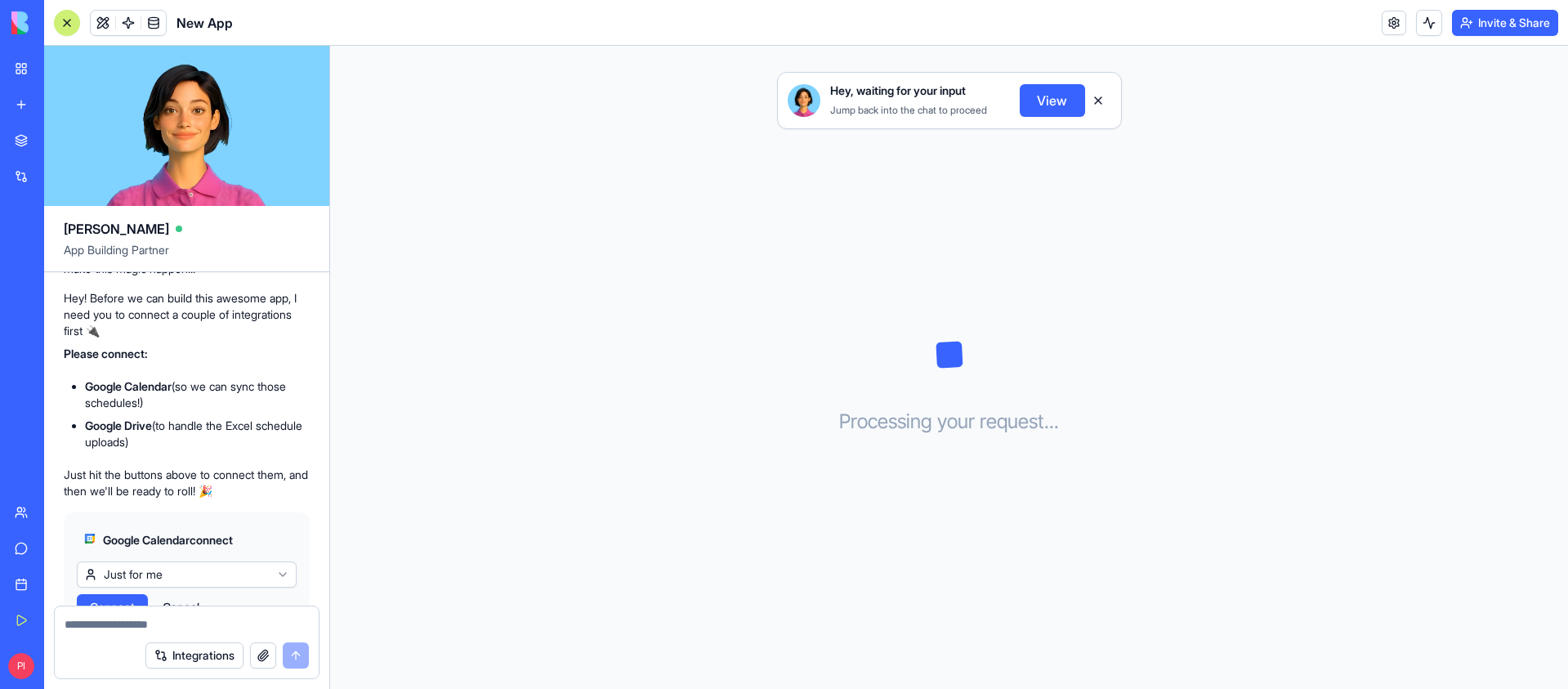
scroll to position [459, 0]
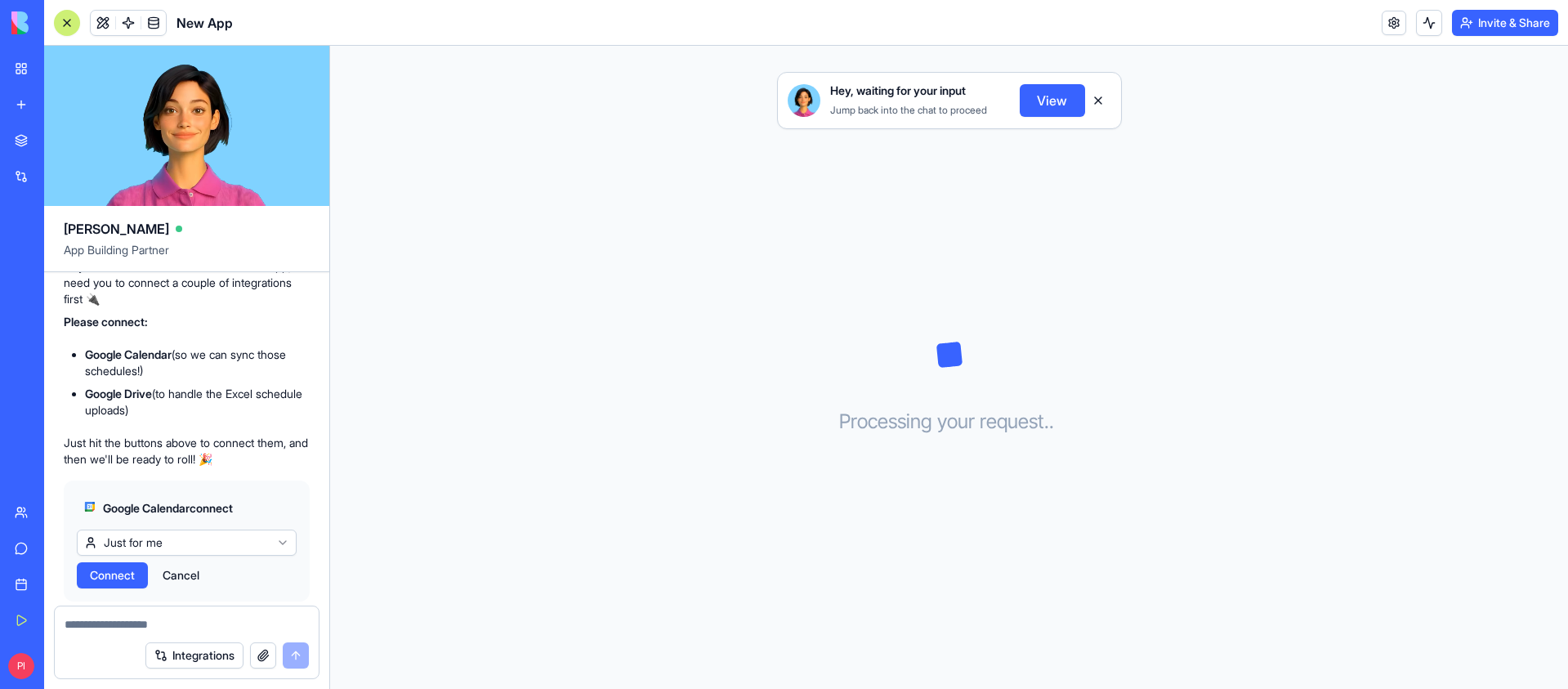
click at [139, 562] on button "Connect" at bounding box center [112, 575] width 71 height 27
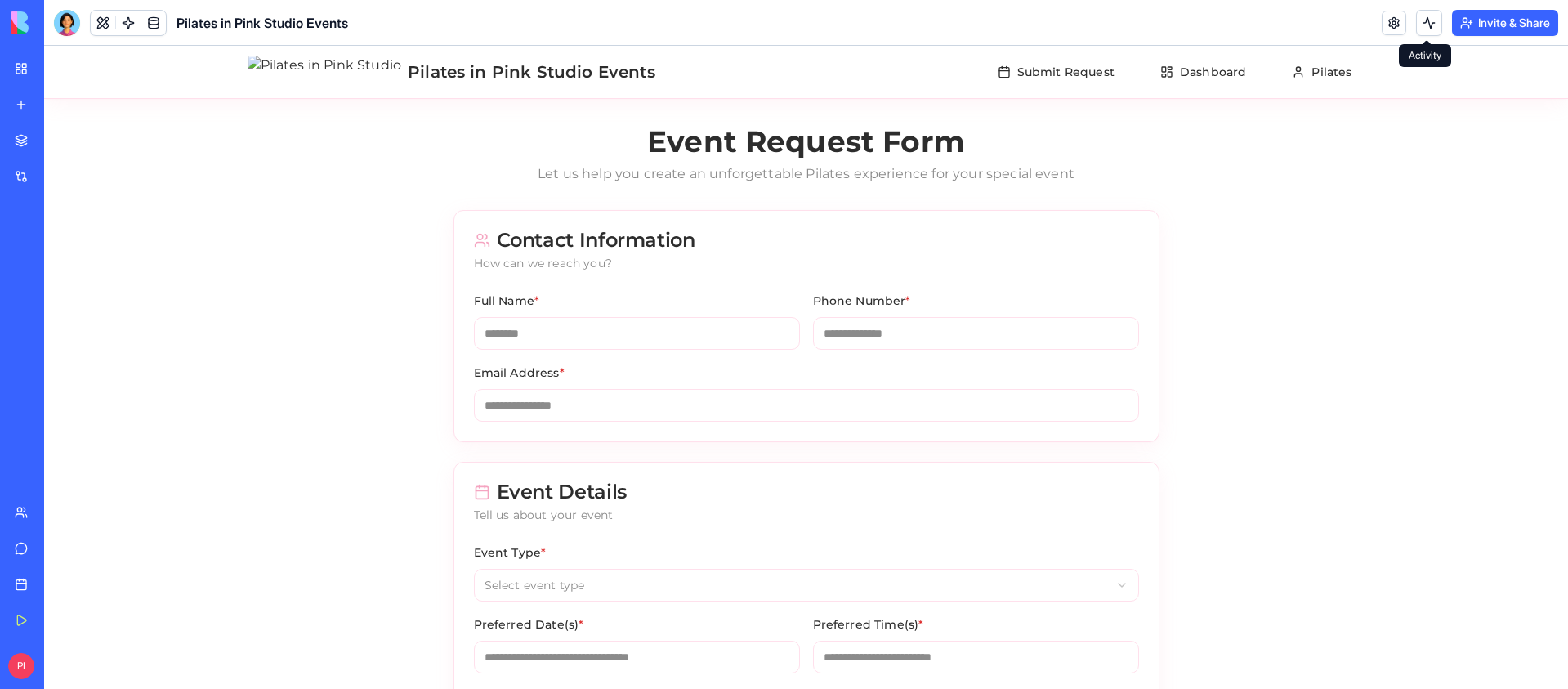
click at [1452, 25] on button "Invite & Share" at bounding box center [1505, 23] width 106 height 27
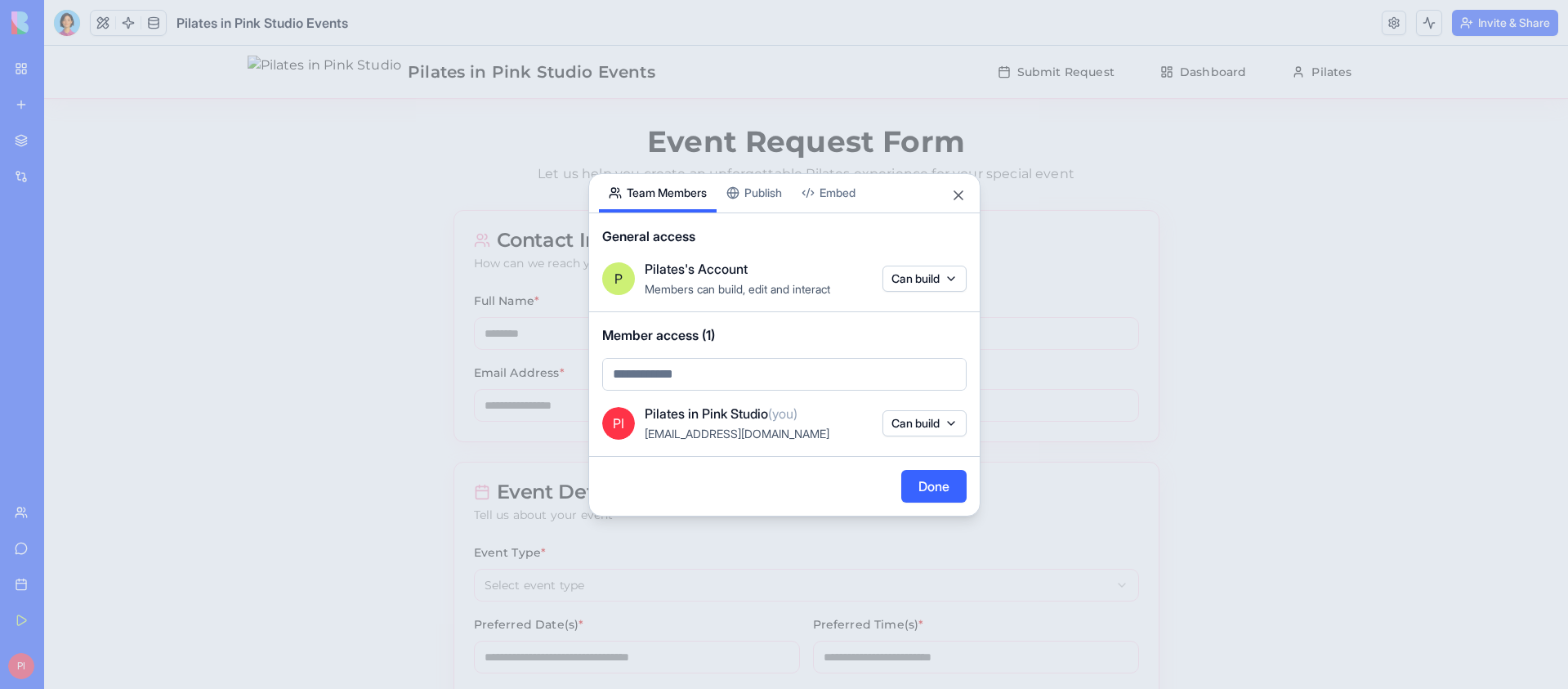
click at [758, 194] on div "Share App Team Members Publish Embed General access P Pilates's Account Members…" at bounding box center [785, 345] width 392 height 343
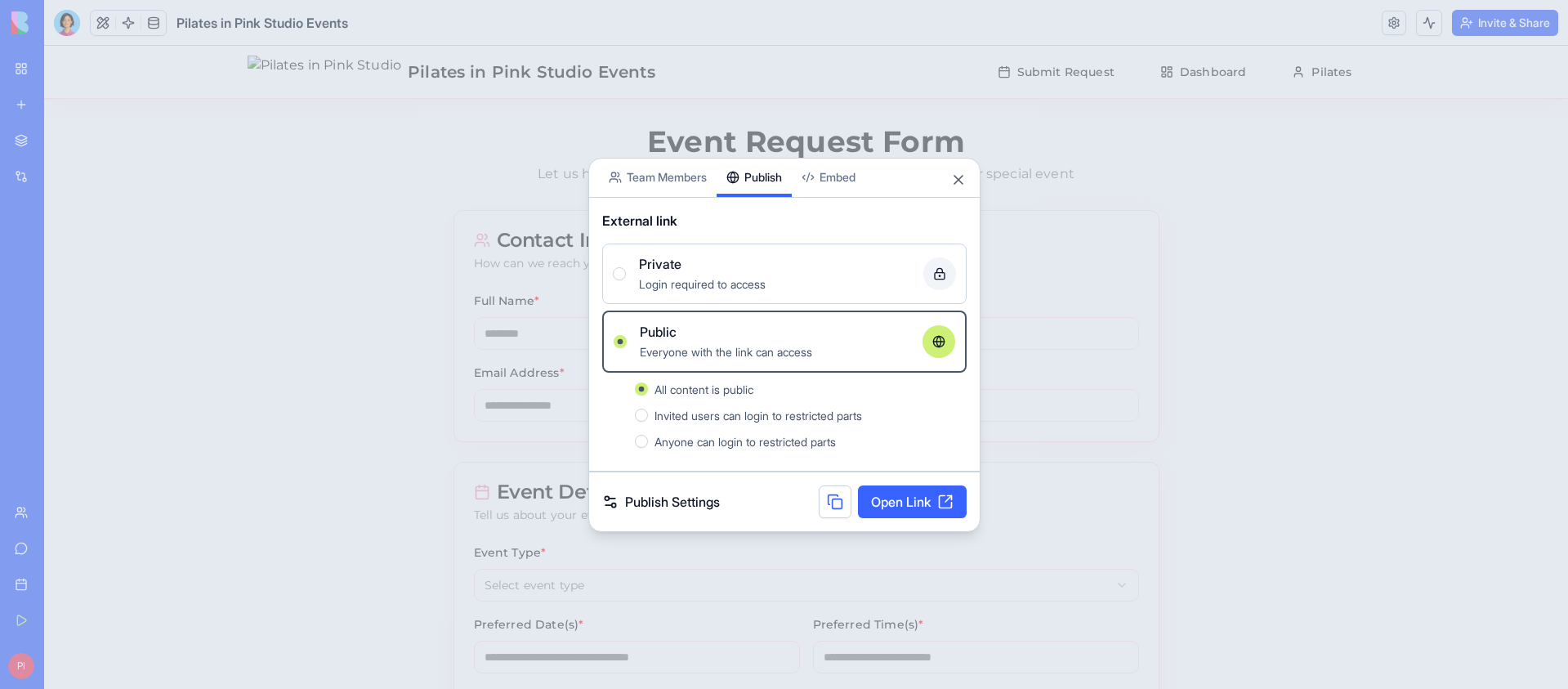
click at [898, 505] on link "Open Link" at bounding box center [912, 501] width 109 height 32
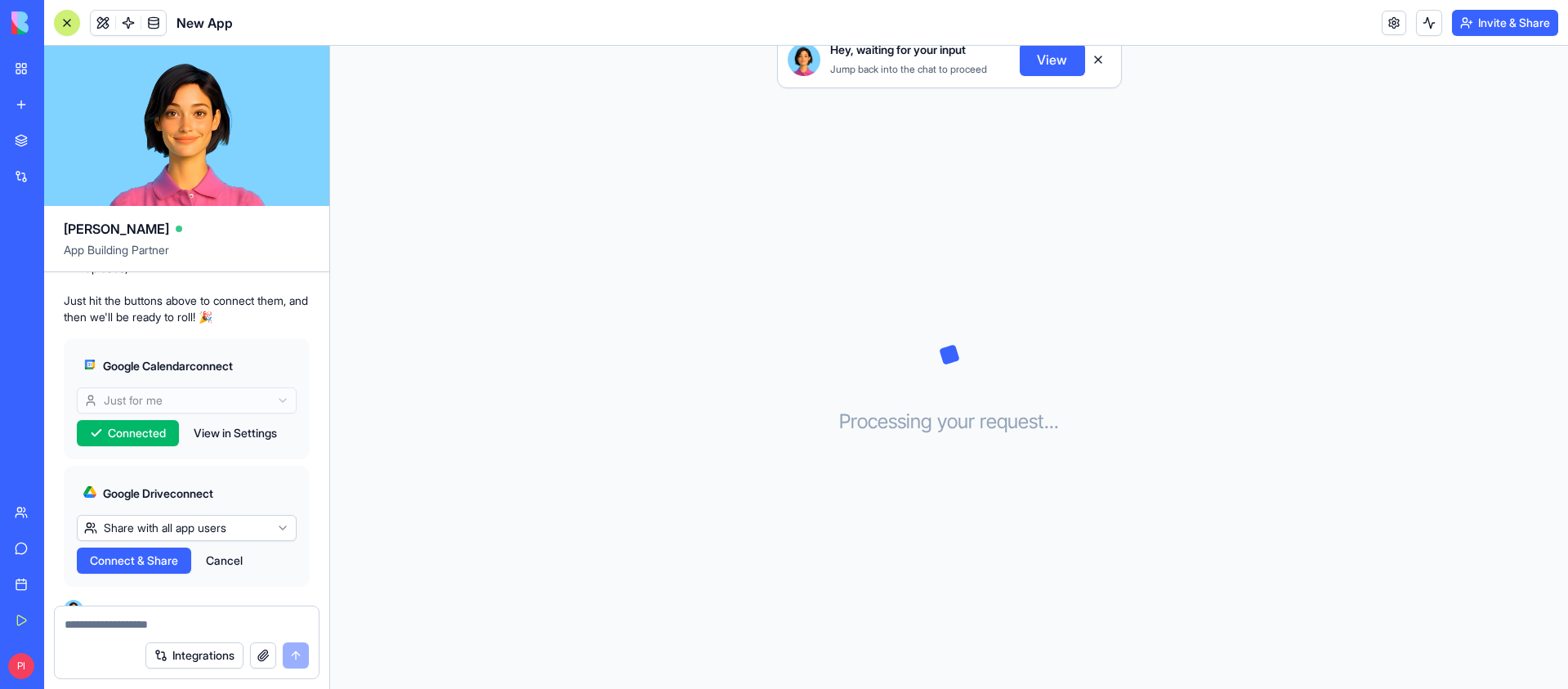
scroll to position [604, 0]
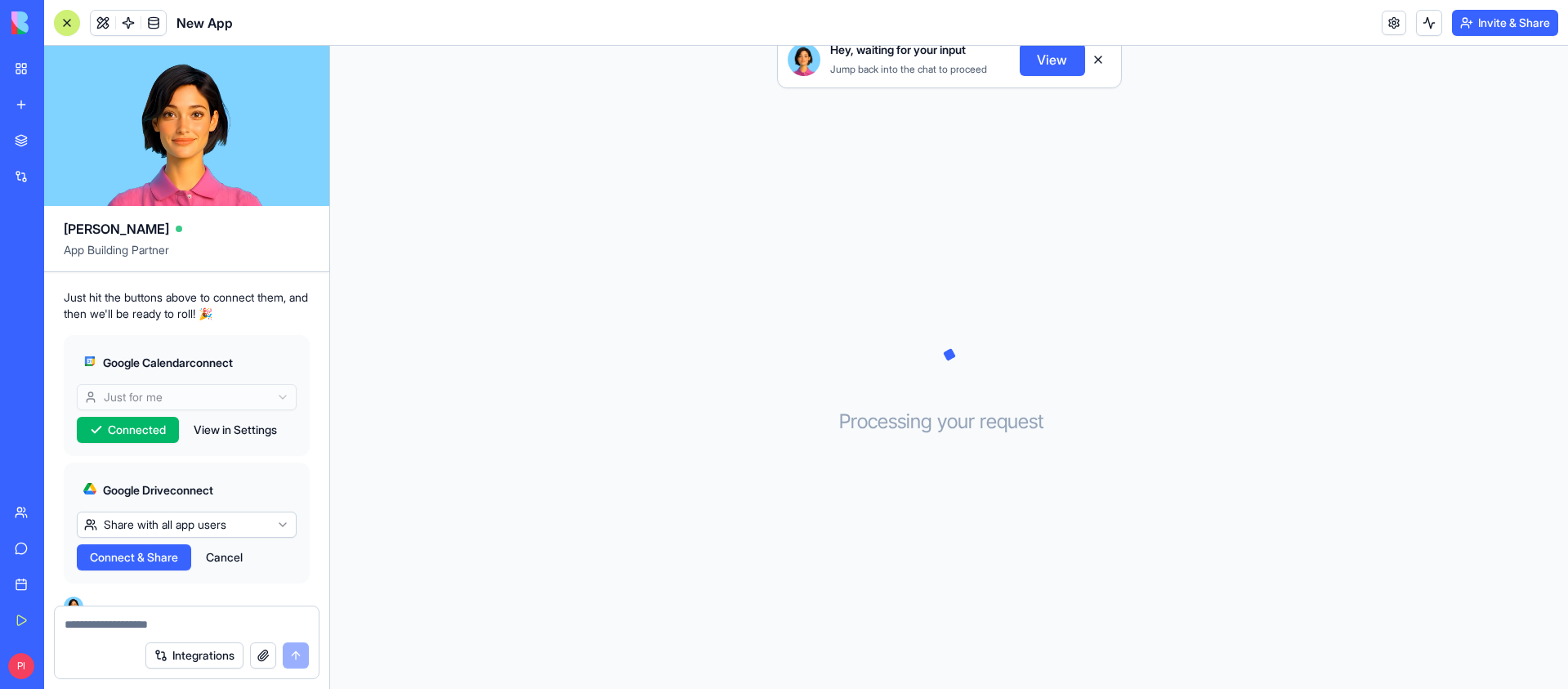
click at [121, 560] on span "Connect & Share" at bounding box center [134, 556] width 88 height 16
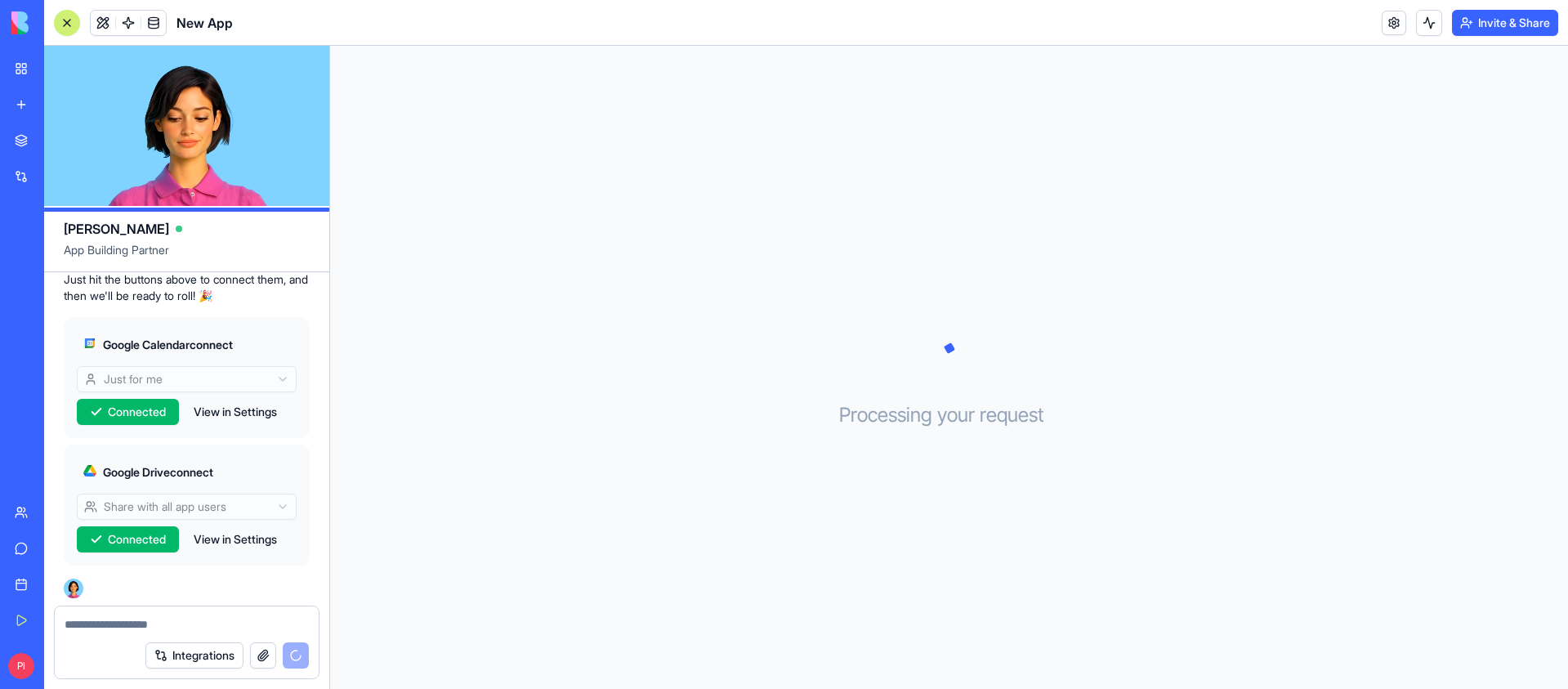
scroll to position [625, 0]
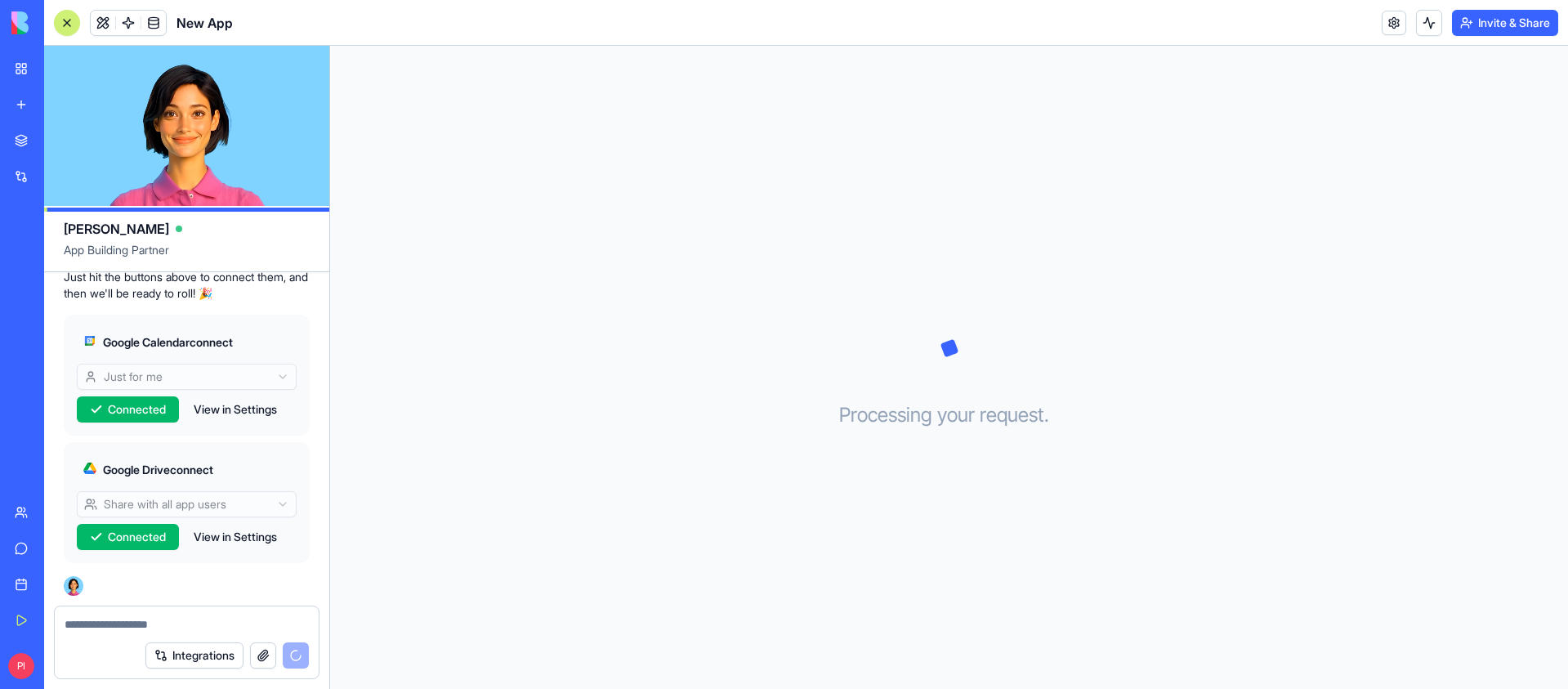
click at [34, 550] on link "Support" at bounding box center [37, 548] width 65 height 32
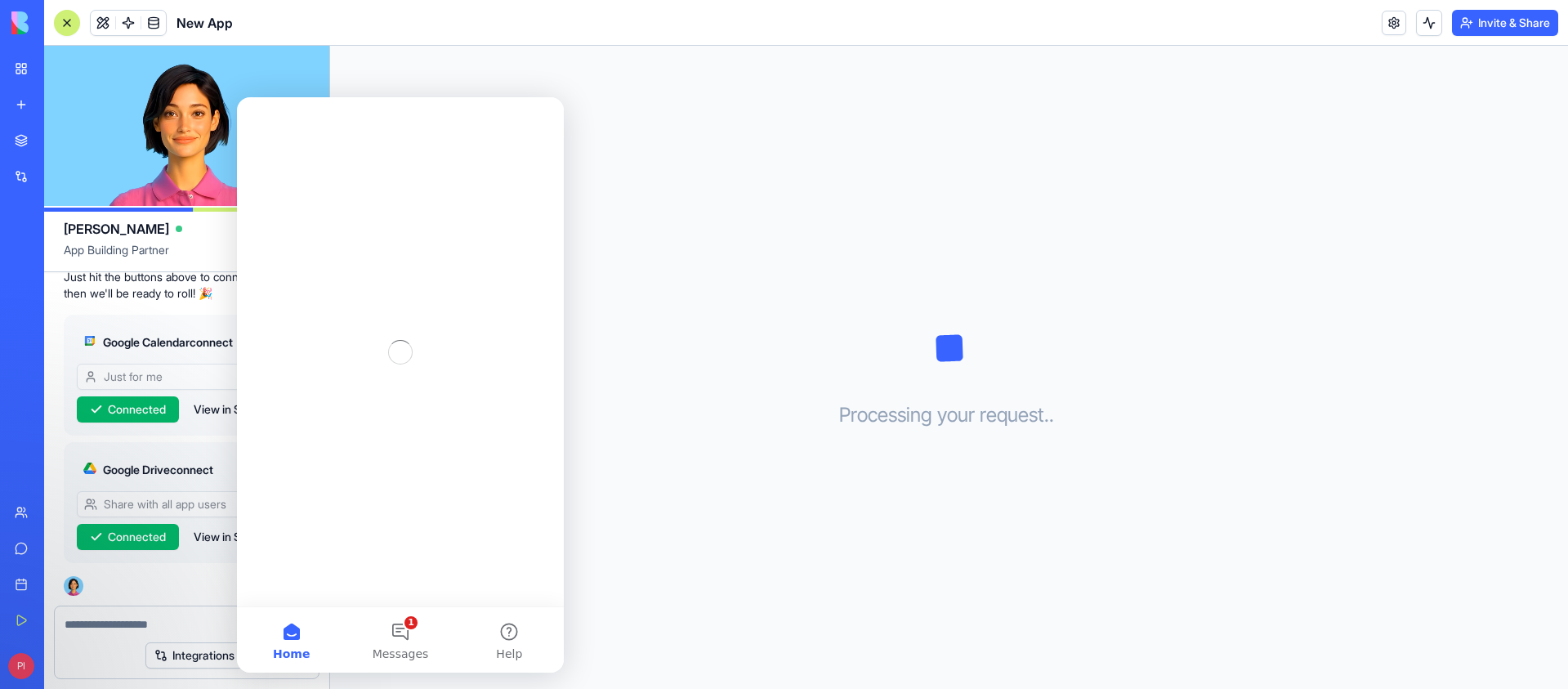
scroll to position [0, 0]
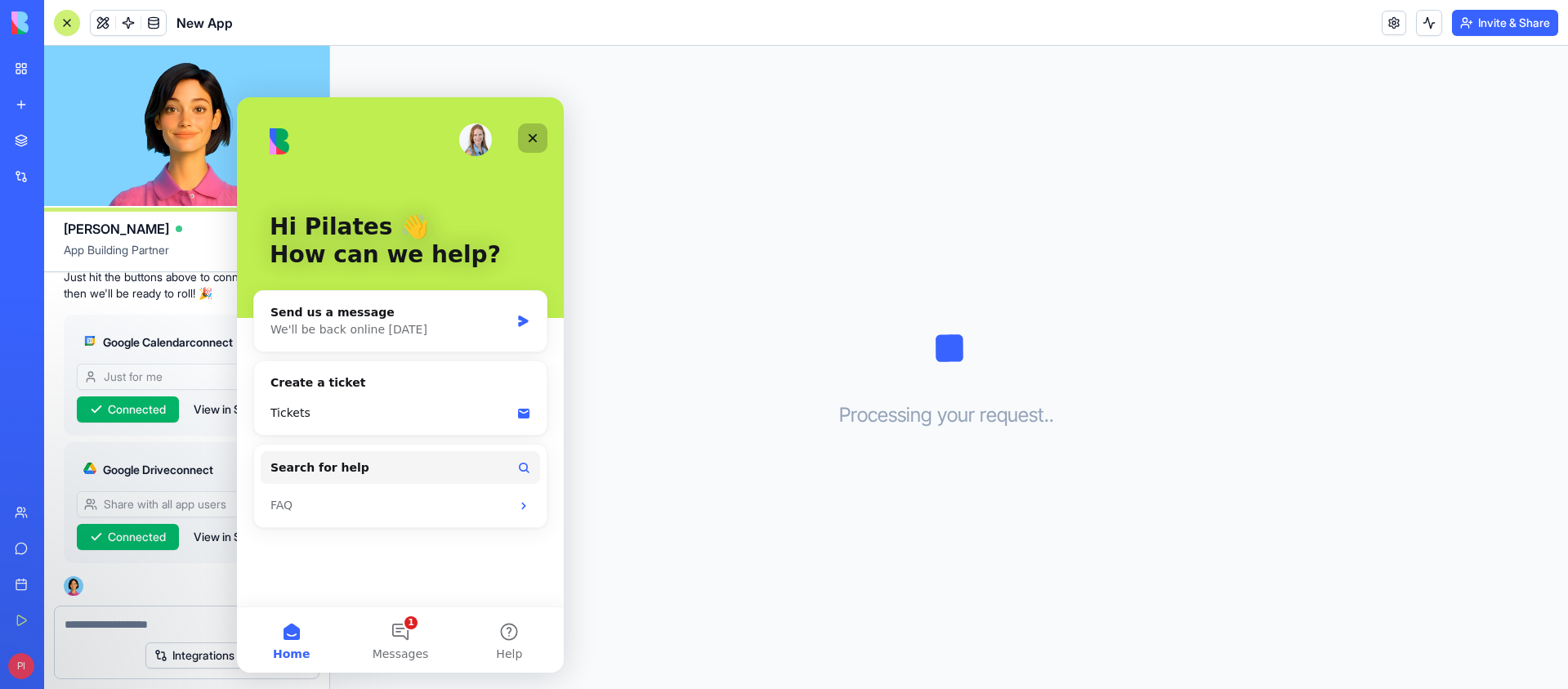
click at [530, 145] on div "Close" at bounding box center [533, 137] width 29 height 29
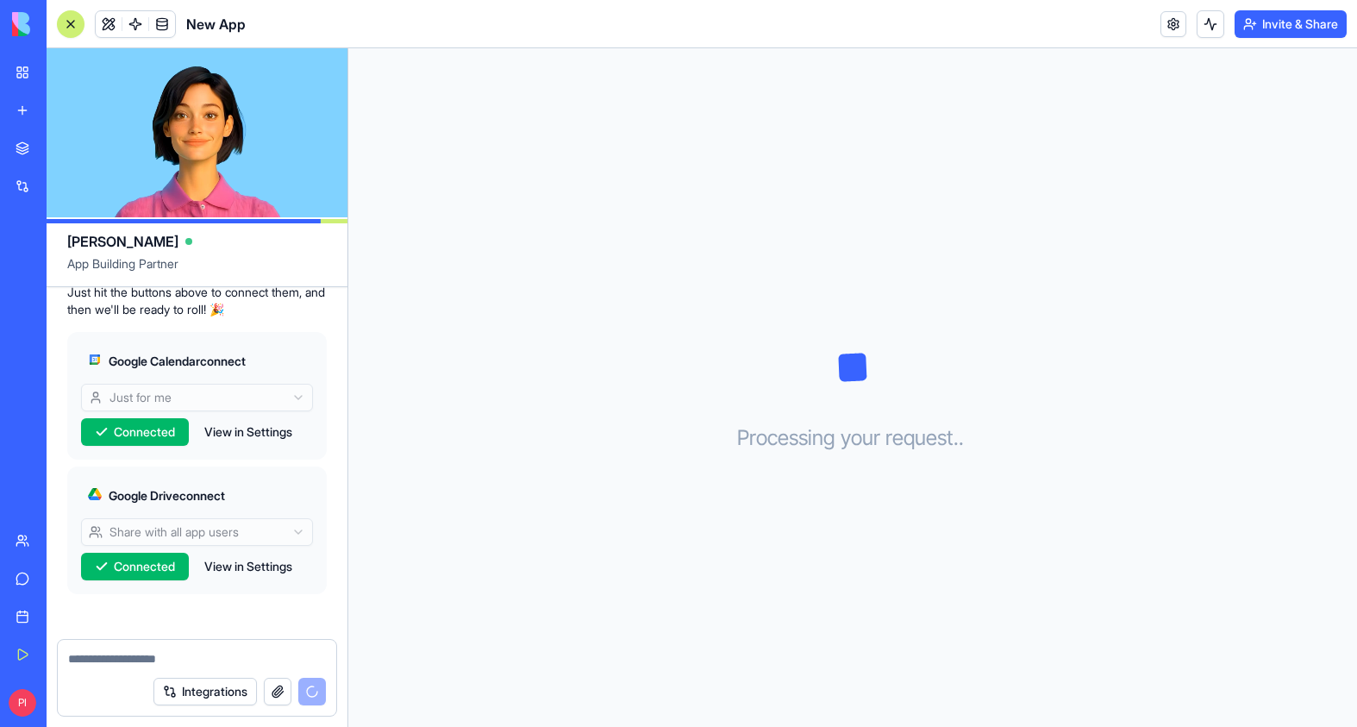
scroll to position [990, 0]
